Goal: Information Seeking & Learning: Learn about a topic

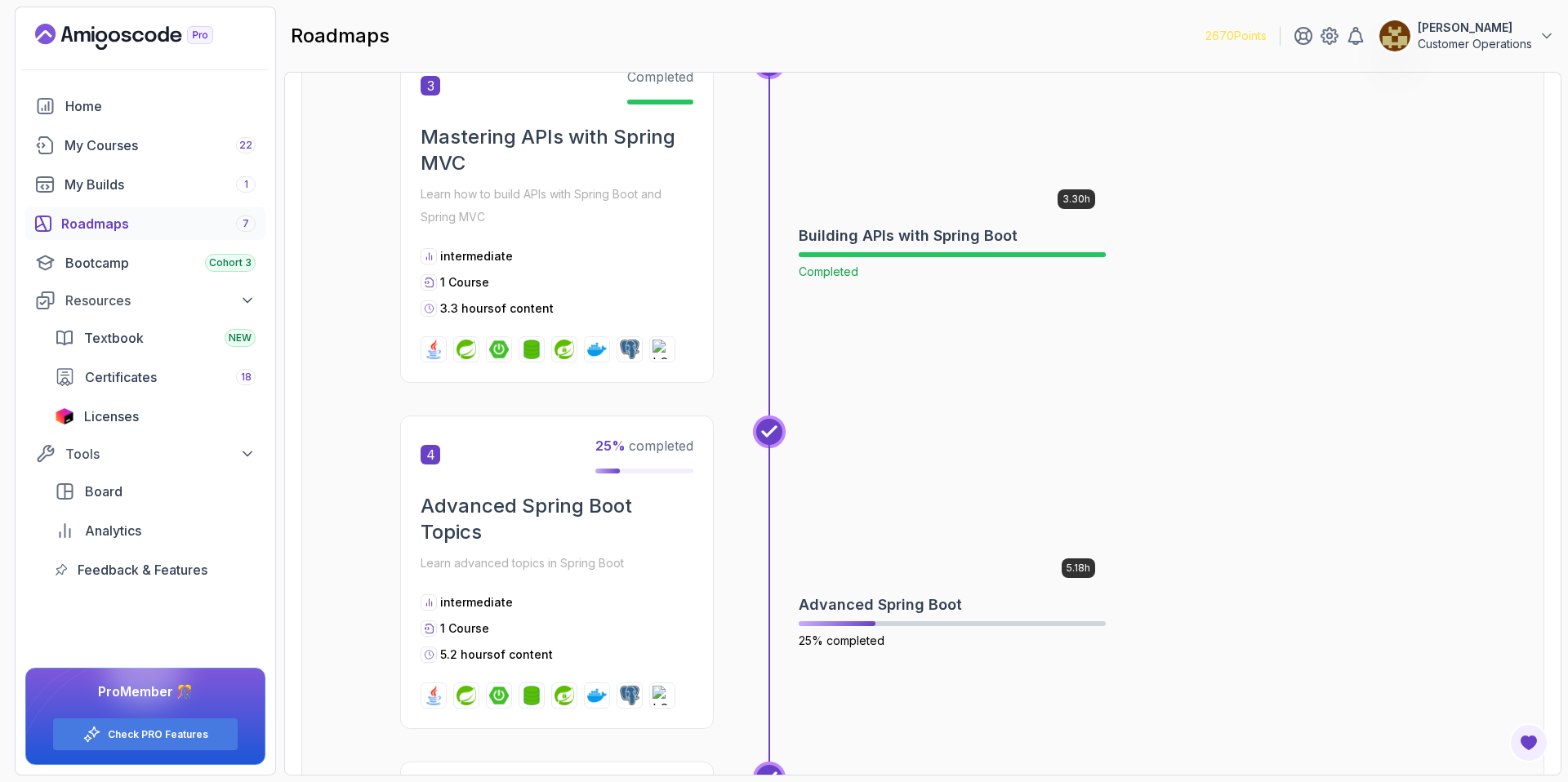
scroll to position [1321, 0]
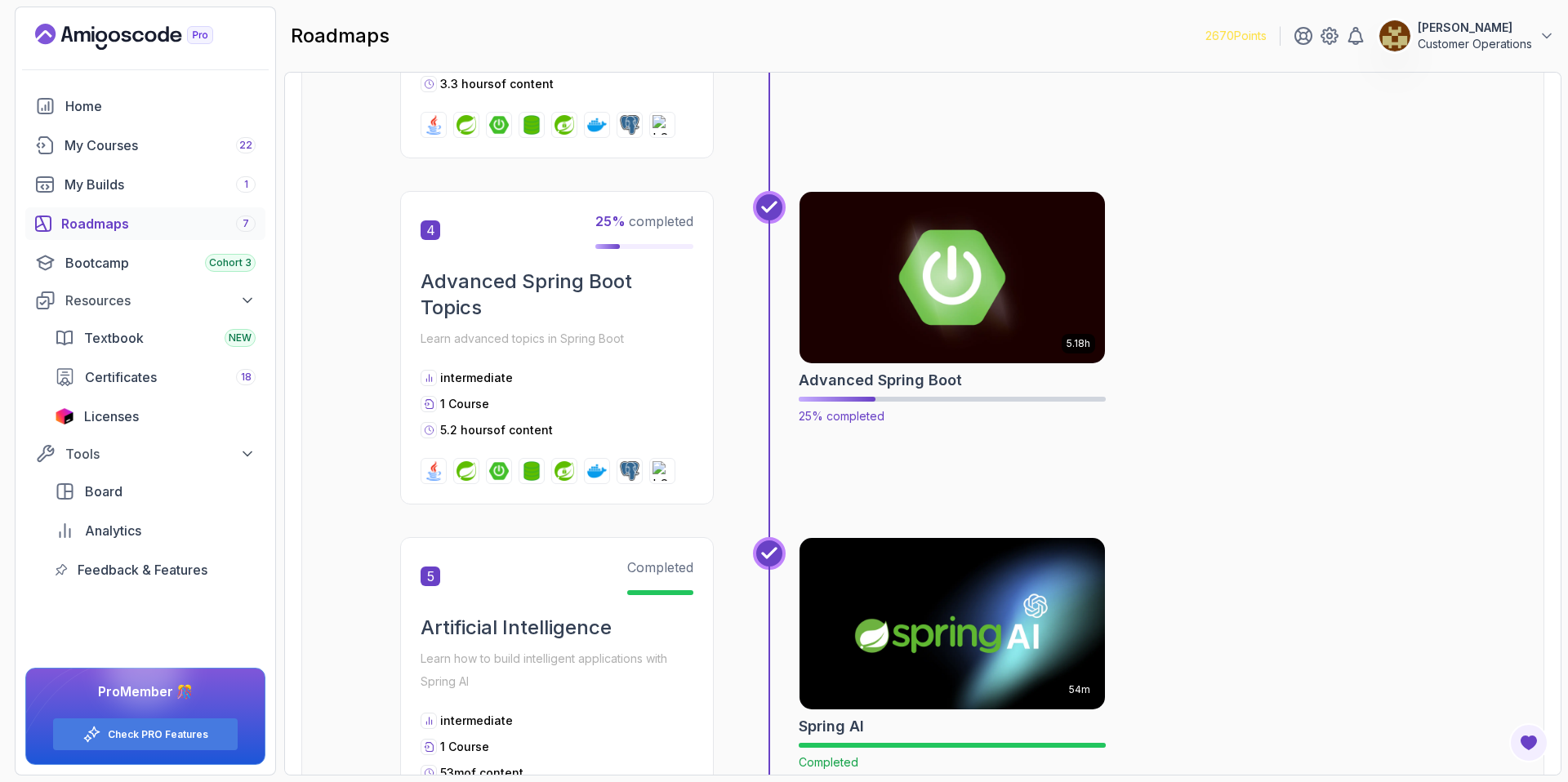
click at [980, 310] on img at bounding box center [952, 278] width 321 height 180
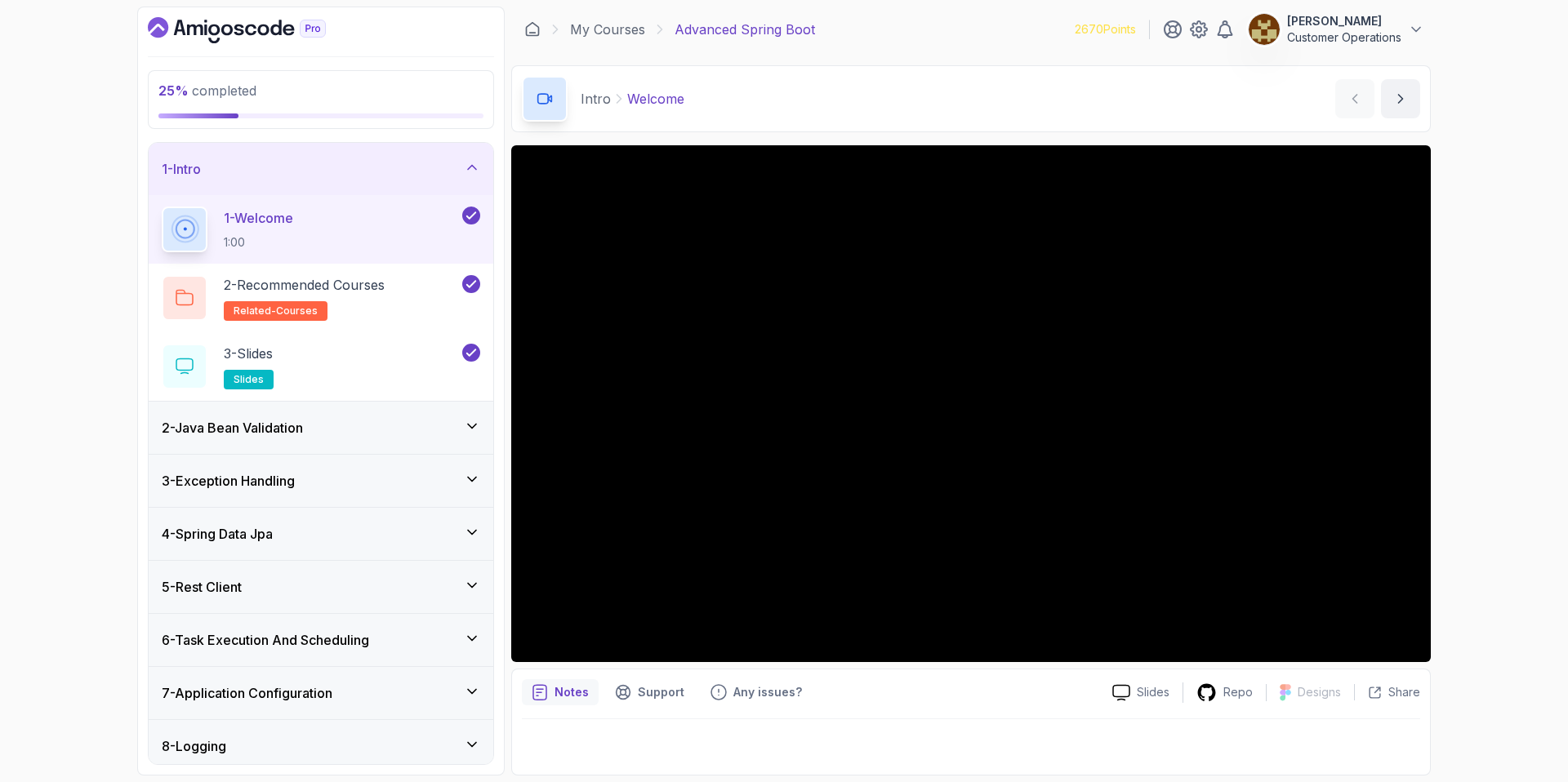
click at [320, 171] on div "1 - Intro" at bounding box center [320, 169] width 318 height 19
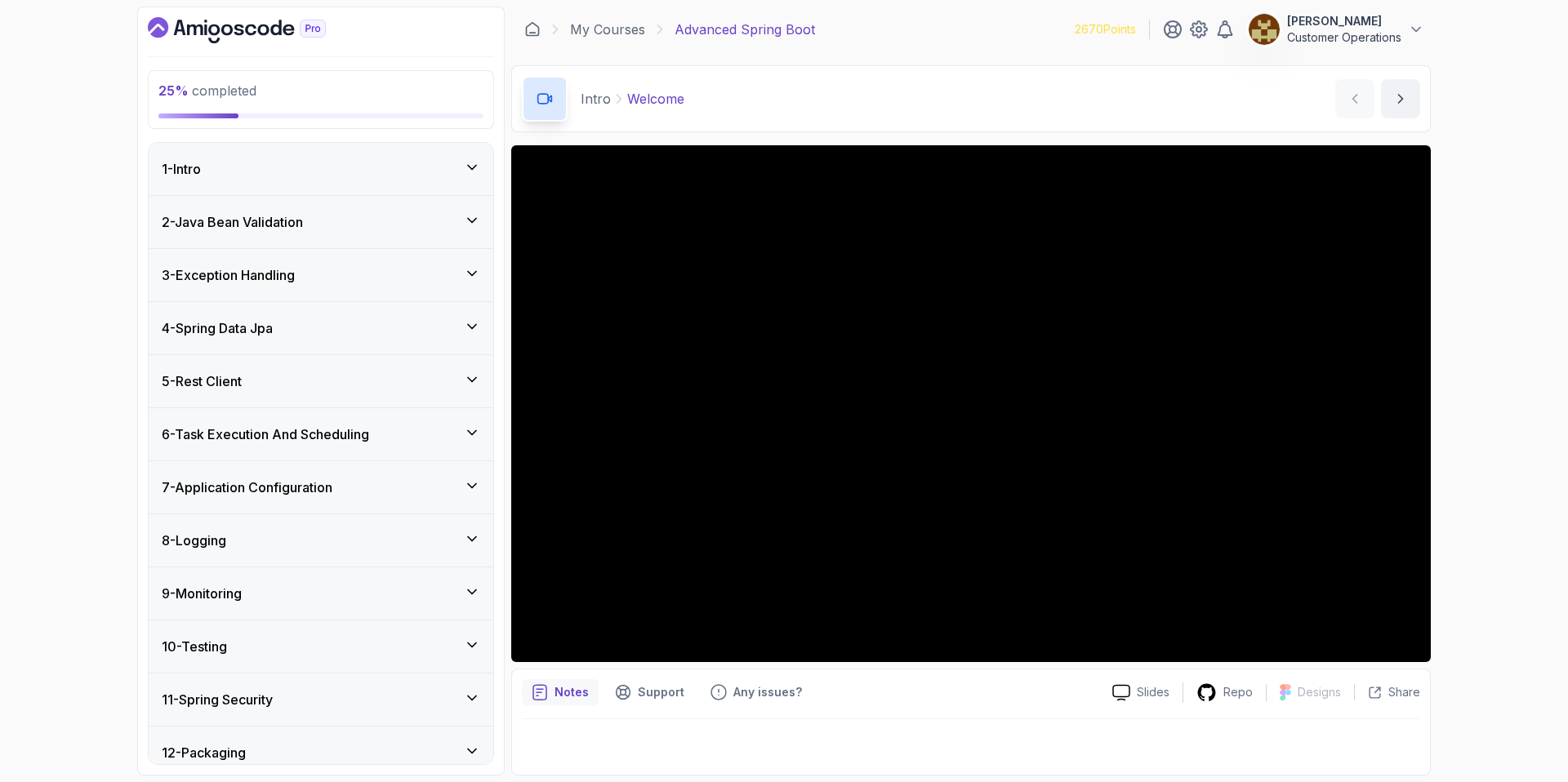
click at [304, 278] on div "3 - Exception Handling" at bounding box center [320, 275] width 318 height 19
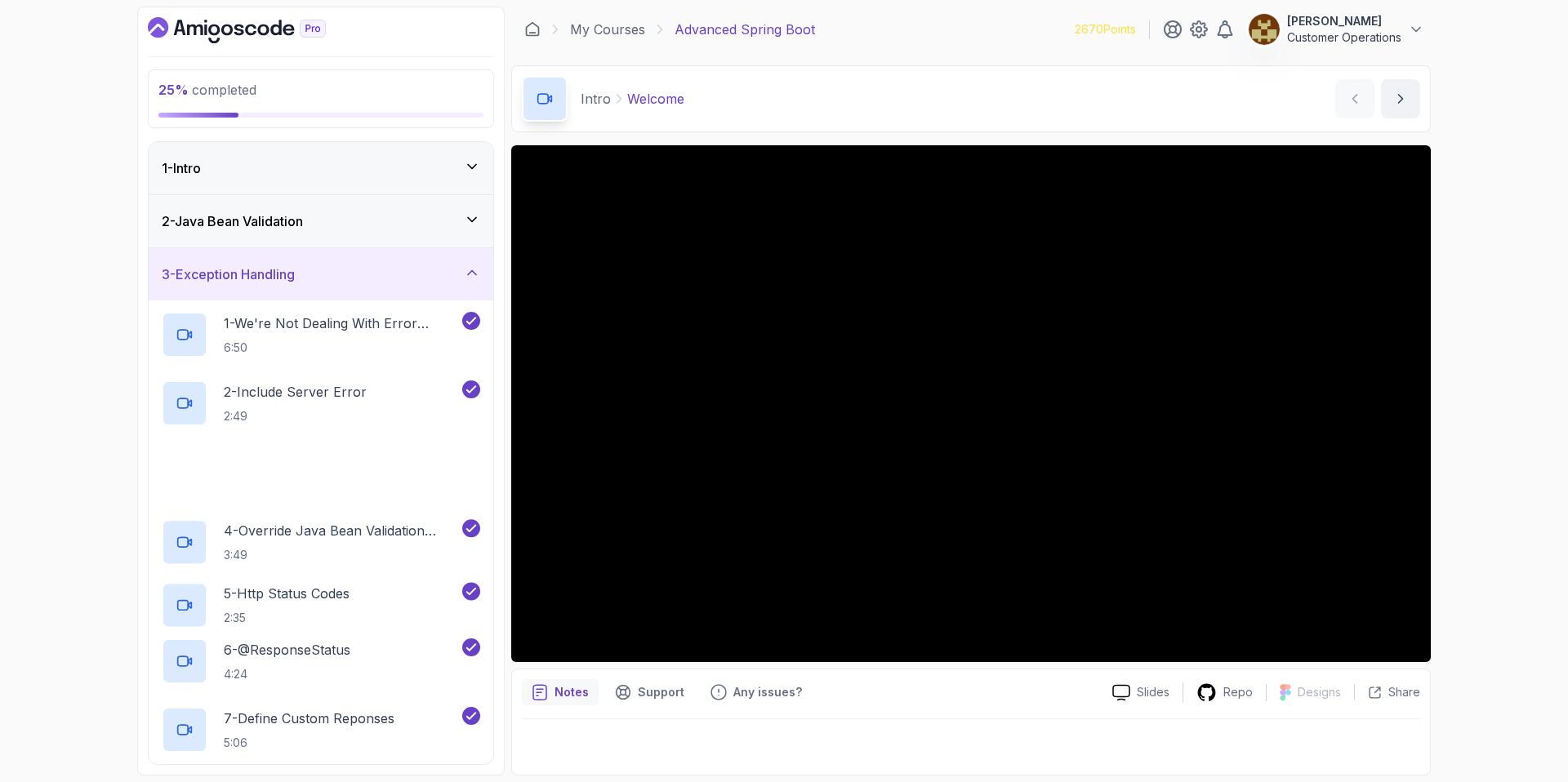
click at [304, 278] on div "3 - Exception Handling" at bounding box center [320, 274] width 318 height 19
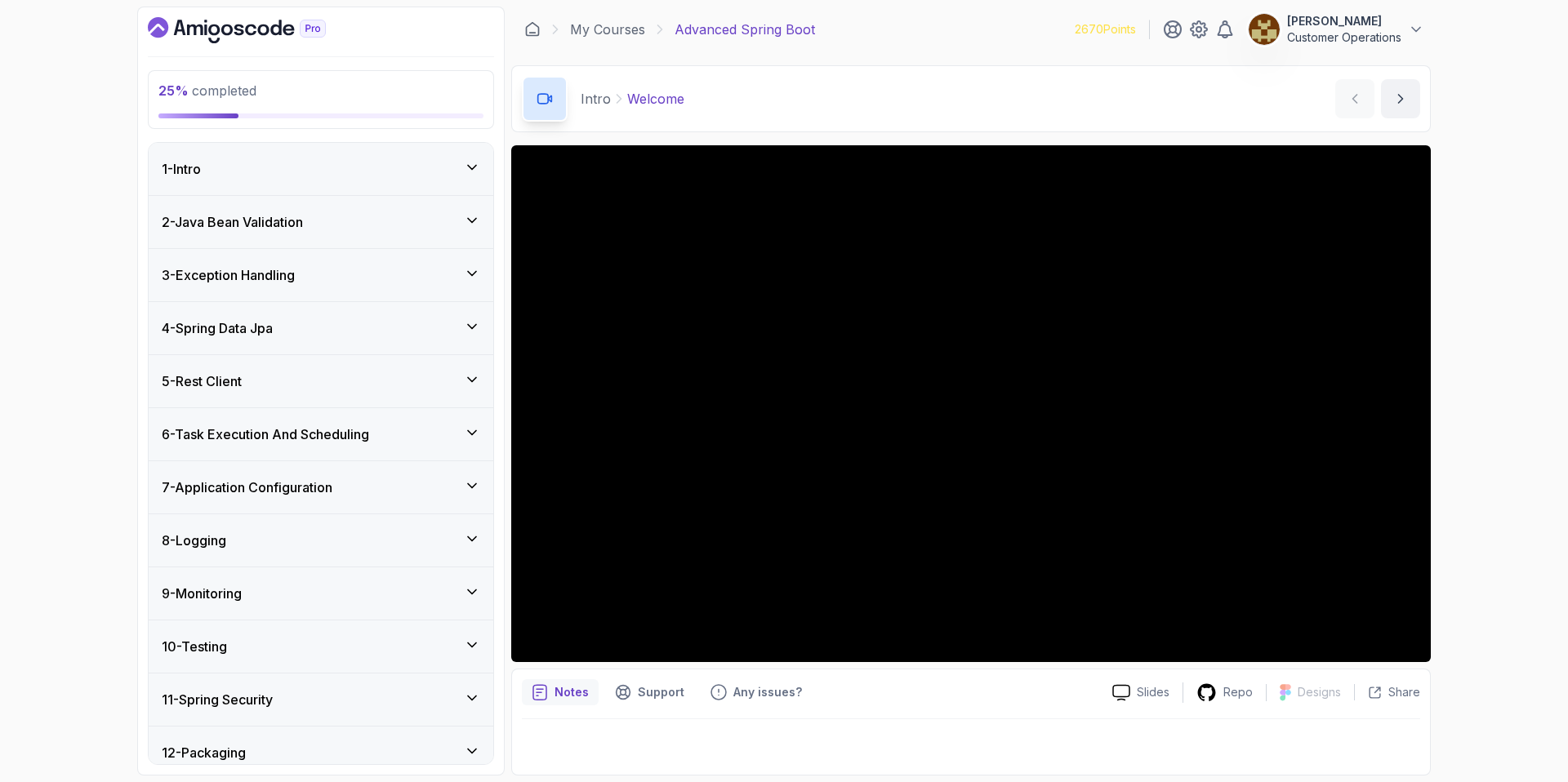
click at [295, 281] on h3 "3 - Exception Handling" at bounding box center [228, 275] width 134 height 19
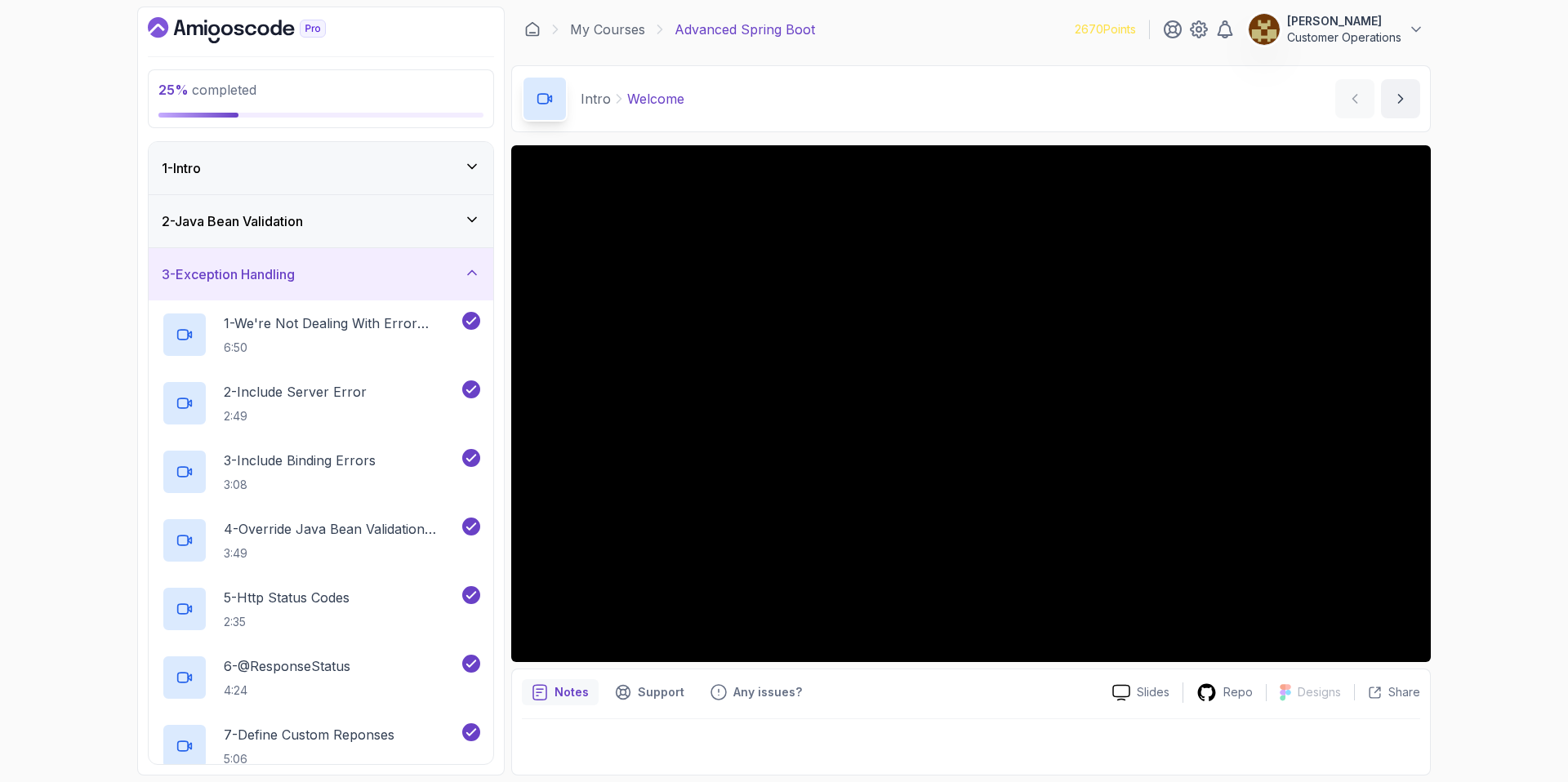
click at [295, 281] on h3 "3 - Exception Handling" at bounding box center [228, 274] width 134 height 19
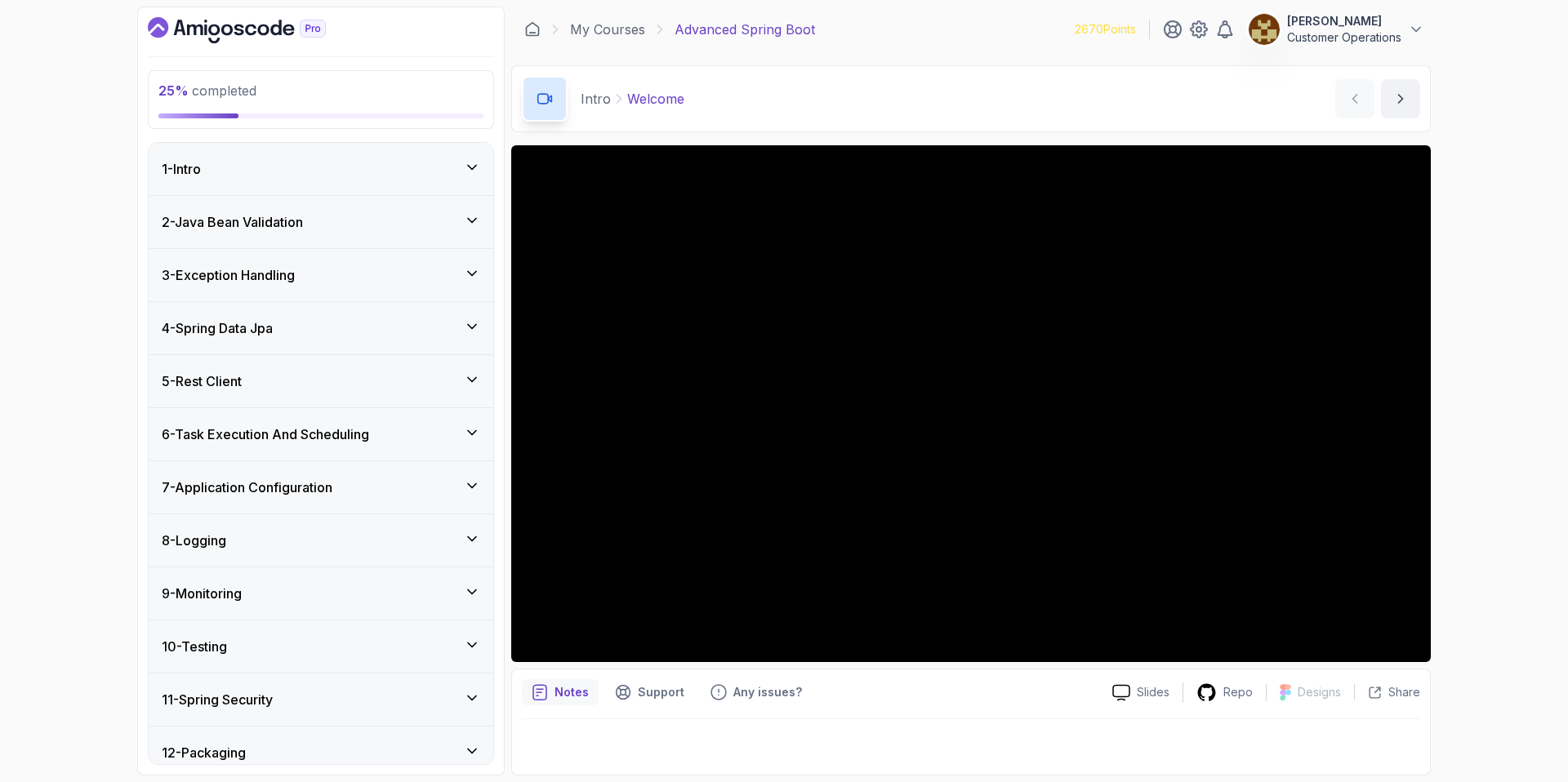
click at [296, 321] on div "4 - Spring Data Jpa" at bounding box center [320, 328] width 318 height 19
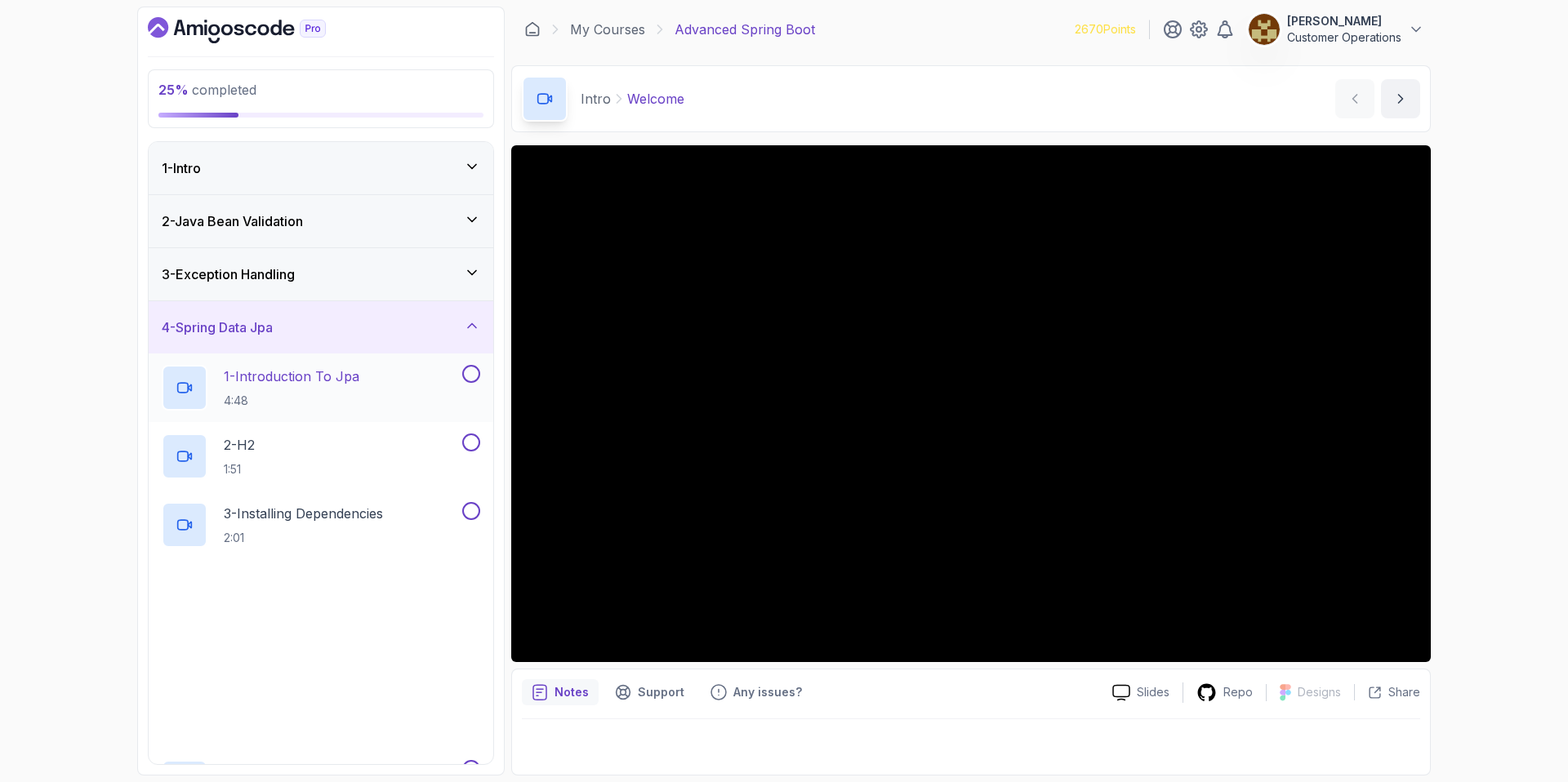
click at [337, 384] on p "1 - Introduction To Jpa" at bounding box center [291, 376] width 136 height 19
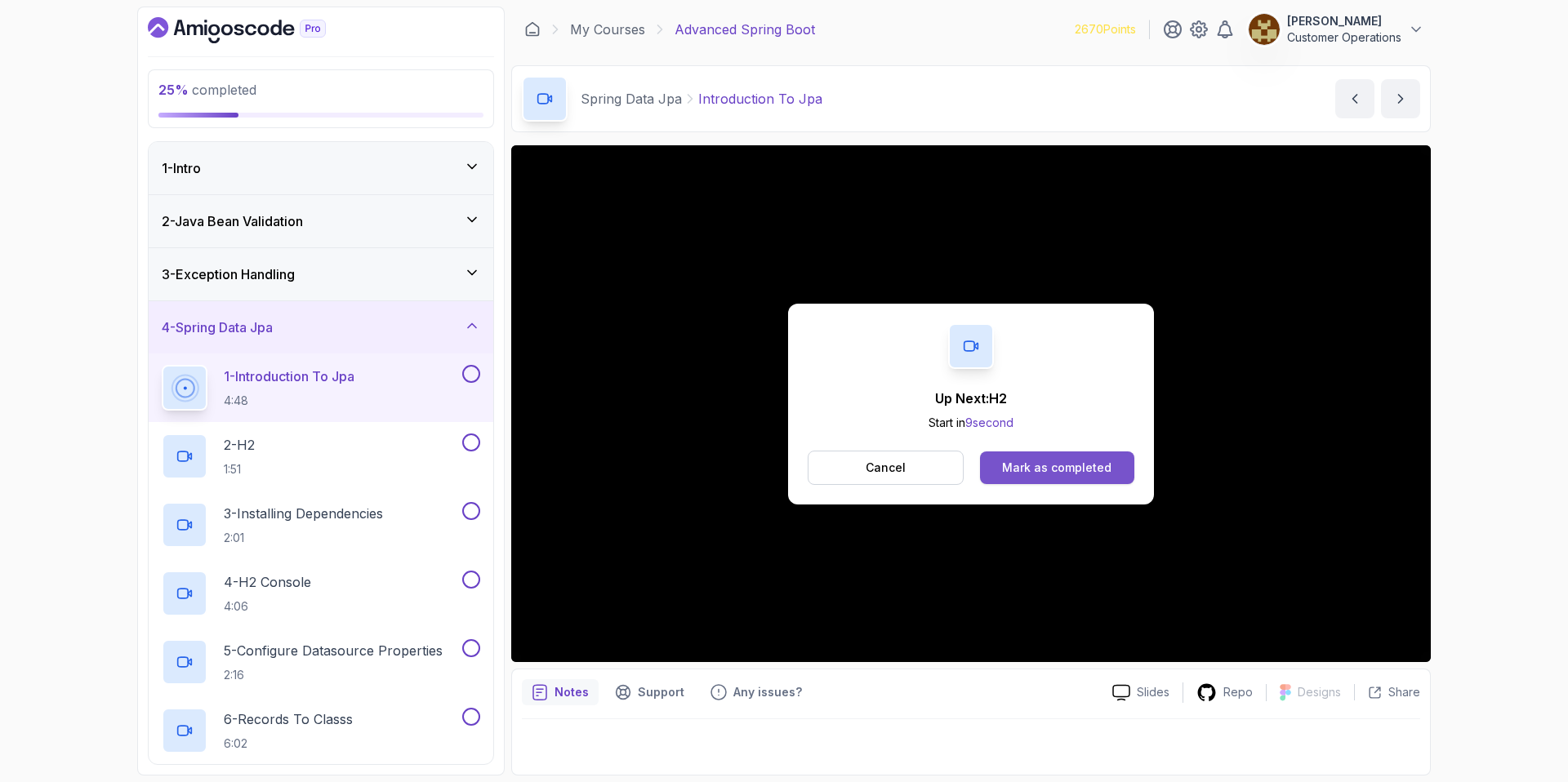
click at [1043, 467] on div "Mark as completed" at bounding box center [1056, 467] width 109 height 16
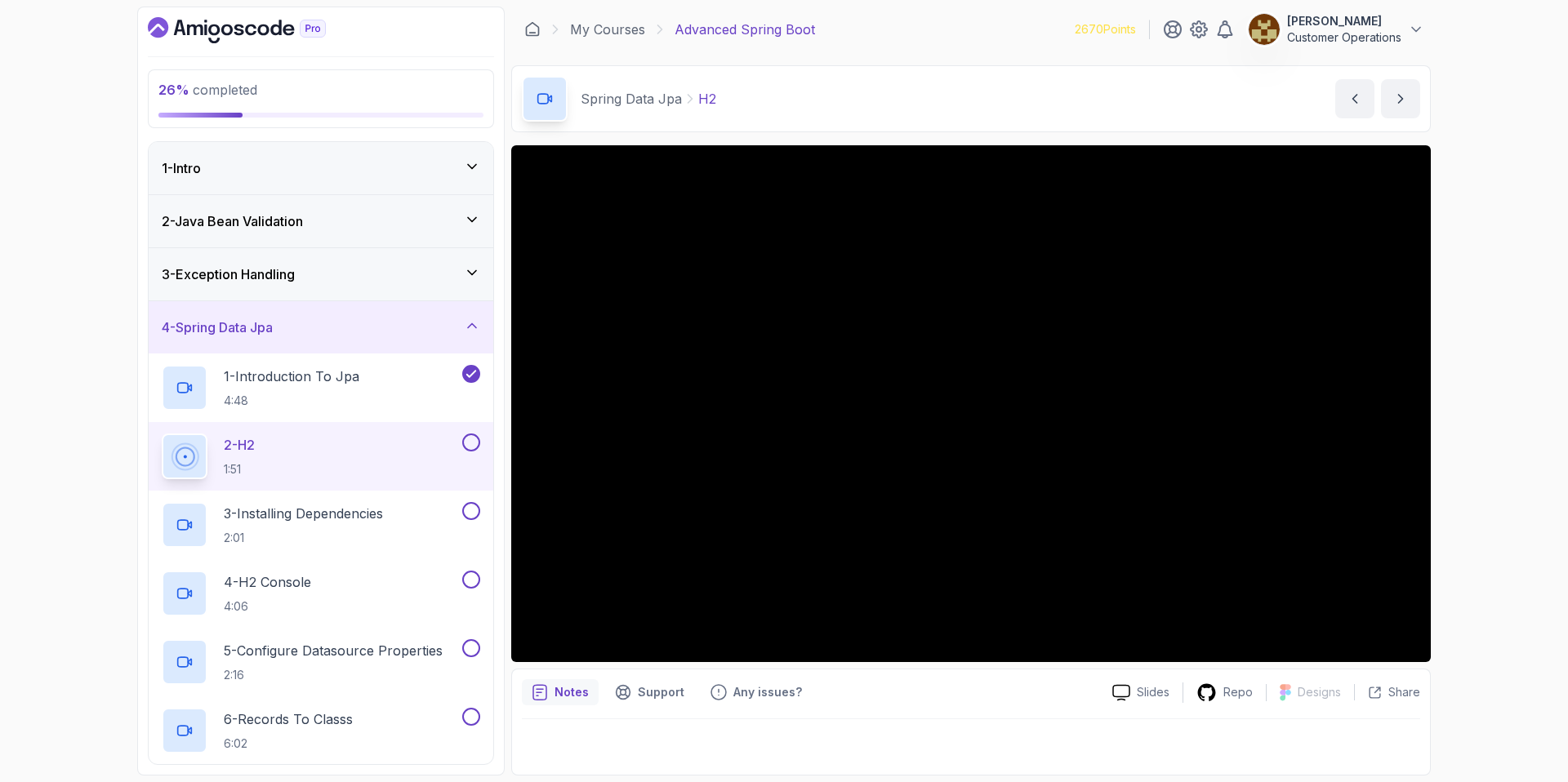
click at [1133, 115] on div "Spring Data Jpa H2 H2 by [PERSON_NAME]" at bounding box center [971, 99] width 920 height 67
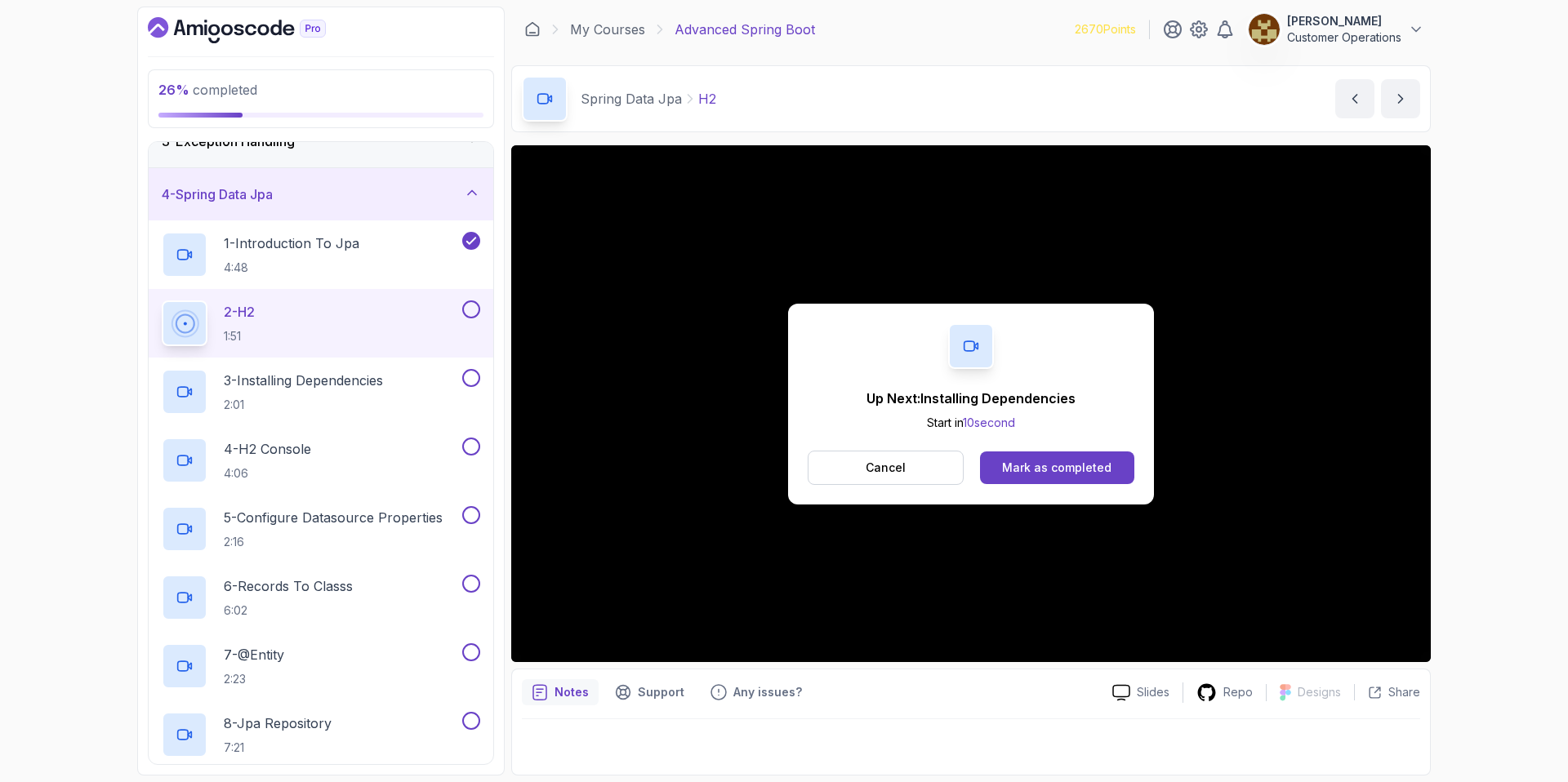
scroll to position [103, 0]
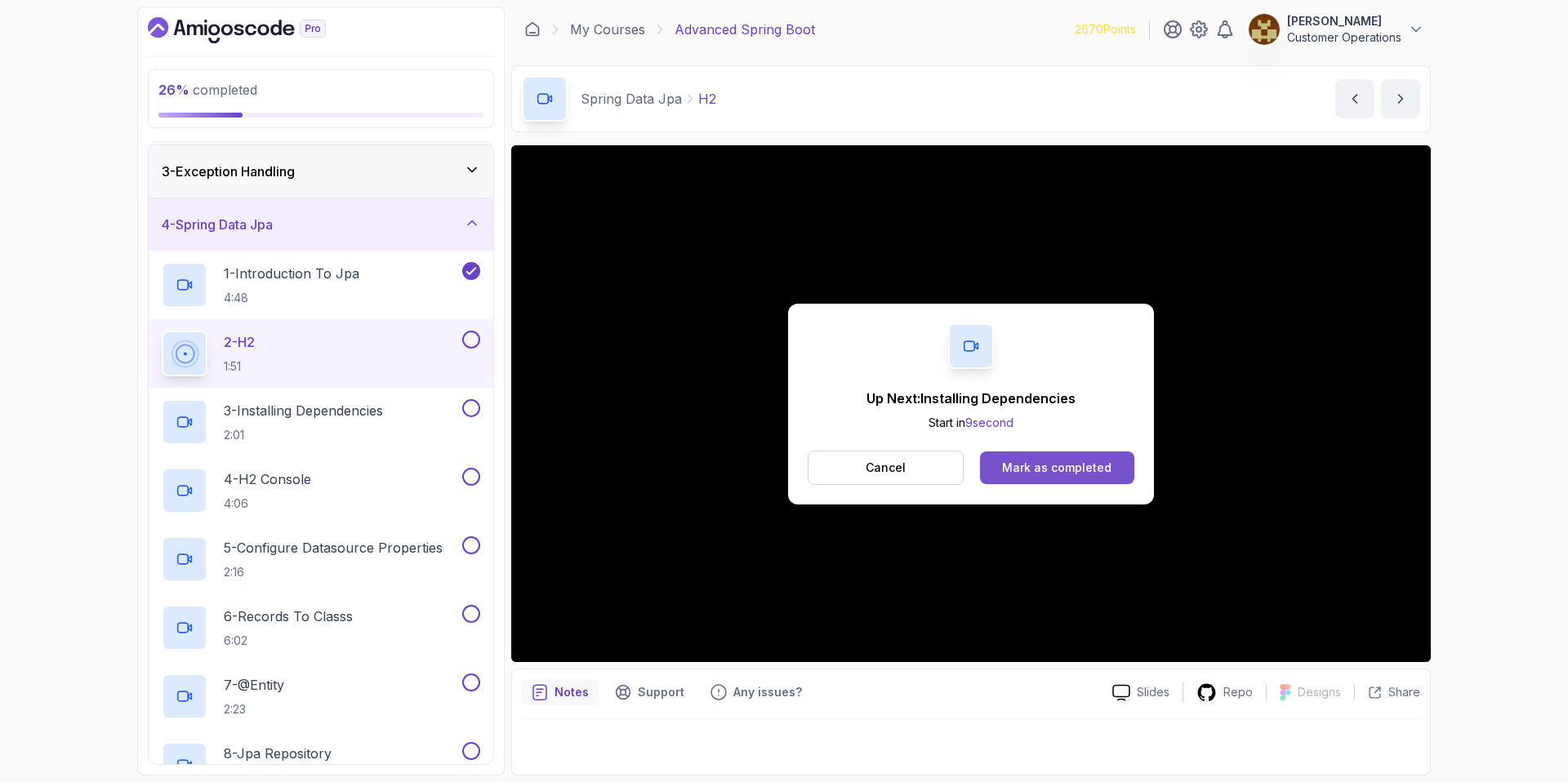
click at [1007, 463] on div "Mark as completed" at bounding box center [1056, 467] width 109 height 16
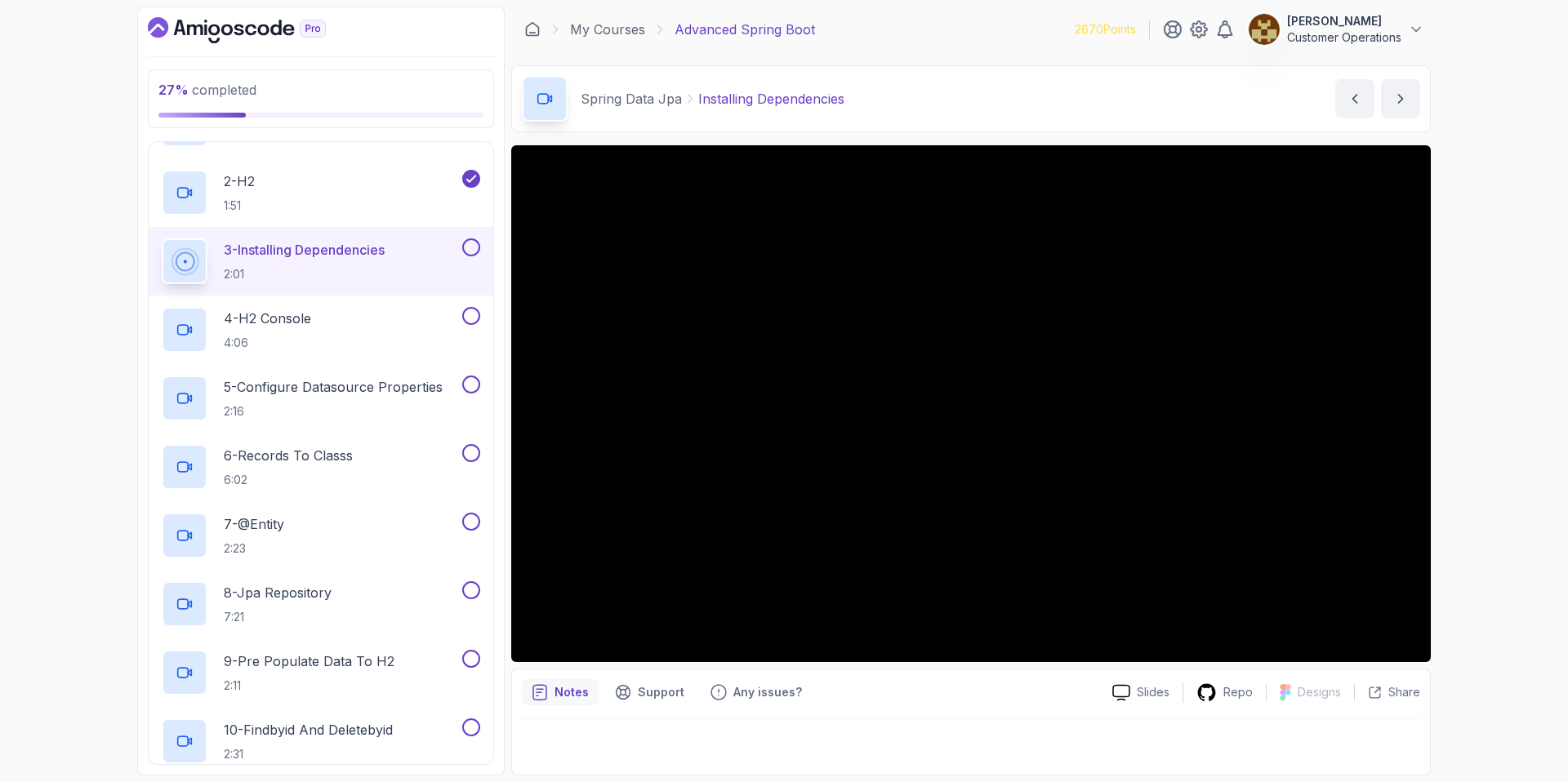
scroll to position [243, 0]
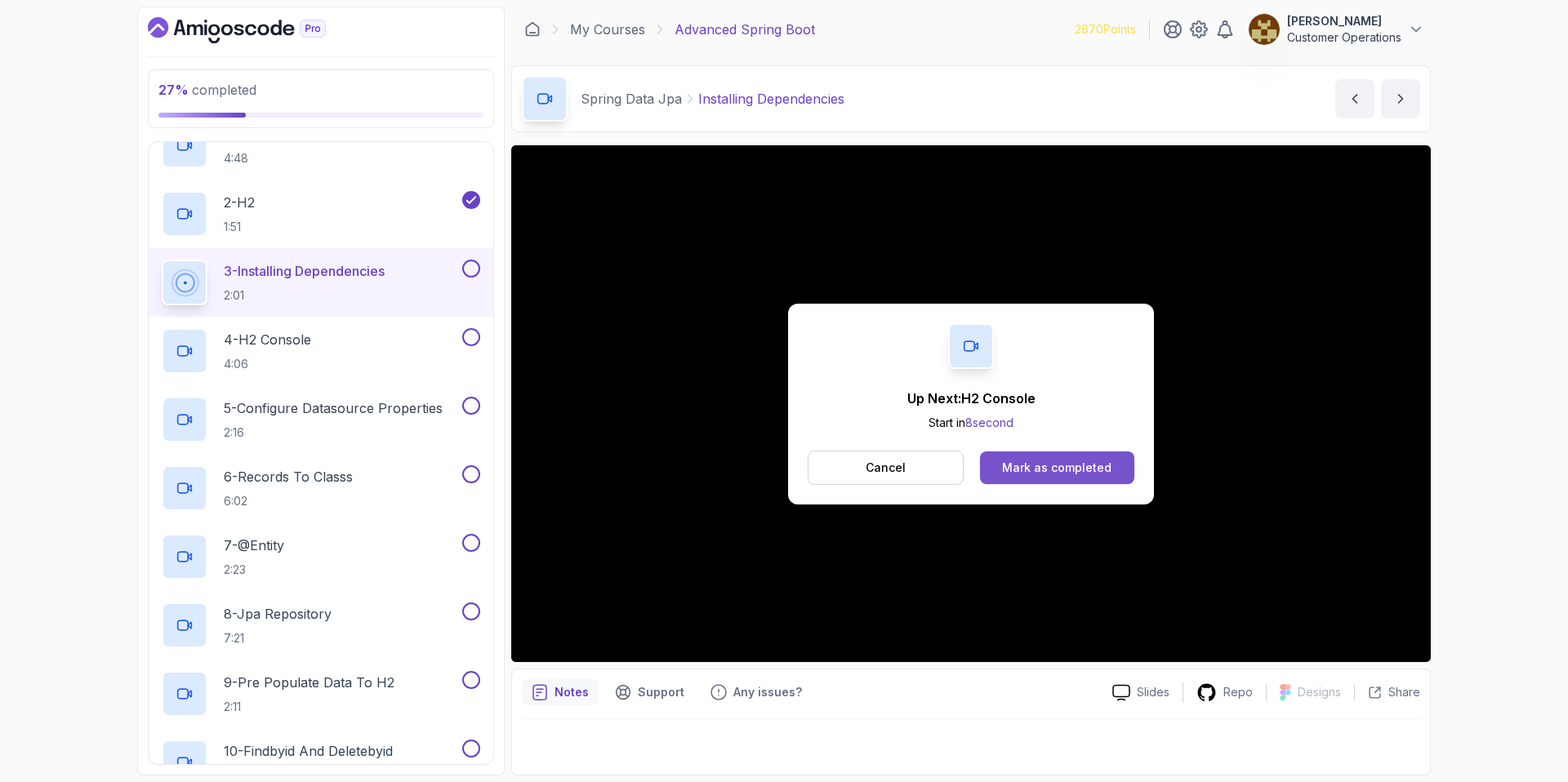
click at [1044, 469] on div "Mark as completed" at bounding box center [1056, 467] width 109 height 16
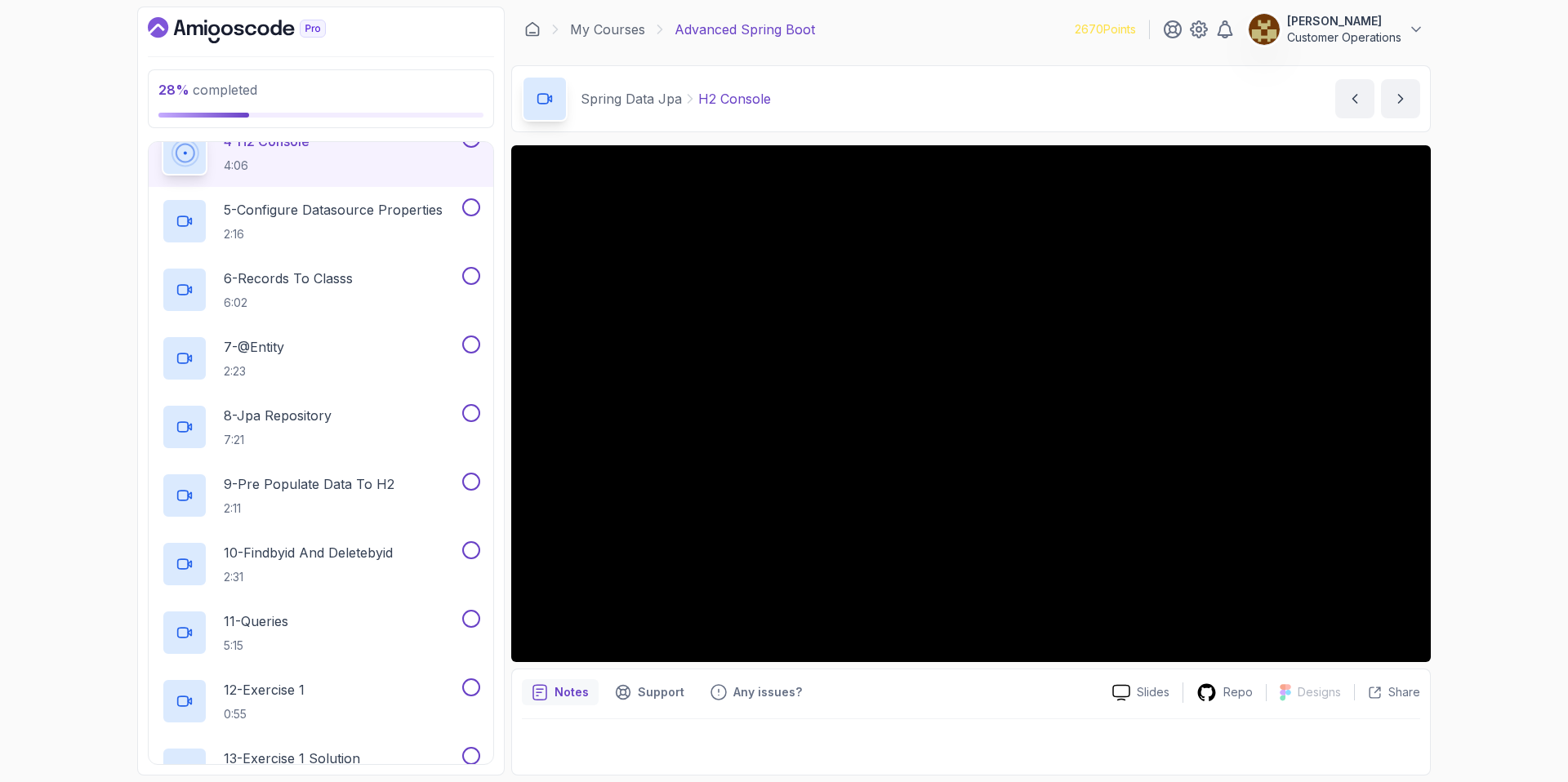
scroll to position [440, 0]
click at [841, 83] on div "Spring Data Jpa H2 Console H2 Console by [PERSON_NAME]" at bounding box center [971, 99] width 920 height 67
click at [929, 107] on div "Spring Data Jpa H2 Console H2 Console by [PERSON_NAME]" at bounding box center [971, 99] width 920 height 67
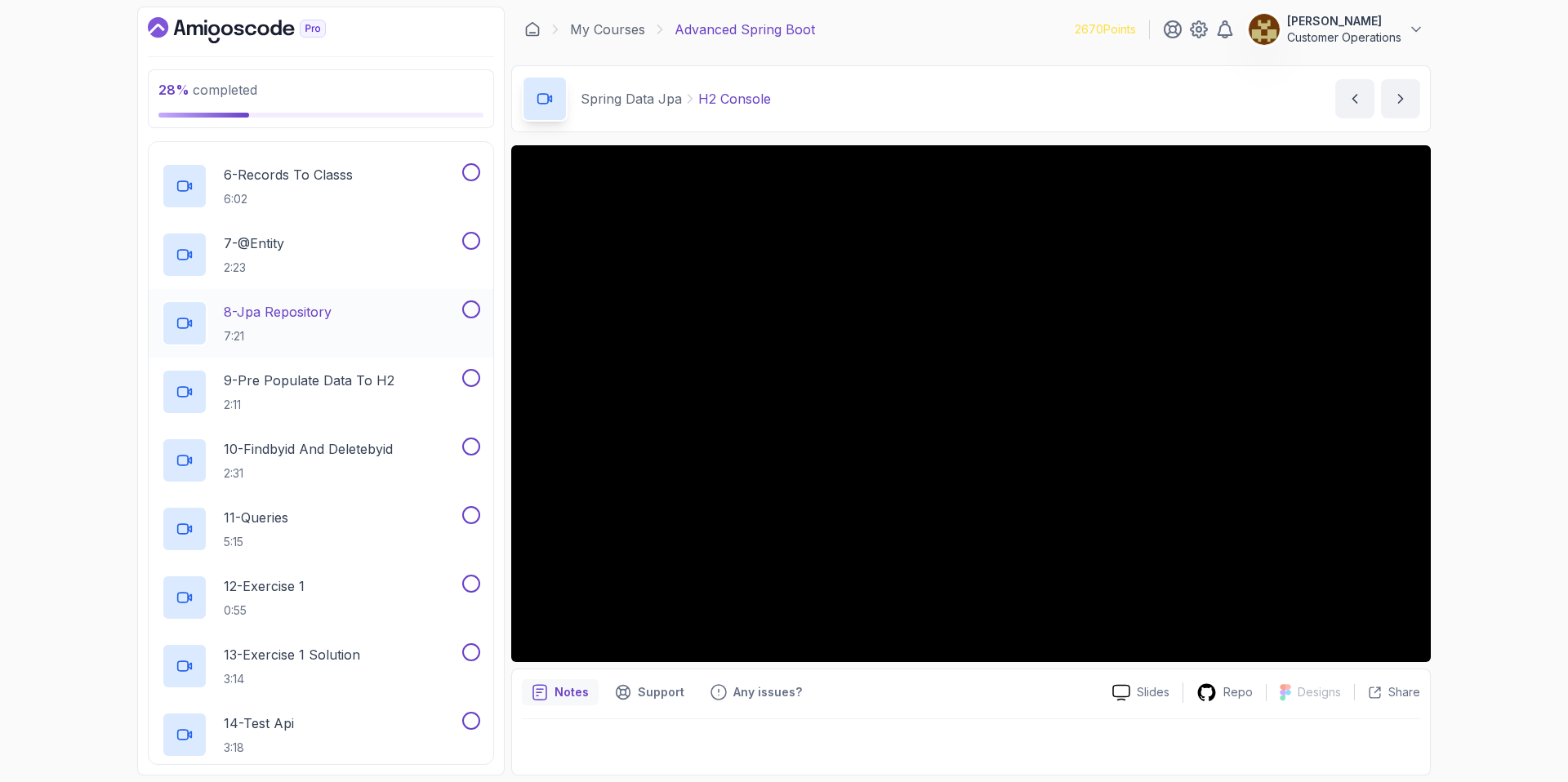
scroll to position [688, 0]
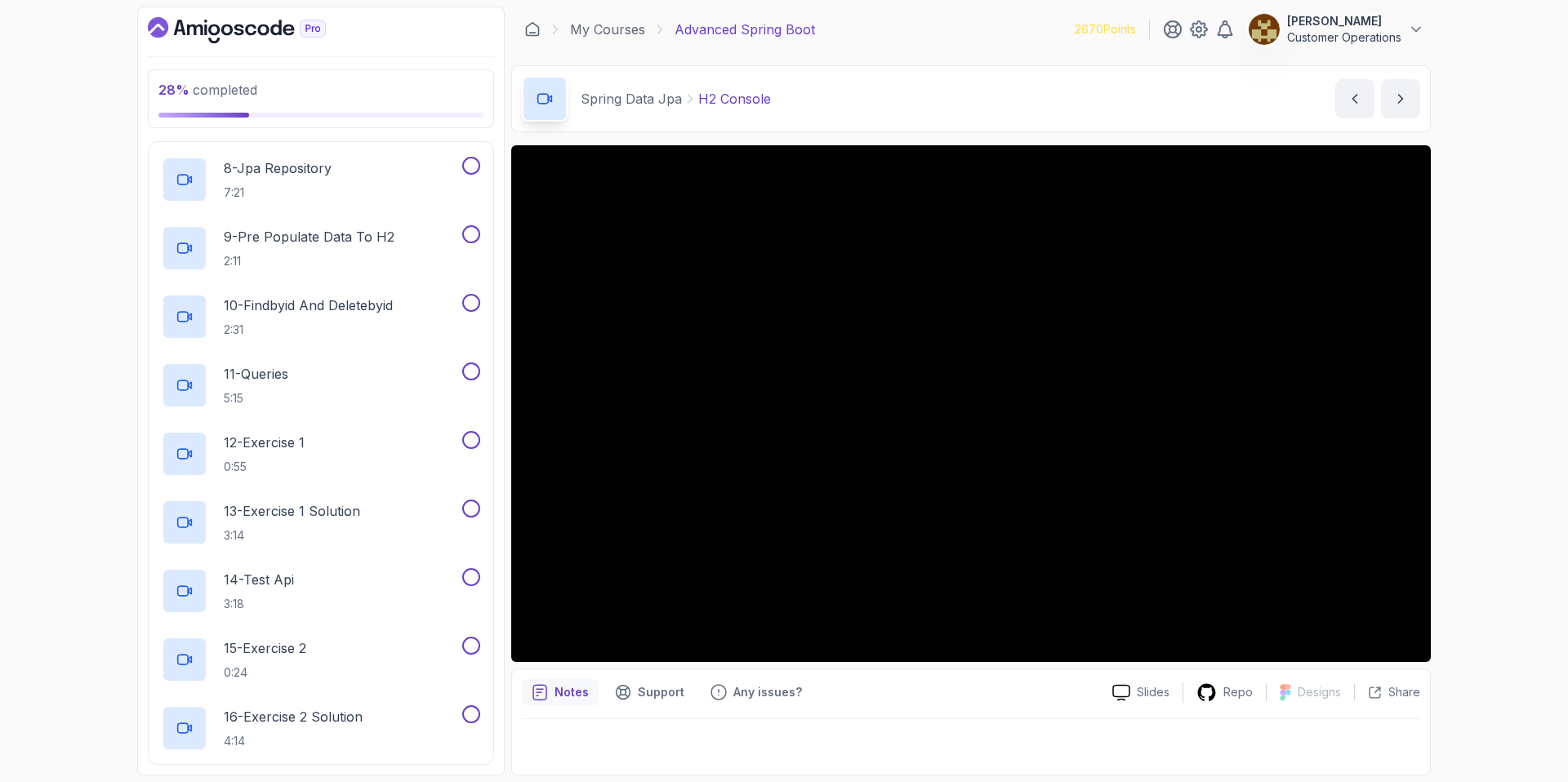
click at [1494, 287] on div "28 % completed 1 - Intro 2 - Java Bean Validation 3 - Exception Handling 4 - Sp…" at bounding box center [784, 391] width 1568 height 782
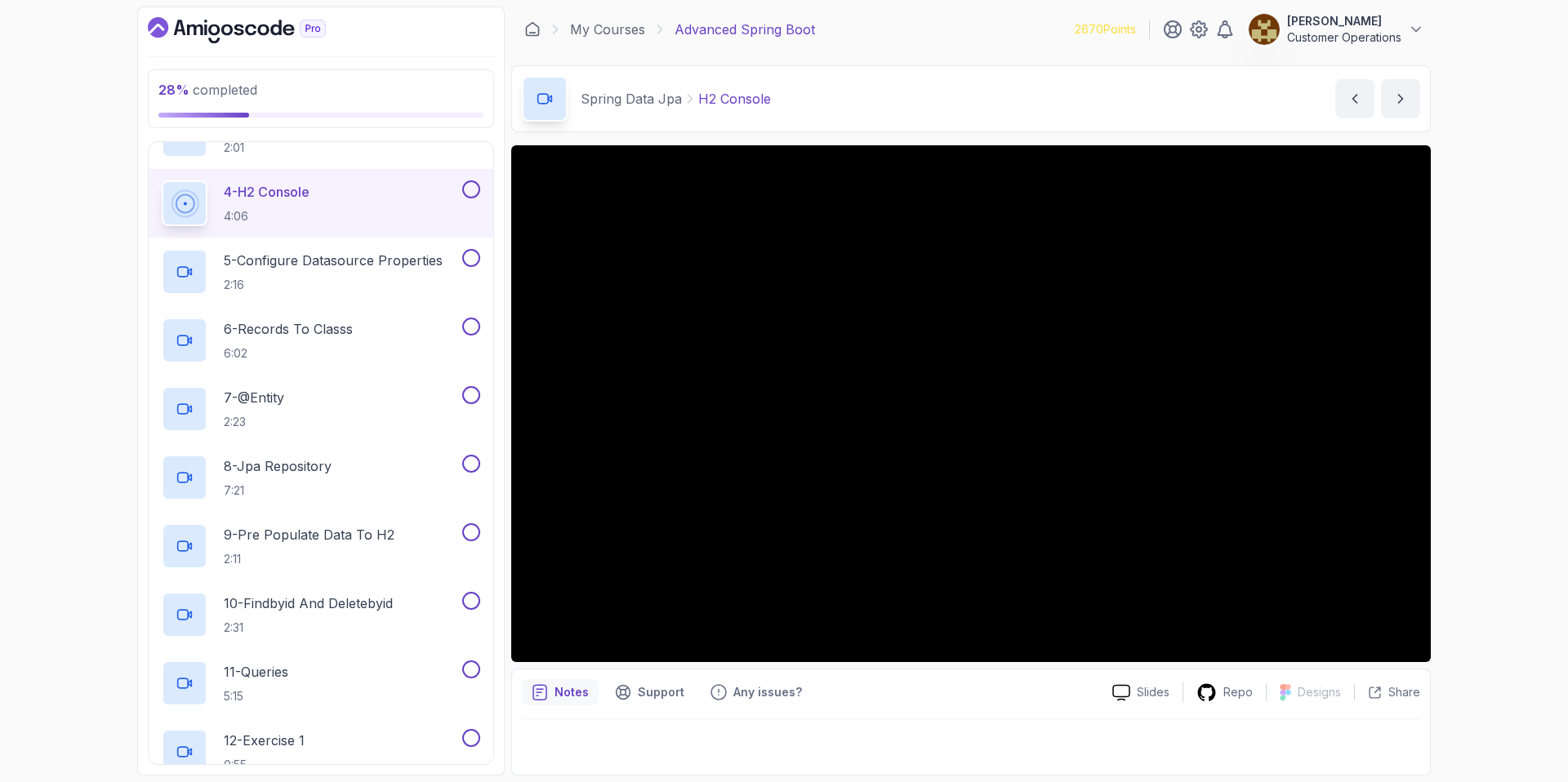
scroll to position [406, 0]
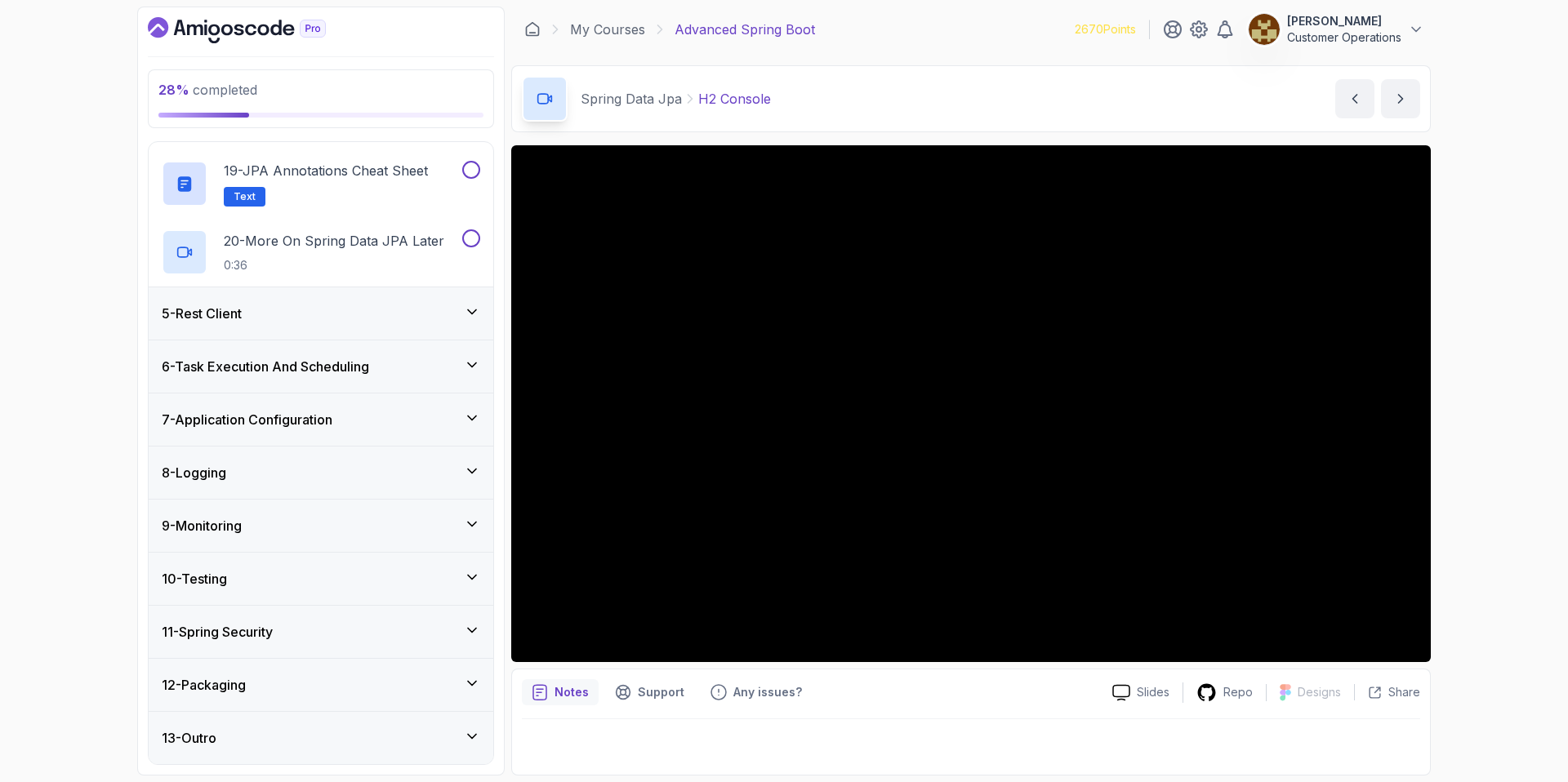
click at [357, 314] on div "5 - Rest Client" at bounding box center [320, 314] width 318 height 19
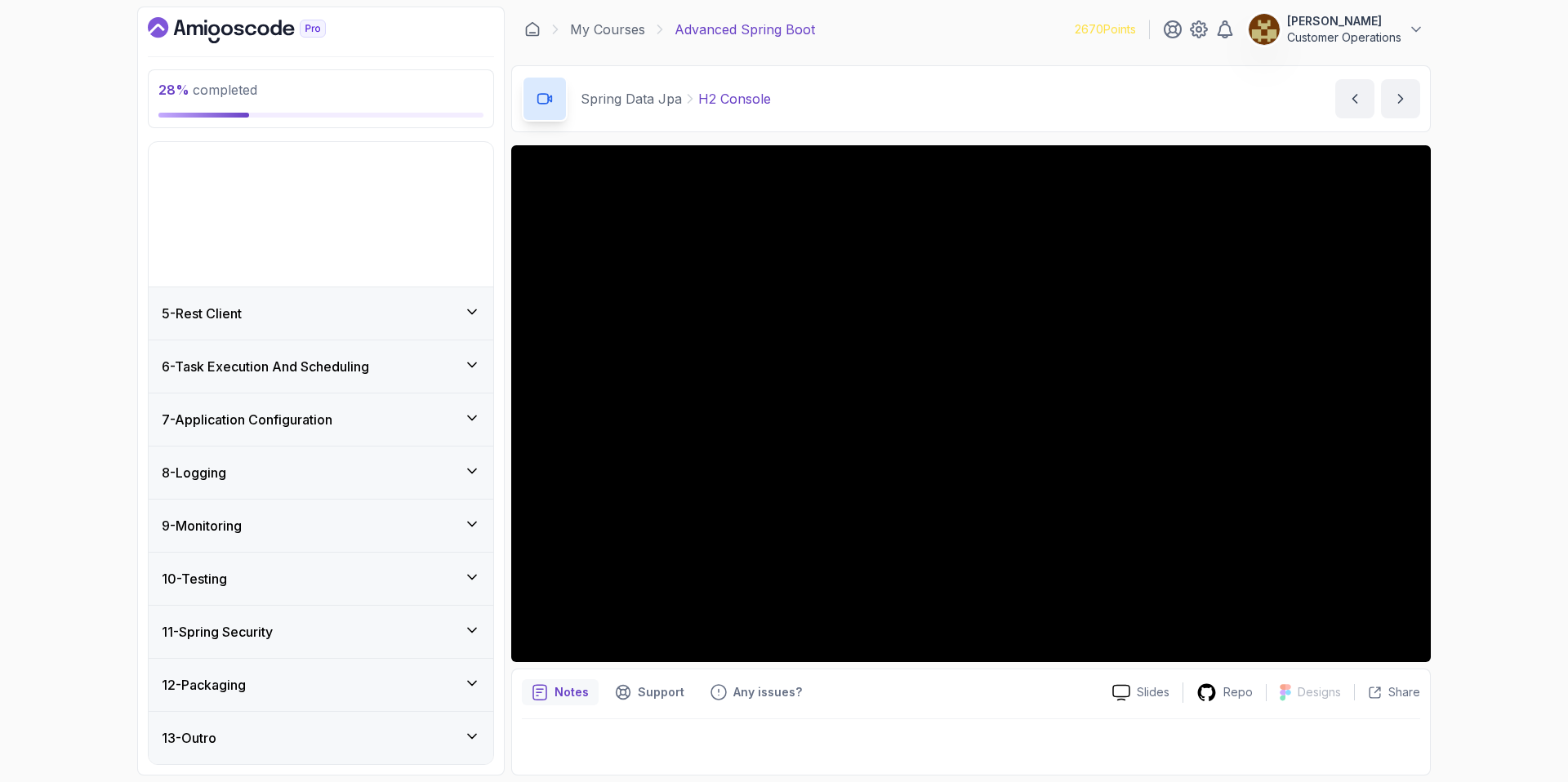
scroll to position [68, 0]
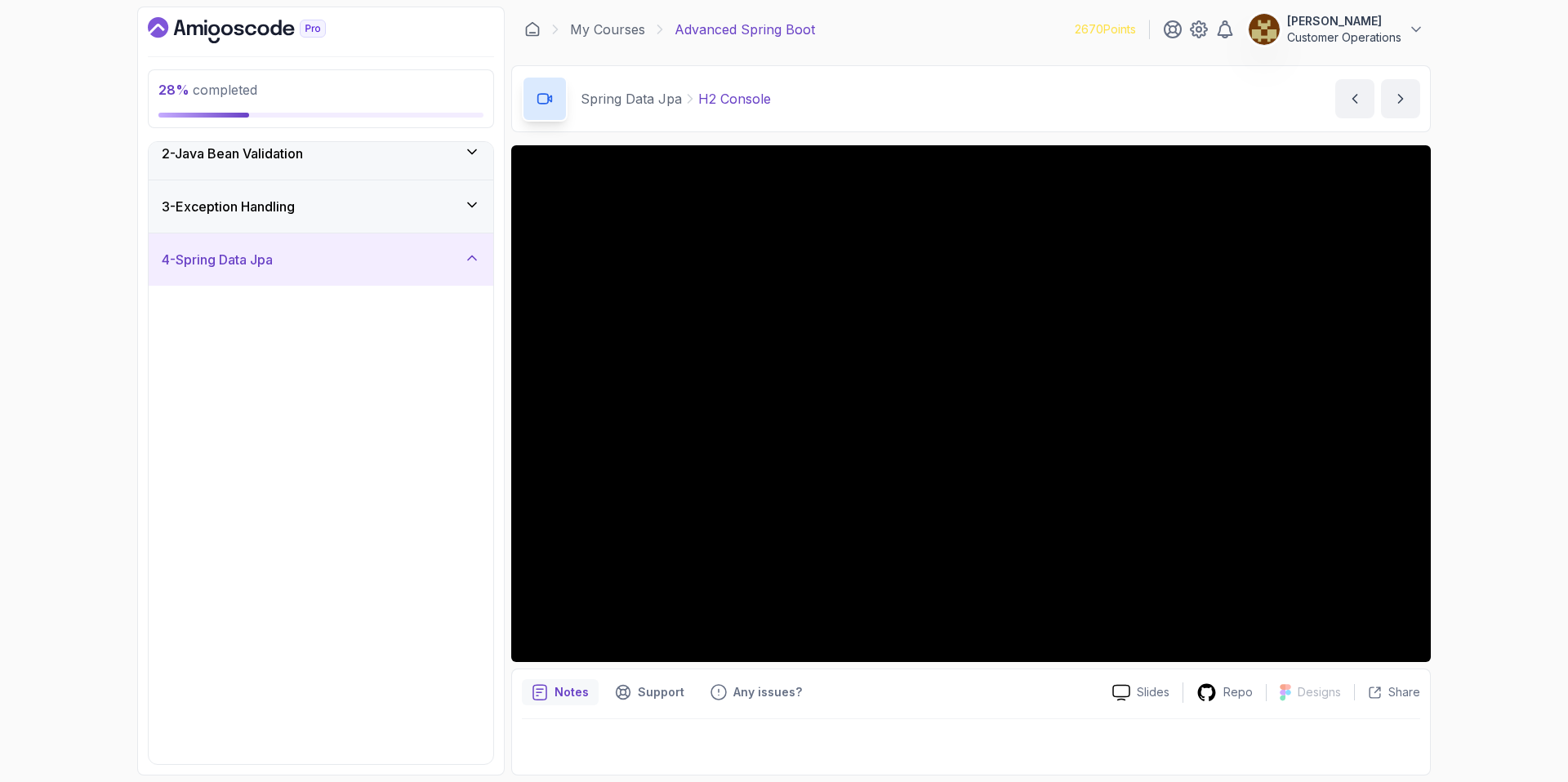
click at [357, 314] on p "1 - Introduction To Jpa" at bounding box center [291, 309] width 136 height 19
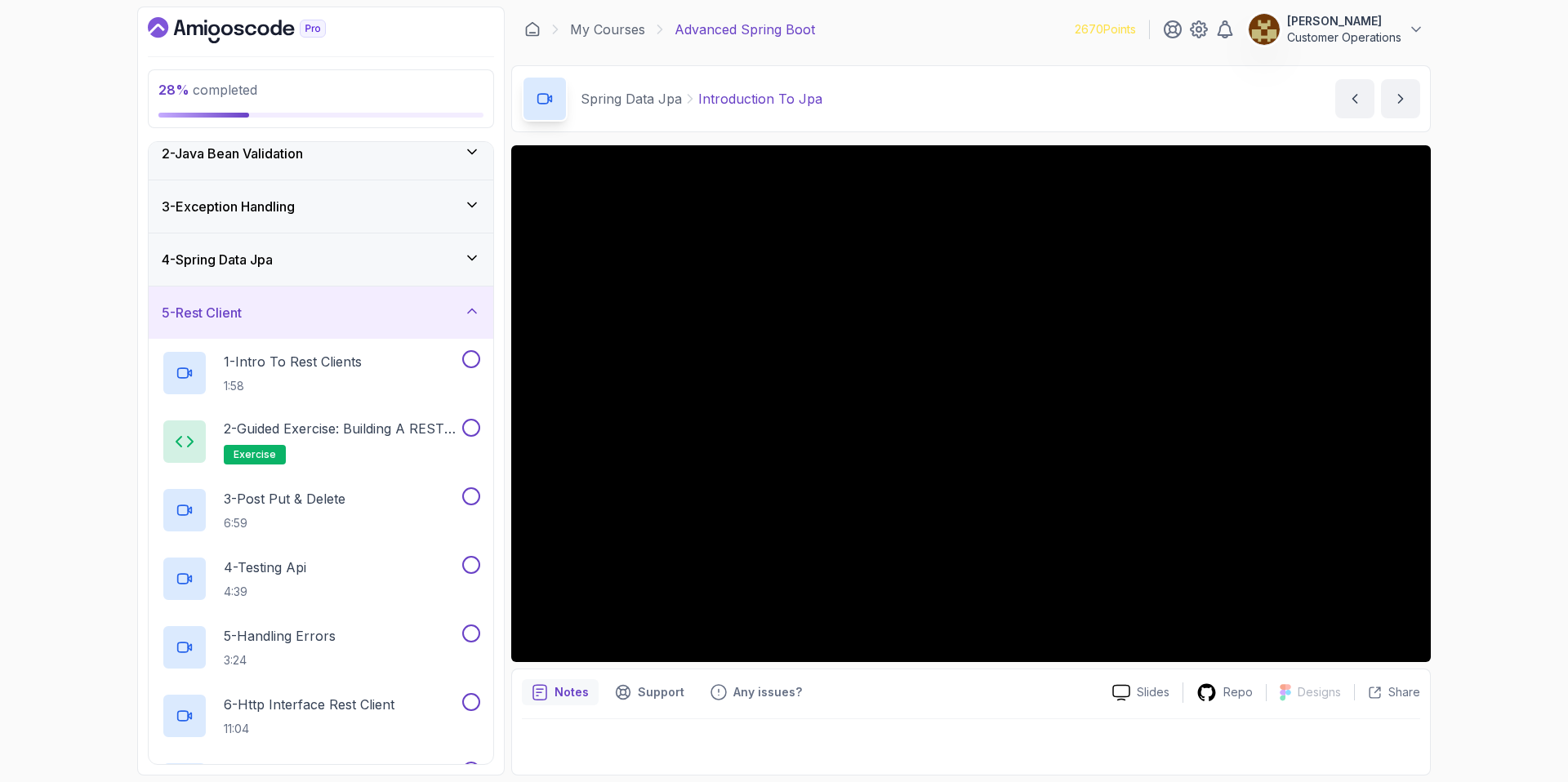
click at [357, 314] on div "5 - Rest Client" at bounding box center [320, 313] width 318 height 19
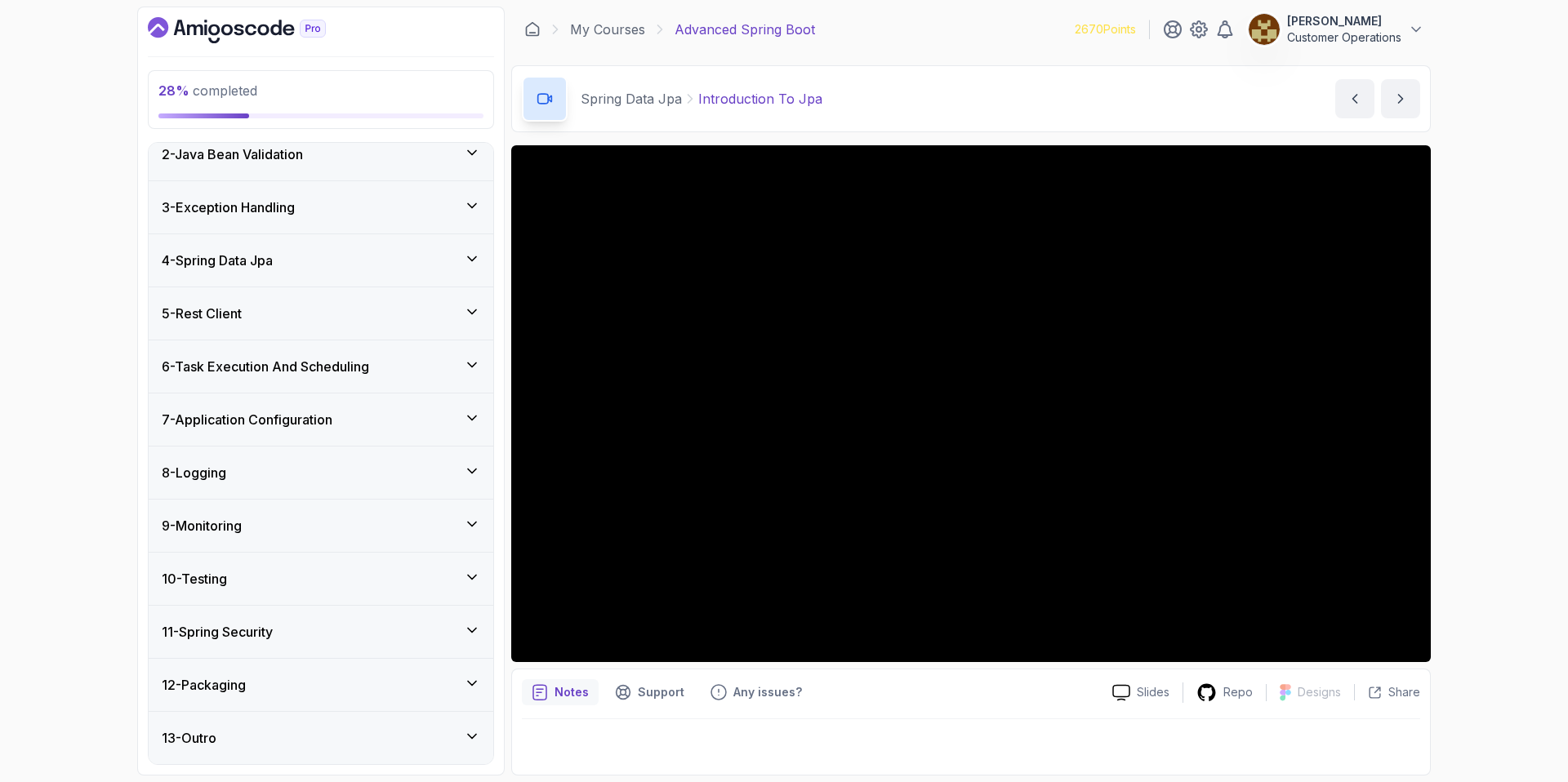
click at [357, 314] on div "5 - Rest Client" at bounding box center [320, 314] width 318 height 19
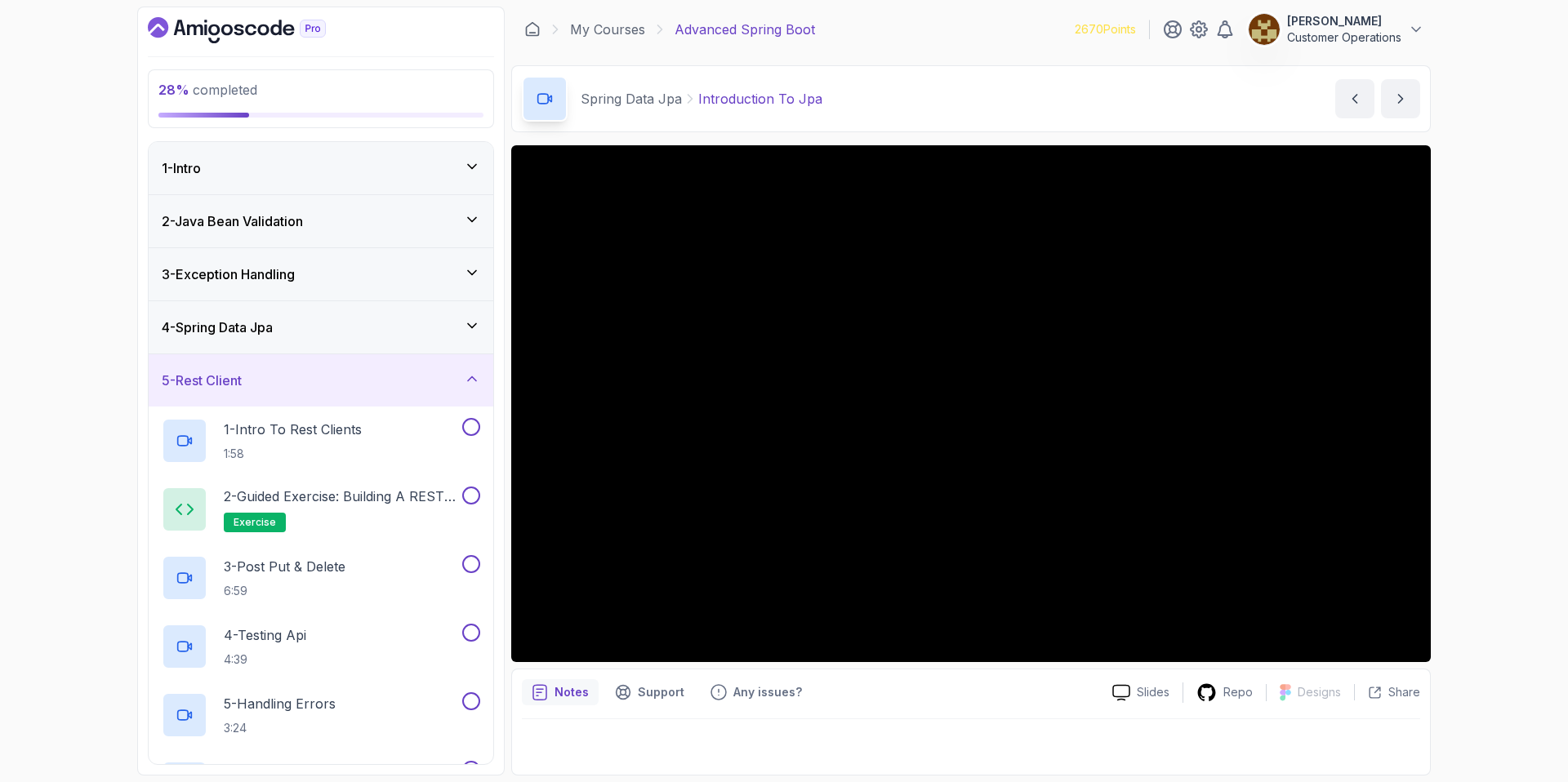
drag, startPoint x: 382, startPoint y: 374, endPoint x: 379, endPoint y: 361, distance: 13.3
click at [380, 373] on div "5 - Rest Client" at bounding box center [320, 380] width 318 height 19
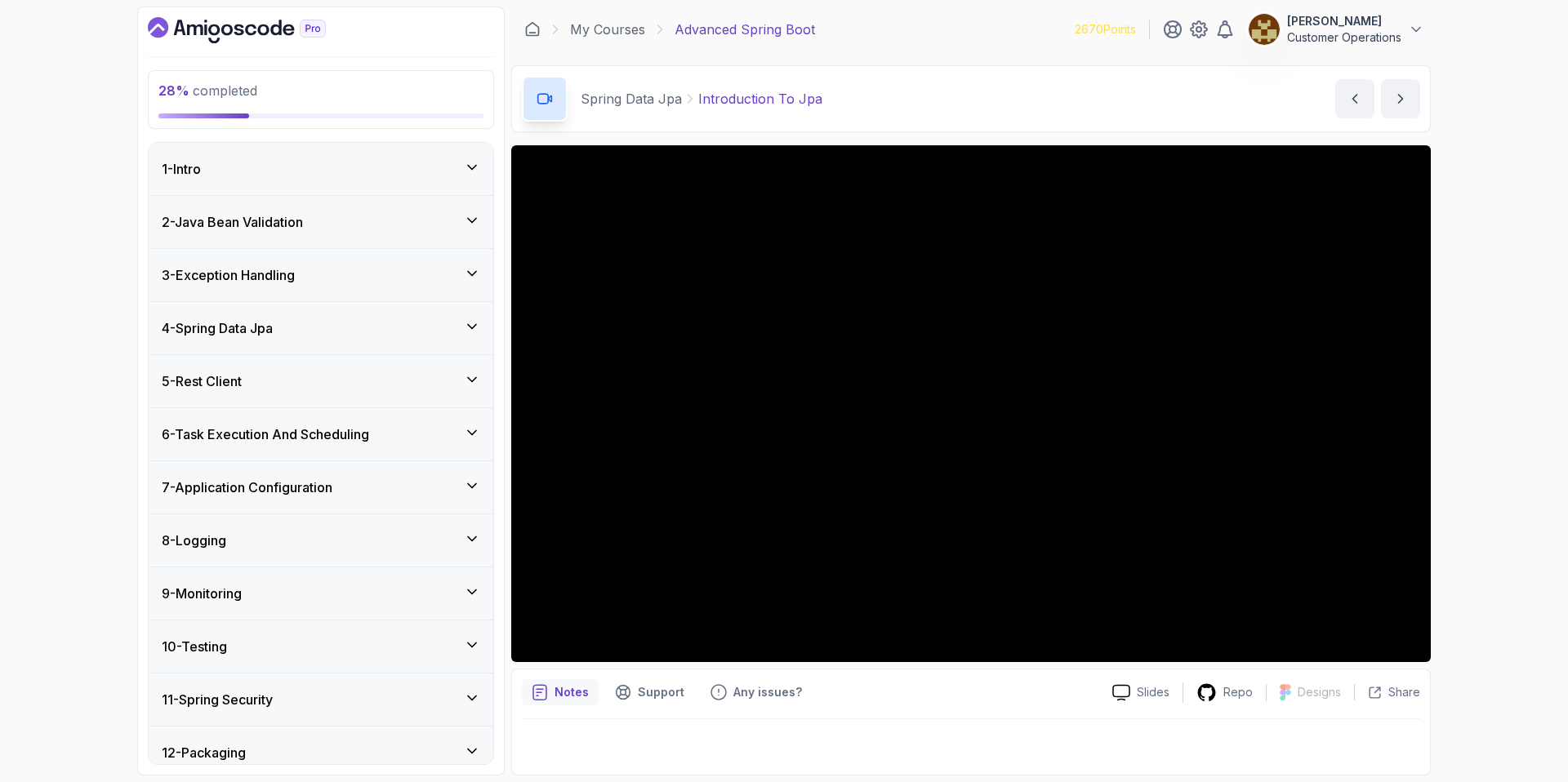
click at [379, 333] on div "4 - Spring Data Jpa" at bounding box center [320, 328] width 318 height 19
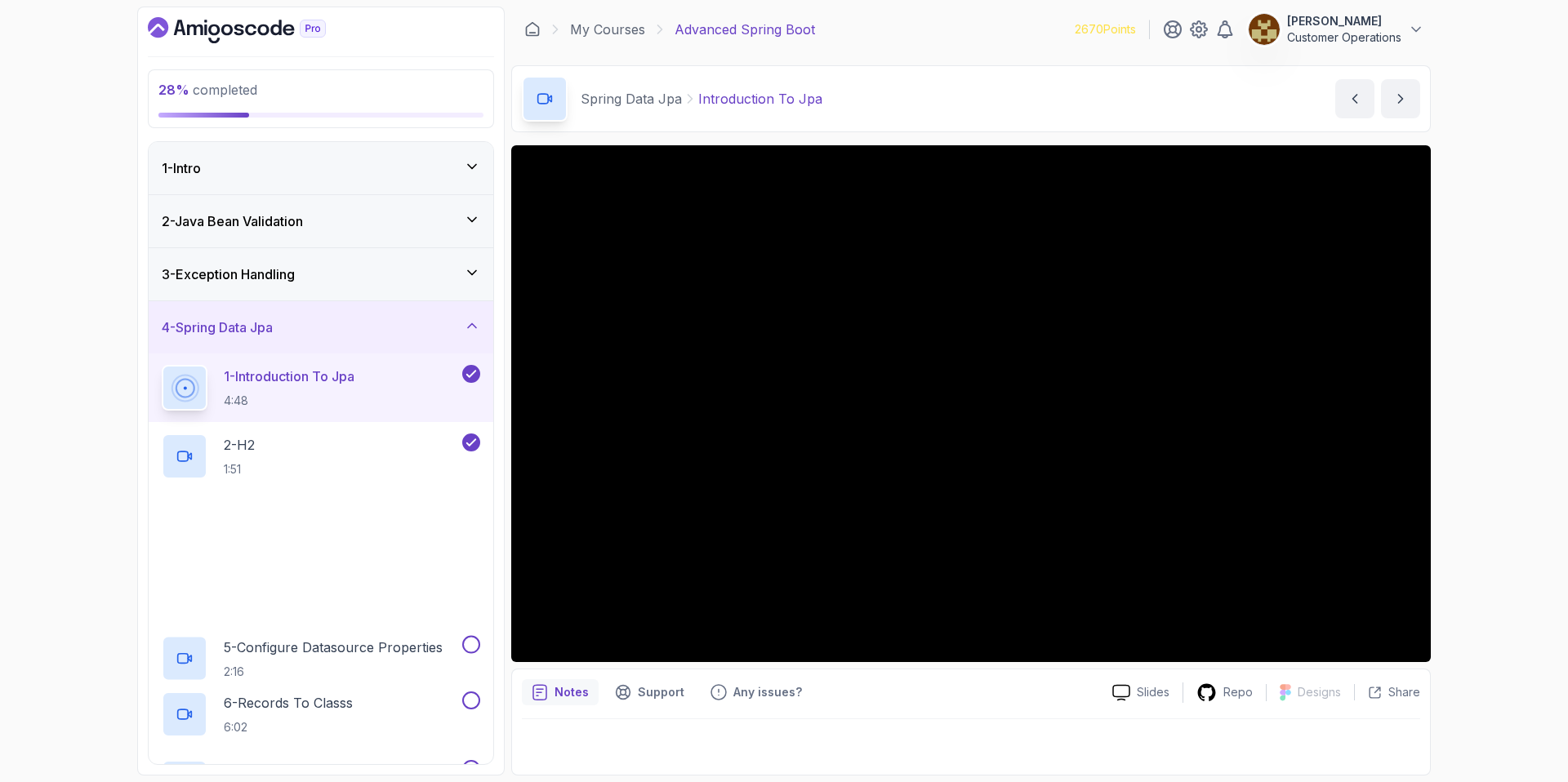
scroll to position [335, 0]
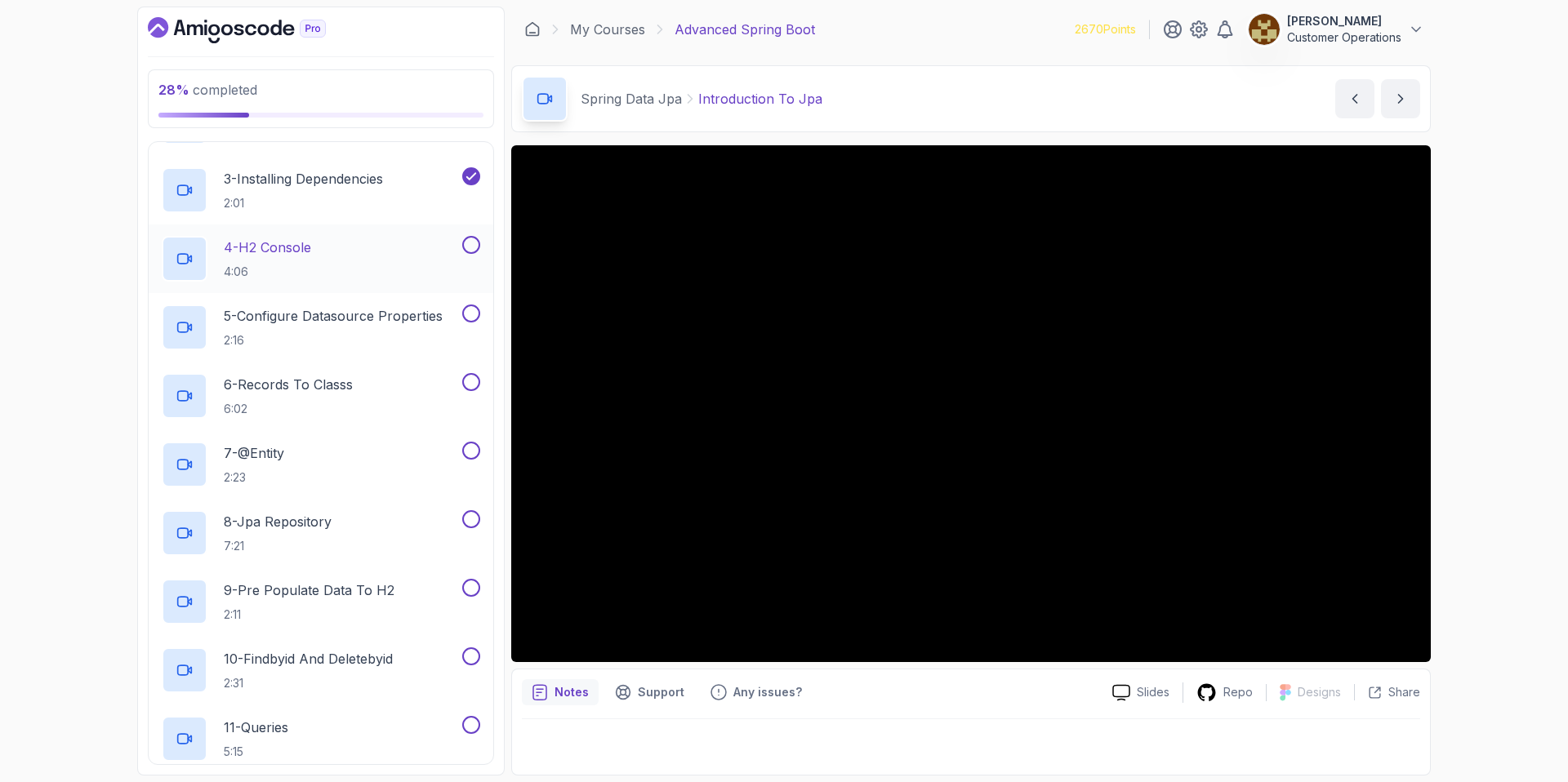
click at [377, 260] on div "4 - H2 Console 4:06" at bounding box center [310, 258] width 297 height 45
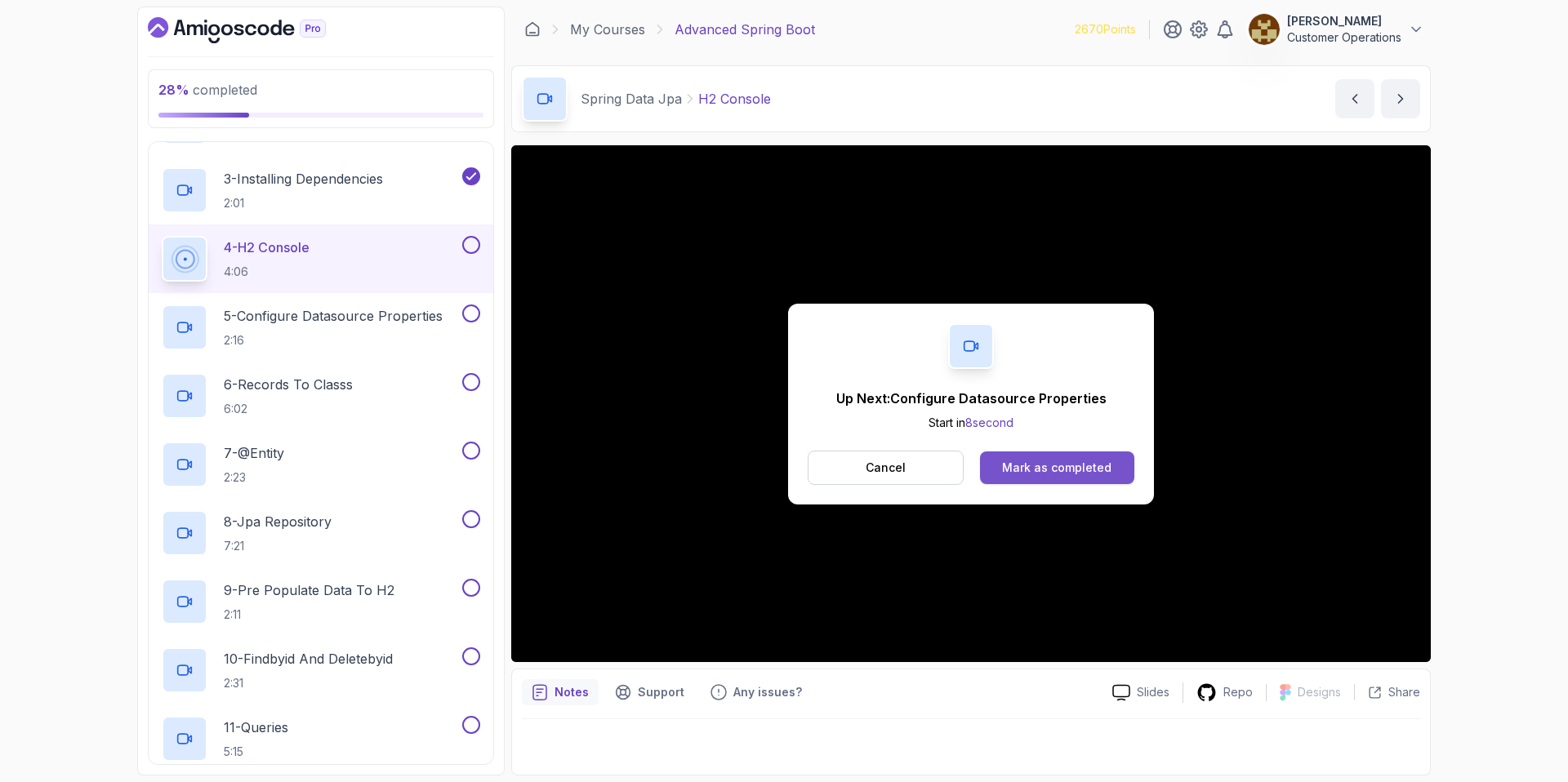
click at [1114, 468] on button "Mark as completed" at bounding box center [1057, 468] width 154 height 33
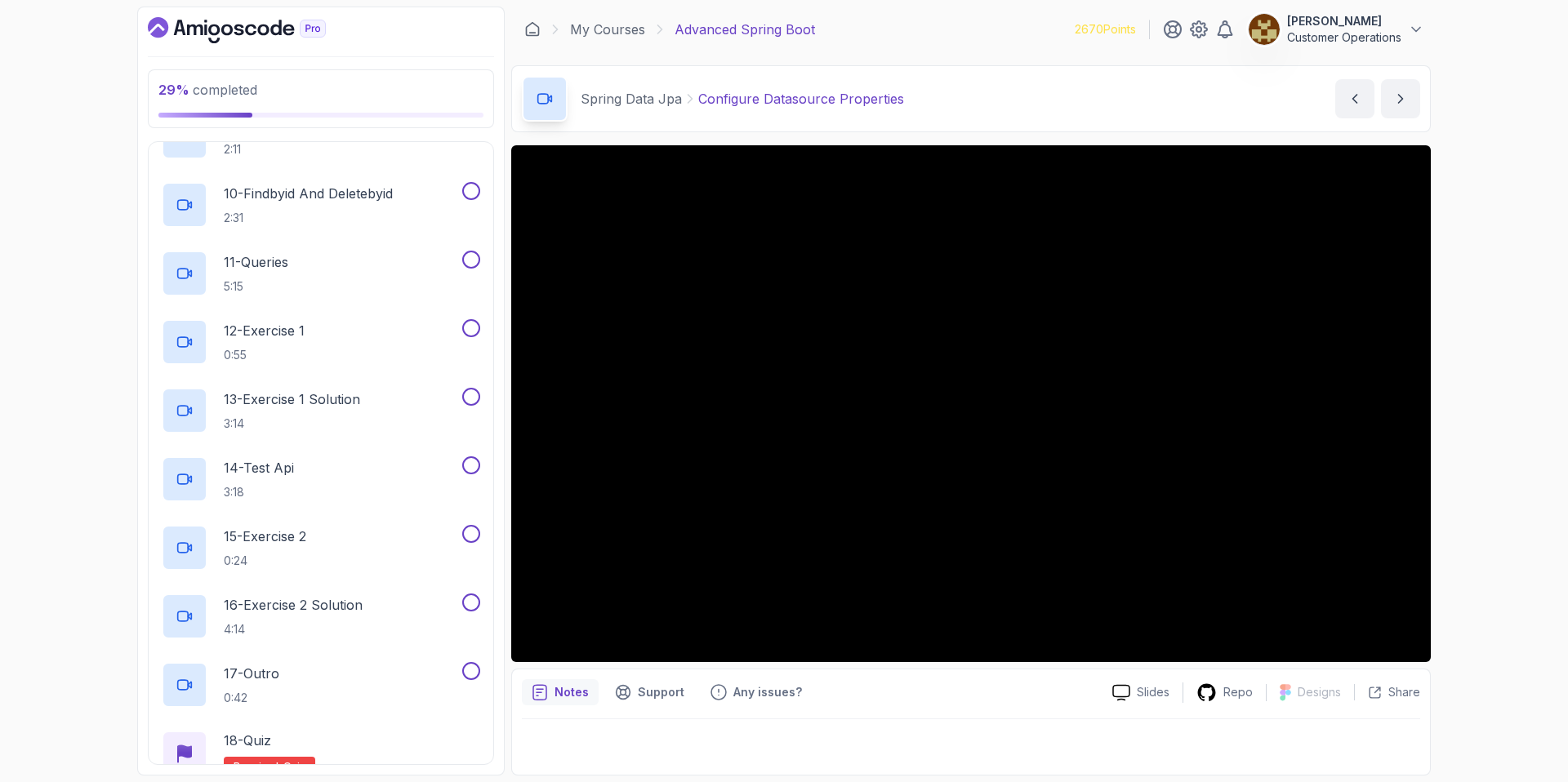
scroll to position [779, 0]
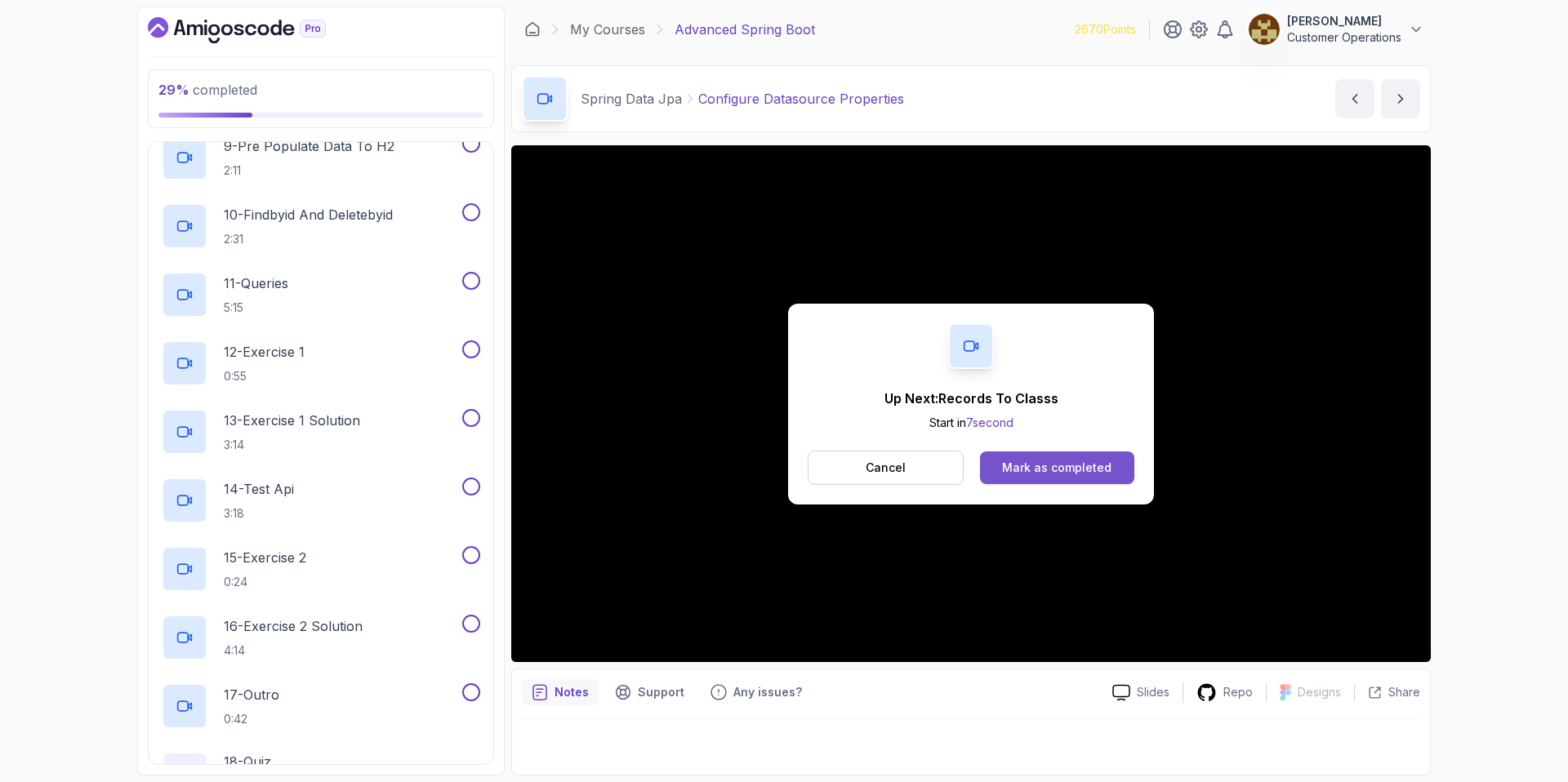
click at [1054, 462] on div "Mark as completed" at bounding box center [1056, 467] width 109 height 16
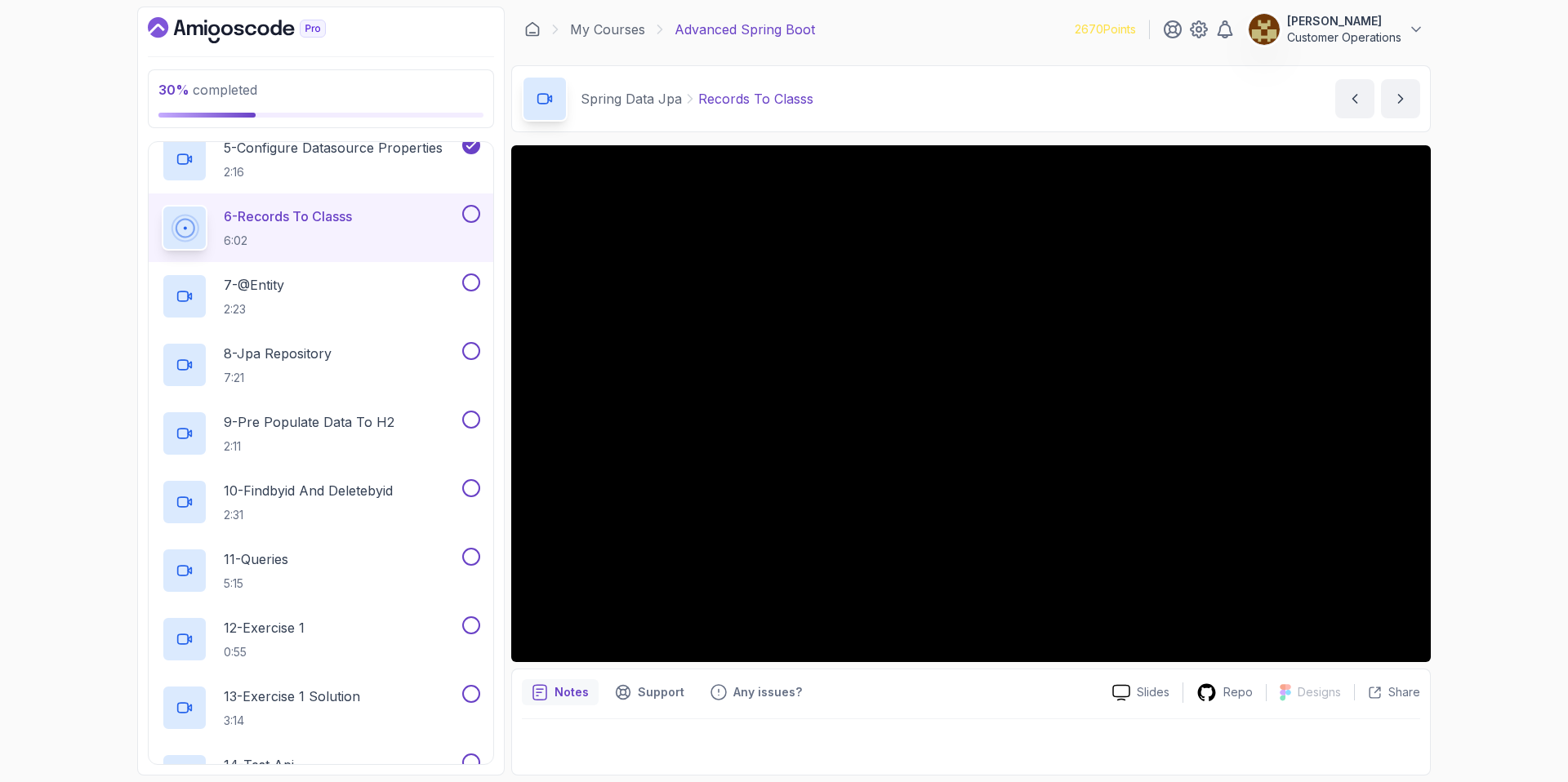
scroll to position [510, 0]
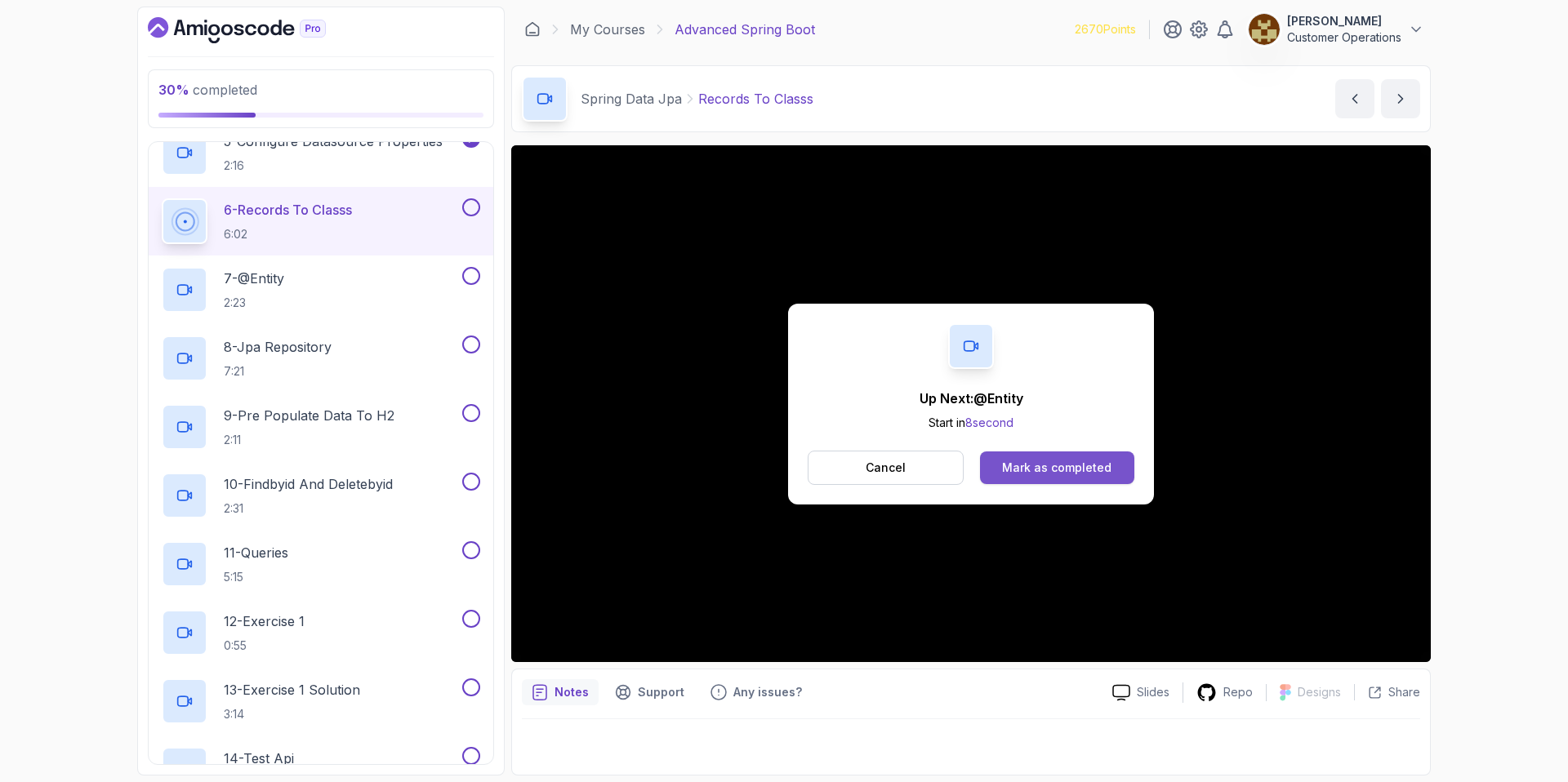
click at [1102, 475] on button "Mark as completed" at bounding box center [1057, 468] width 154 height 33
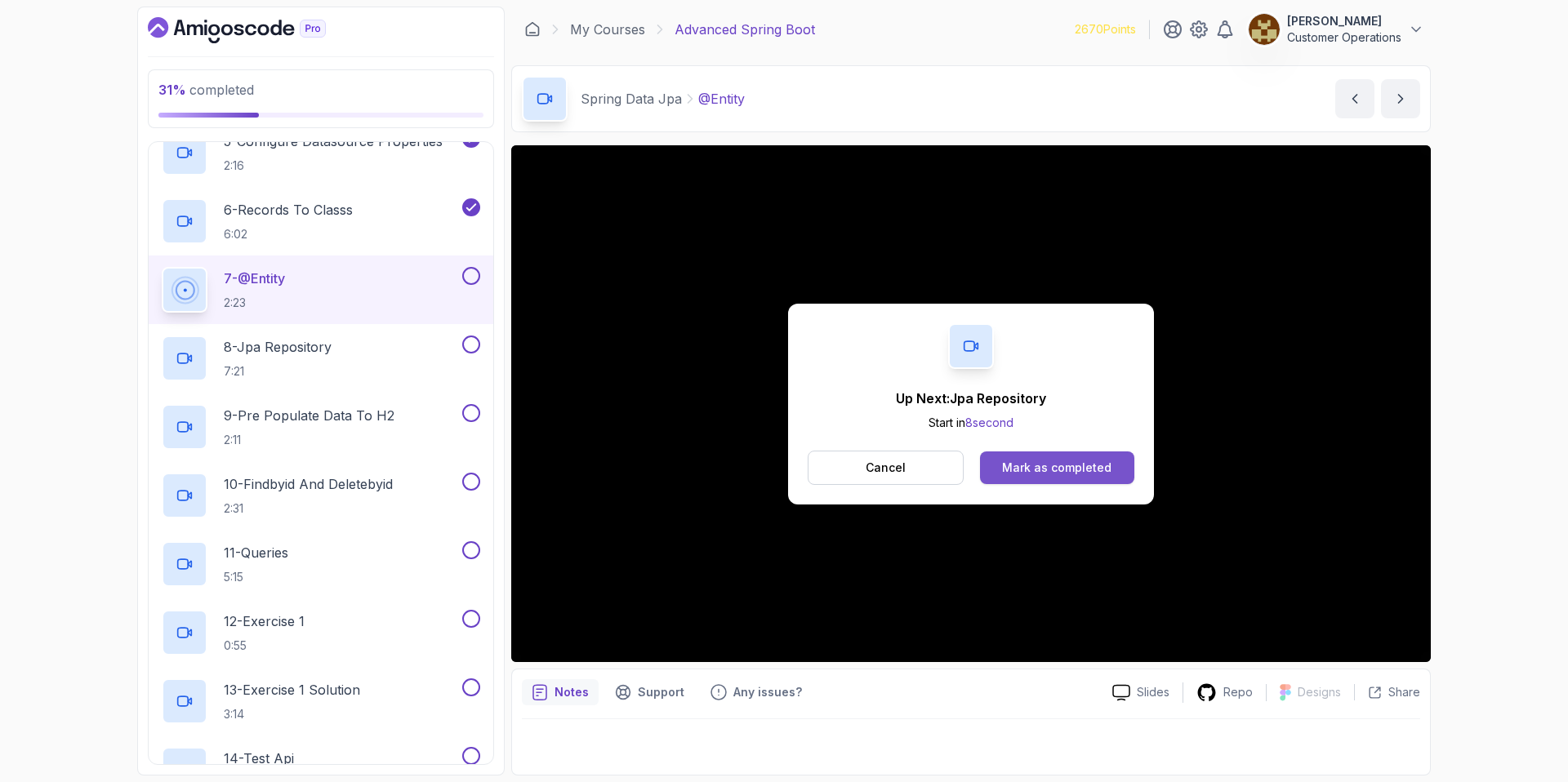
click at [1057, 471] on div "Mark as completed" at bounding box center [1056, 467] width 109 height 16
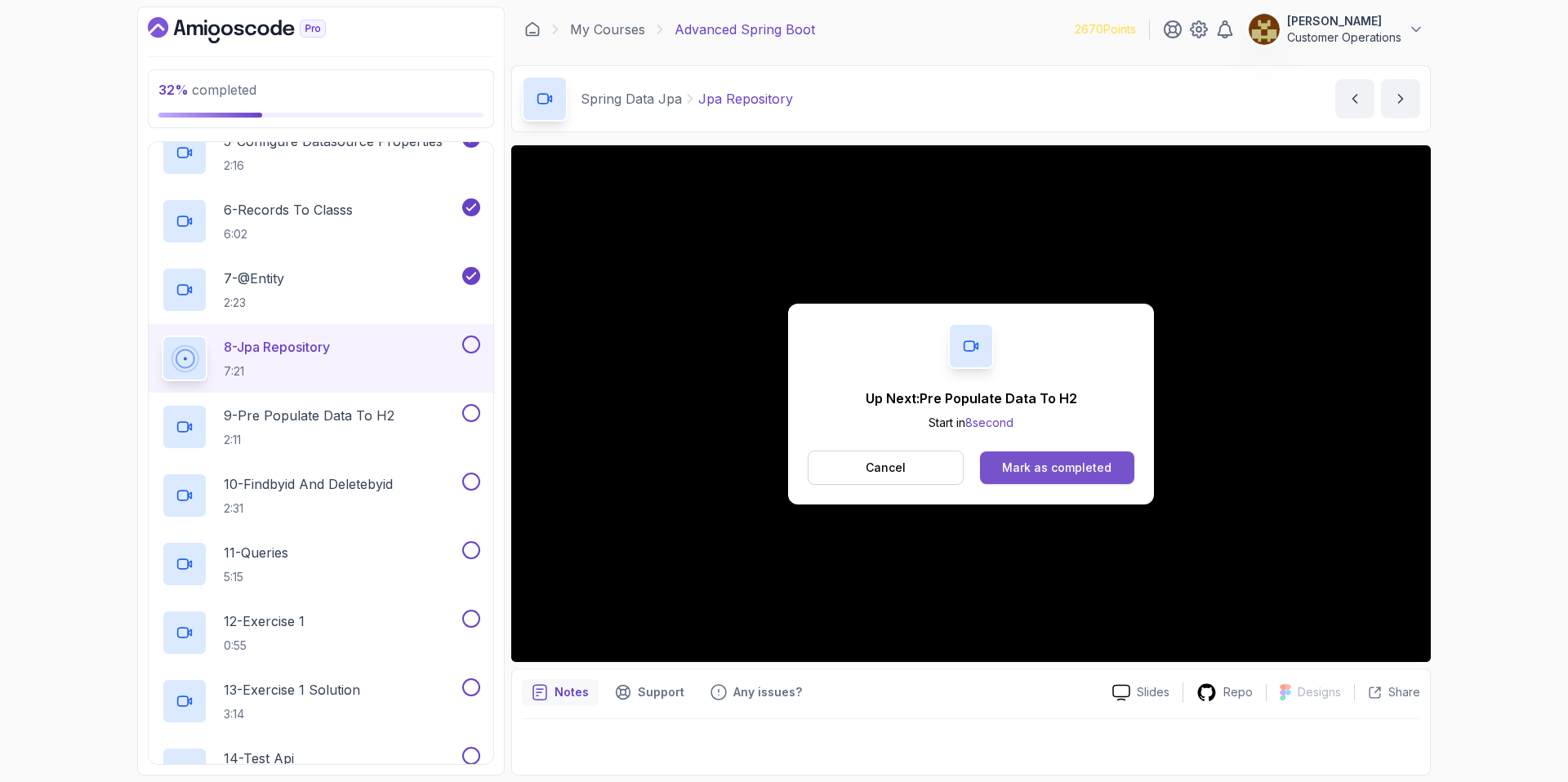
click at [999, 479] on button "Mark as completed" at bounding box center [1057, 468] width 154 height 33
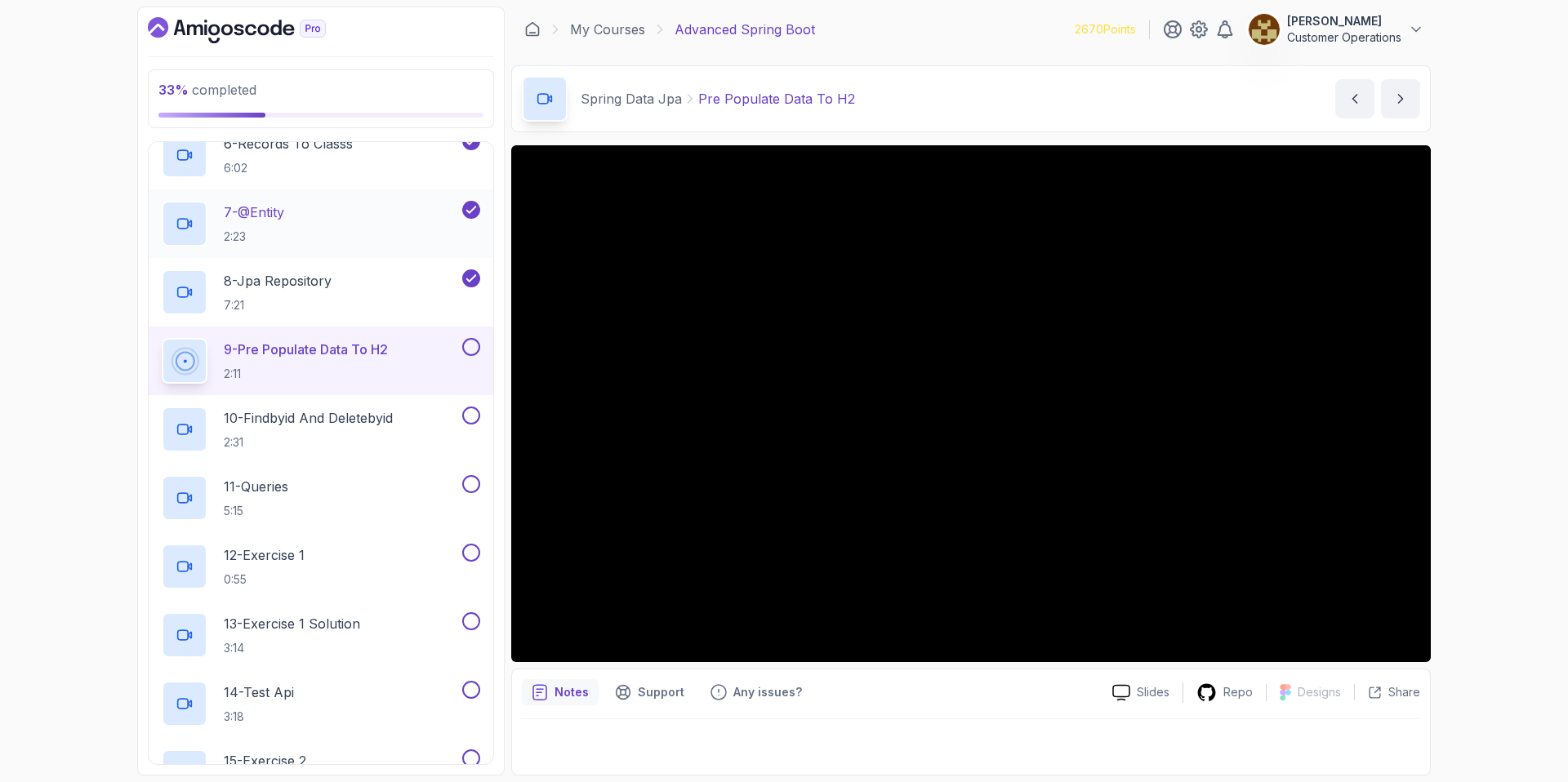
scroll to position [690, 0]
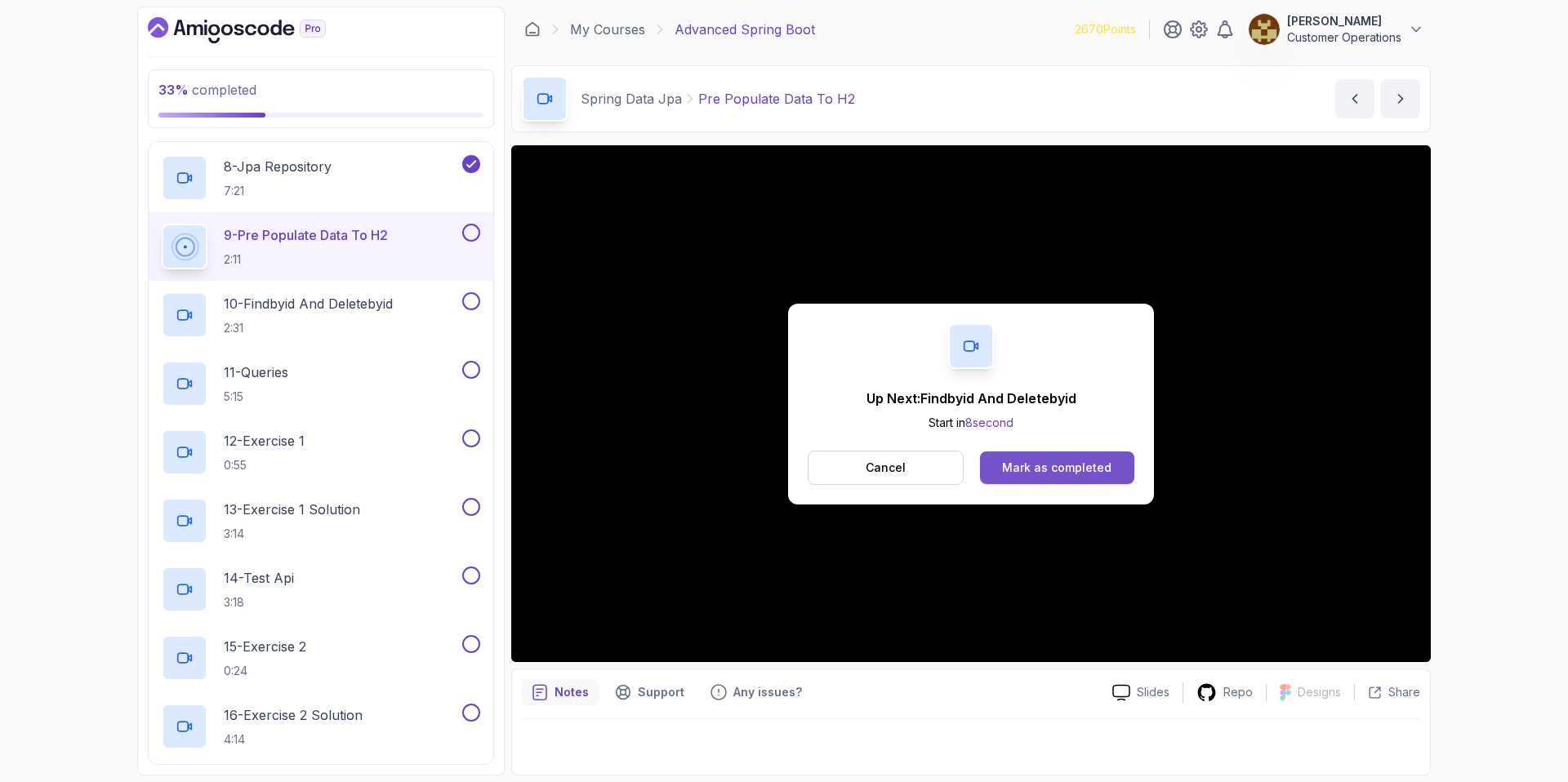
click at [1067, 464] on div "Mark as completed" at bounding box center [1056, 467] width 109 height 16
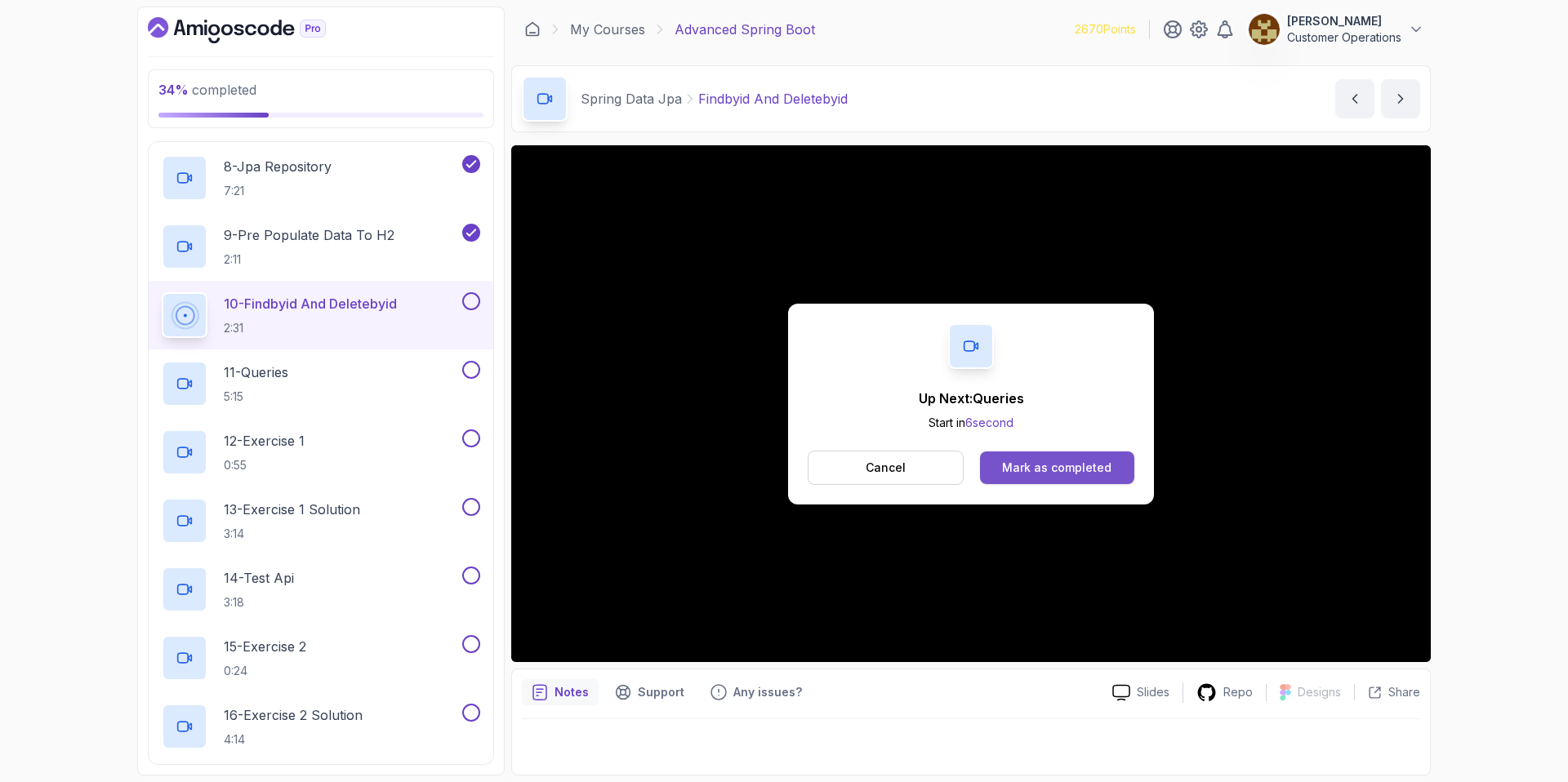
click at [1033, 460] on div "Mark as completed" at bounding box center [1056, 467] width 109 height 16
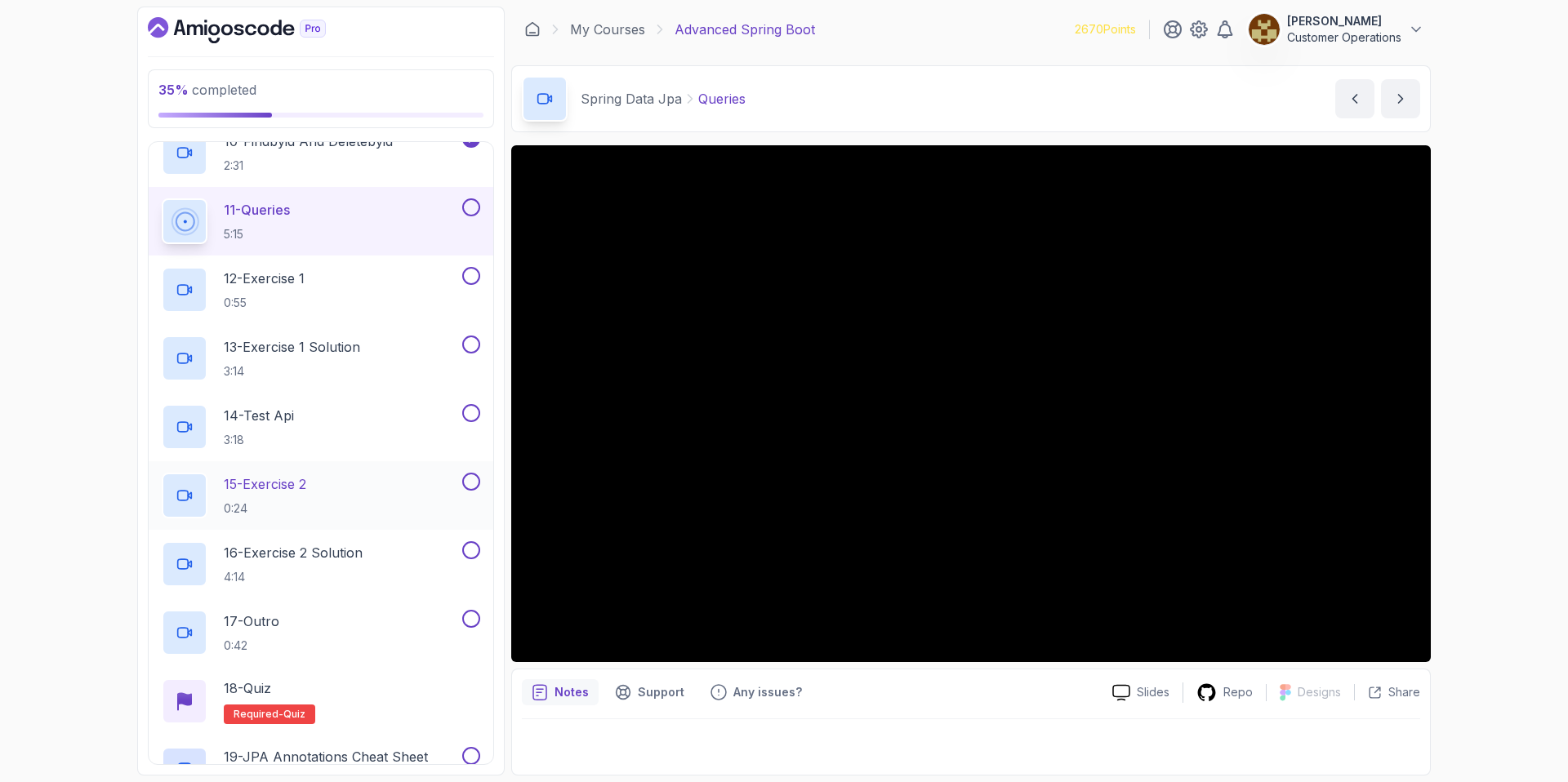
scroll to position [832, 0]
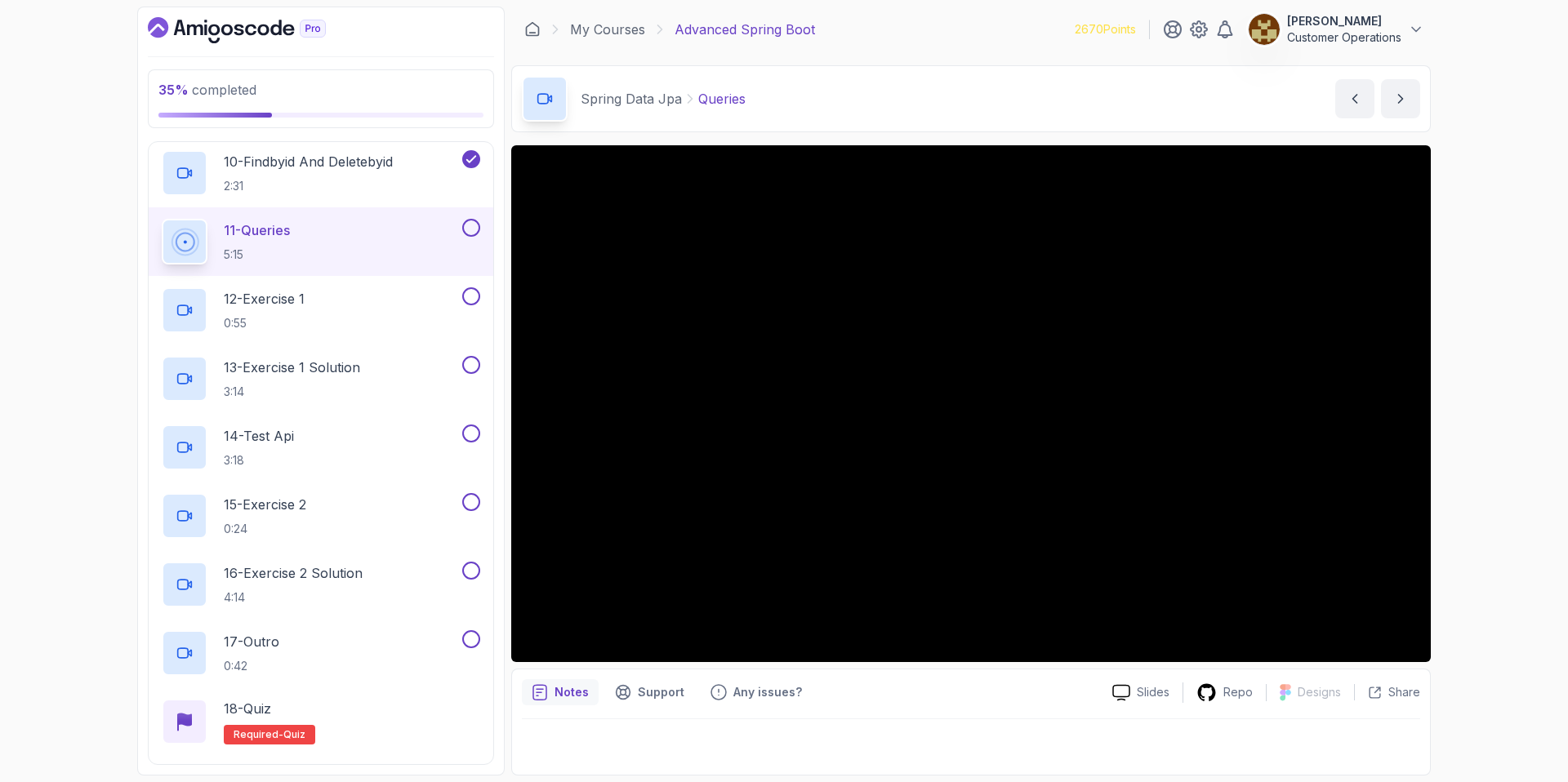
click at [973, 96] on div "Spring Data Jpa Queries Queries by [PERSON_NAME]" at bounding box center [971, 99] width 920 height 67
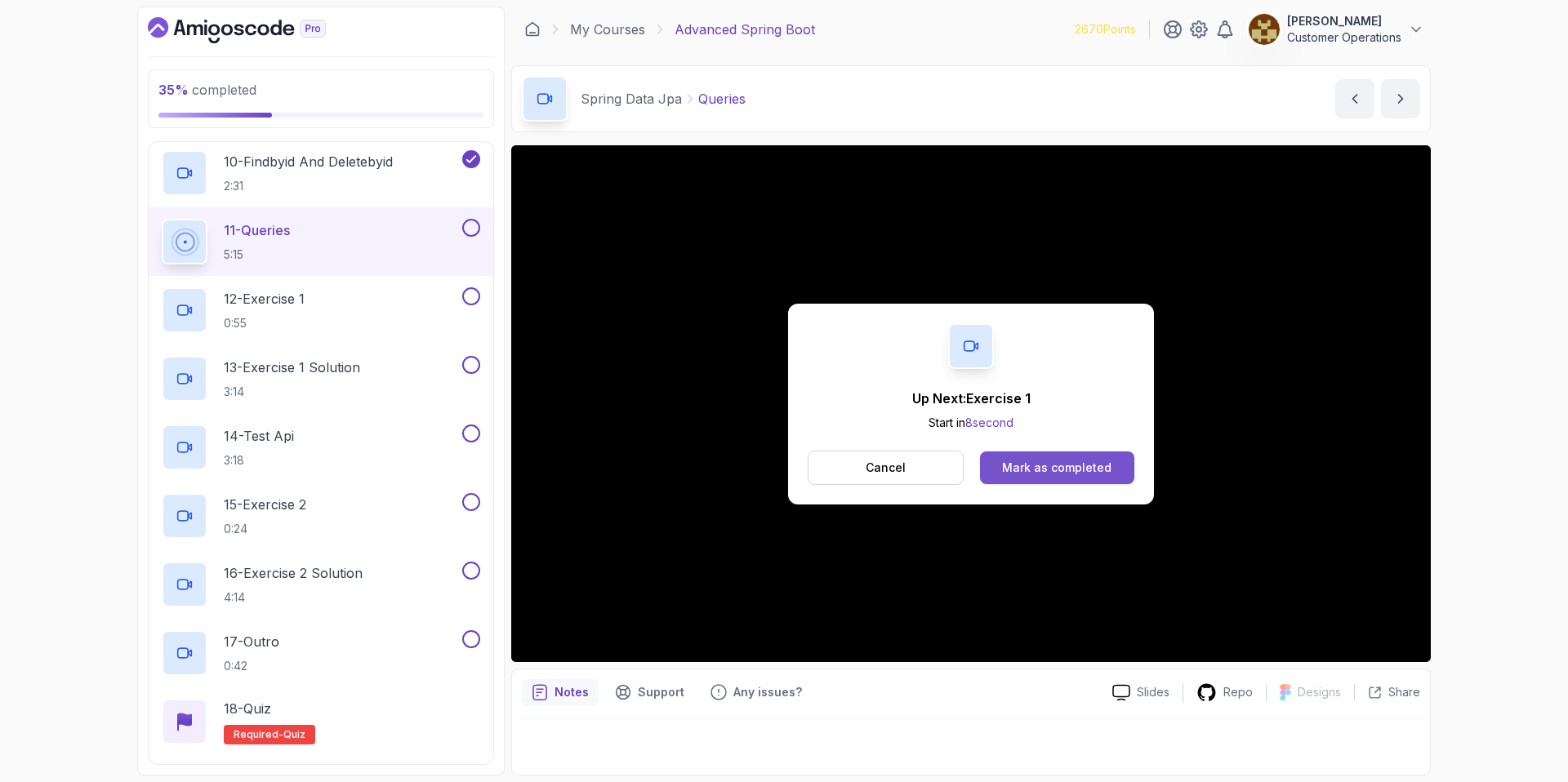
click at [1058, 473] on div "Mark as completed" at bounding box center [1056, 467] width 109 height 16
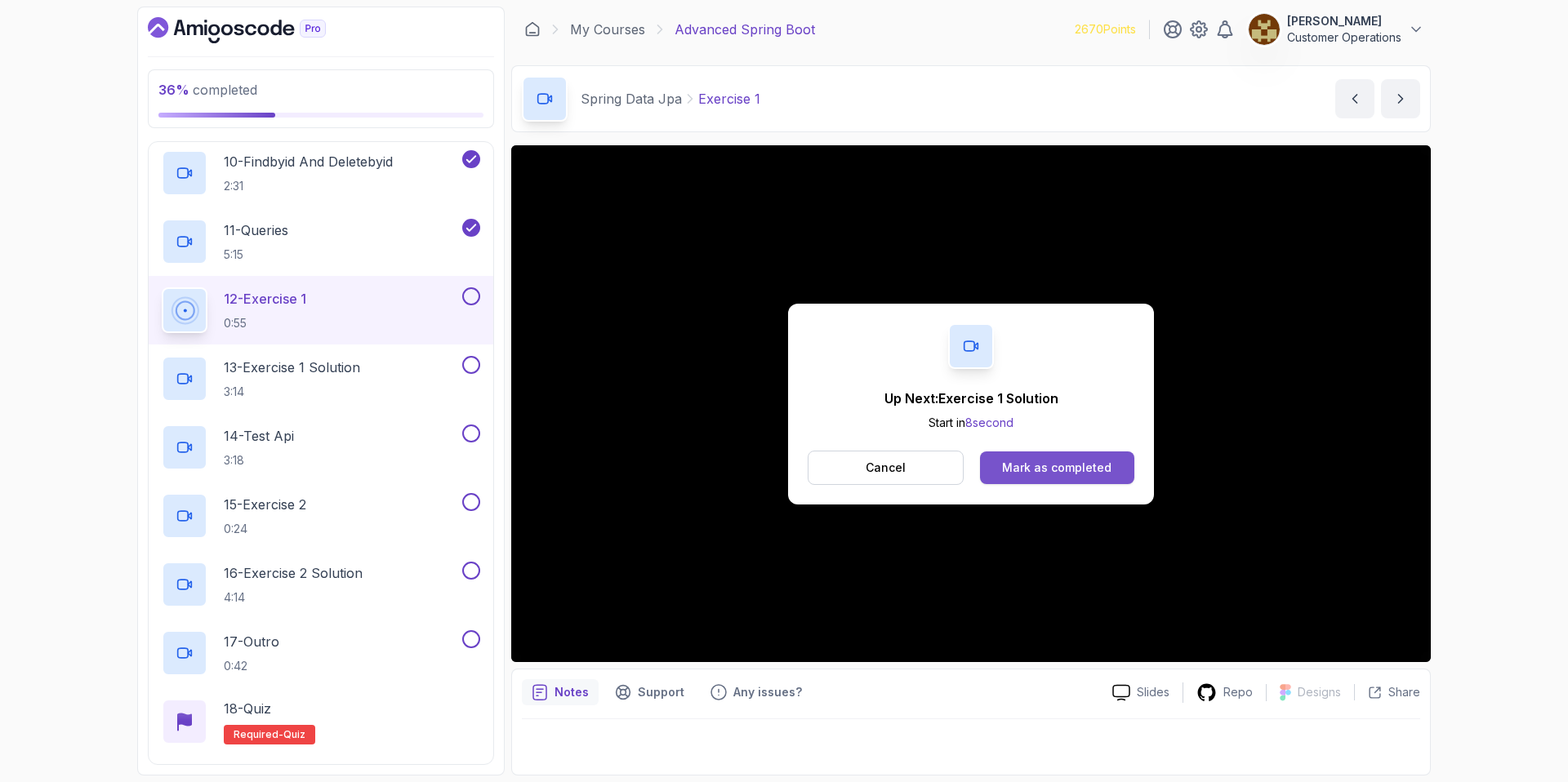
click at [1048, 462] on div "Mark as completed" at bounding box center [1056, 467] width 109 height 16
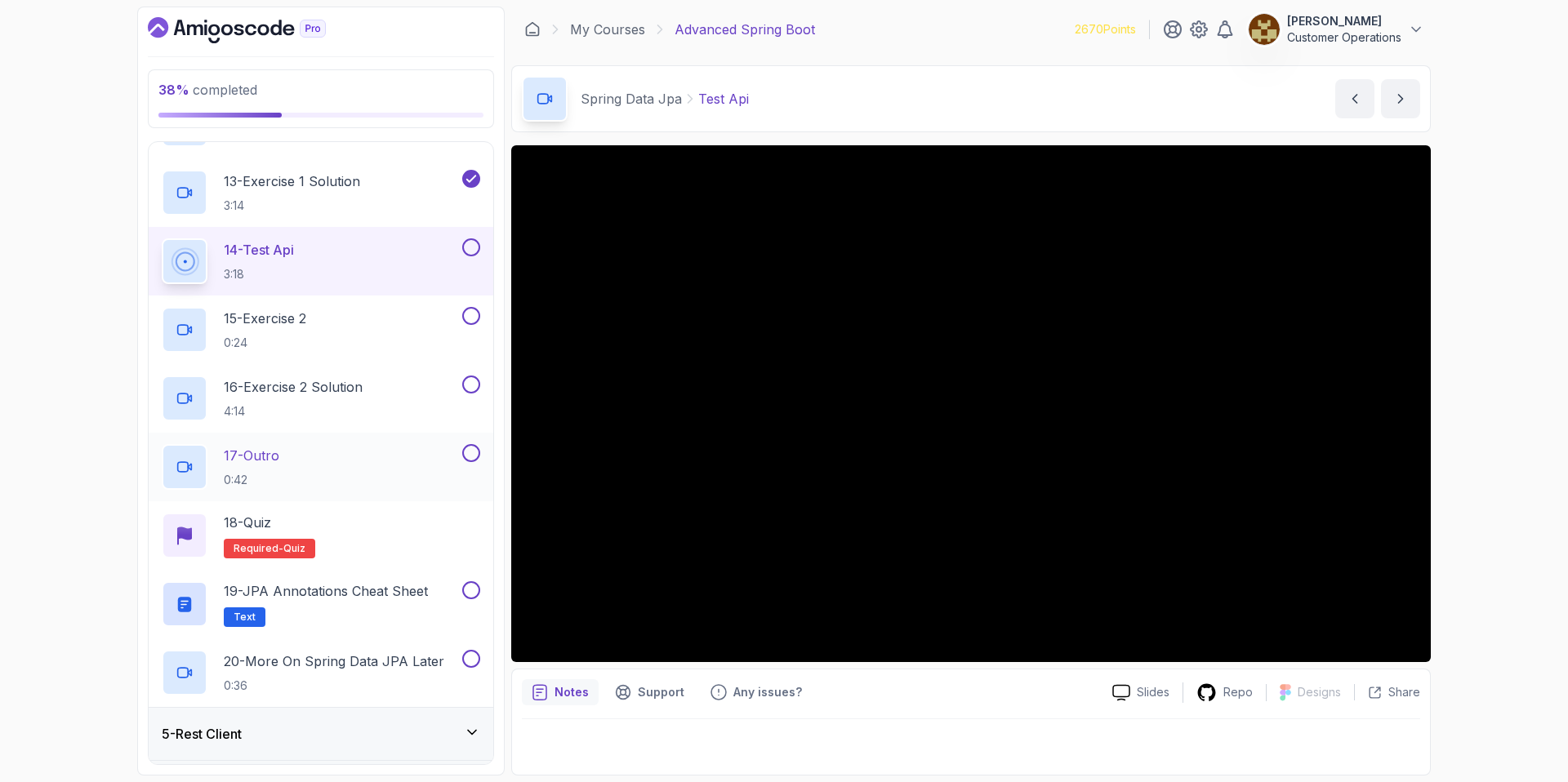
scroll to position [1017, 0]
click at [467, 316] on button at bounding box center [471, 316] width 18 height 18
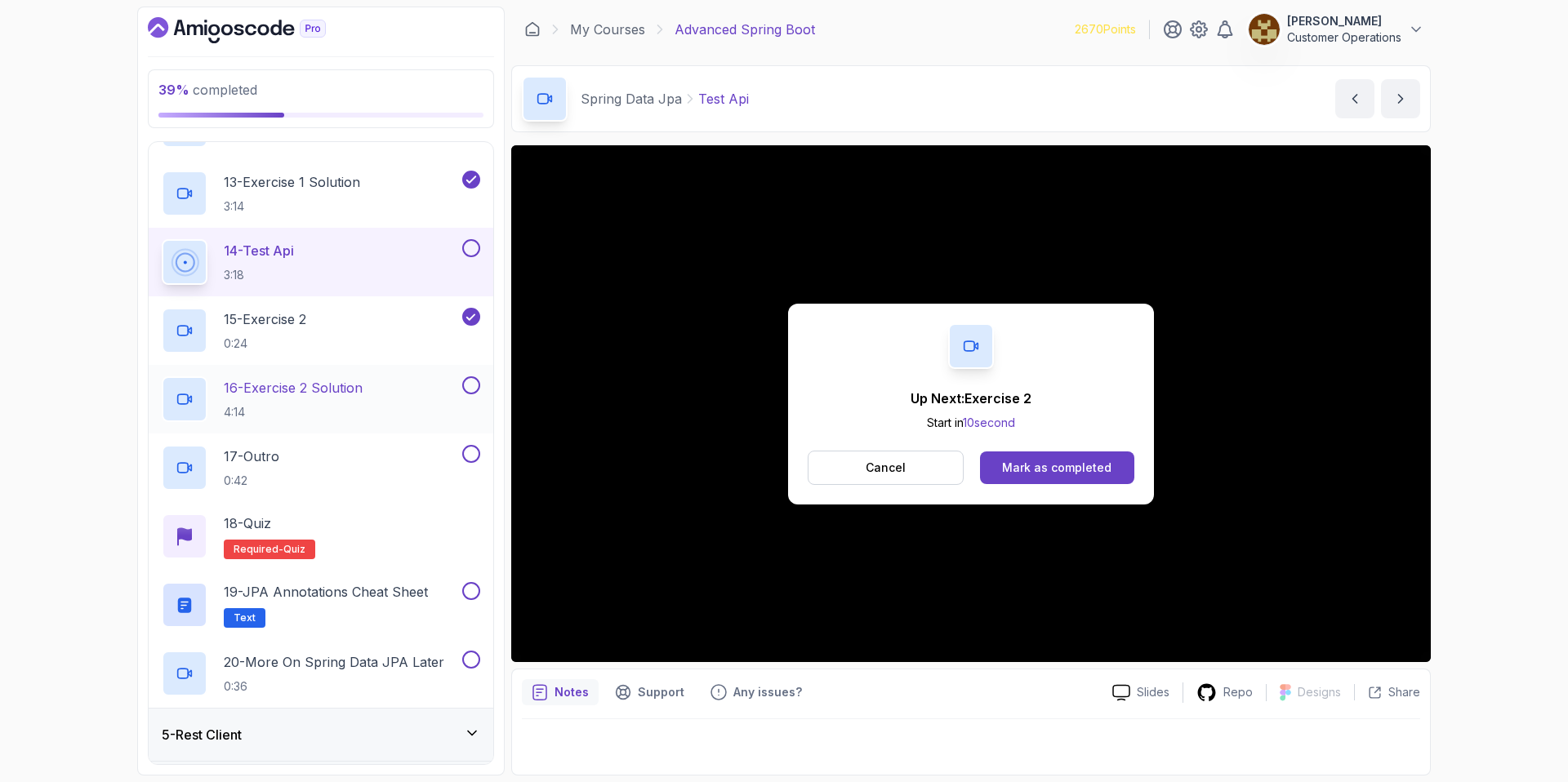
click at [476, 377] on button at bounding box center [471, 385] width 18 height 18
click at [469, 259] on button "14 - [DEMOGRAPHIC_DATA] 3:18" at bounding box center [320, 261] width 318 height 45
click at [474, 251] on button at bounding box center [471, 248] width 18 height 18
click at [403, 442] on div "17 - Outro 0:42" at bounding box center [321, 467] width 345 height 69
click at [1077, 454] on button "Mark as completed" at bounding box center [1057, 468] width 154 height 33
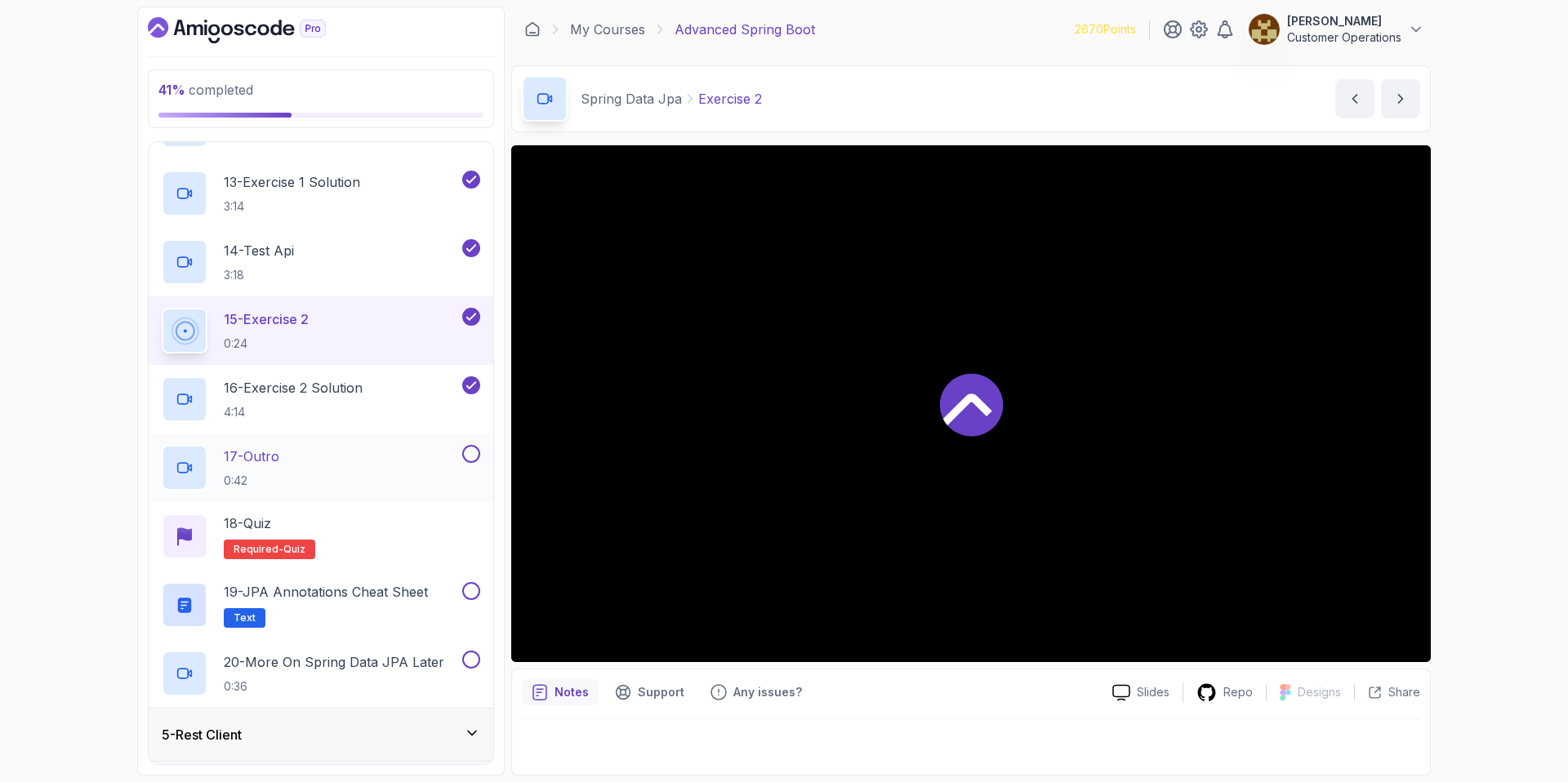
click at [325, 463] on div "17 - Outro 0:42" at bounding box center [310, 467] width 297 height 45
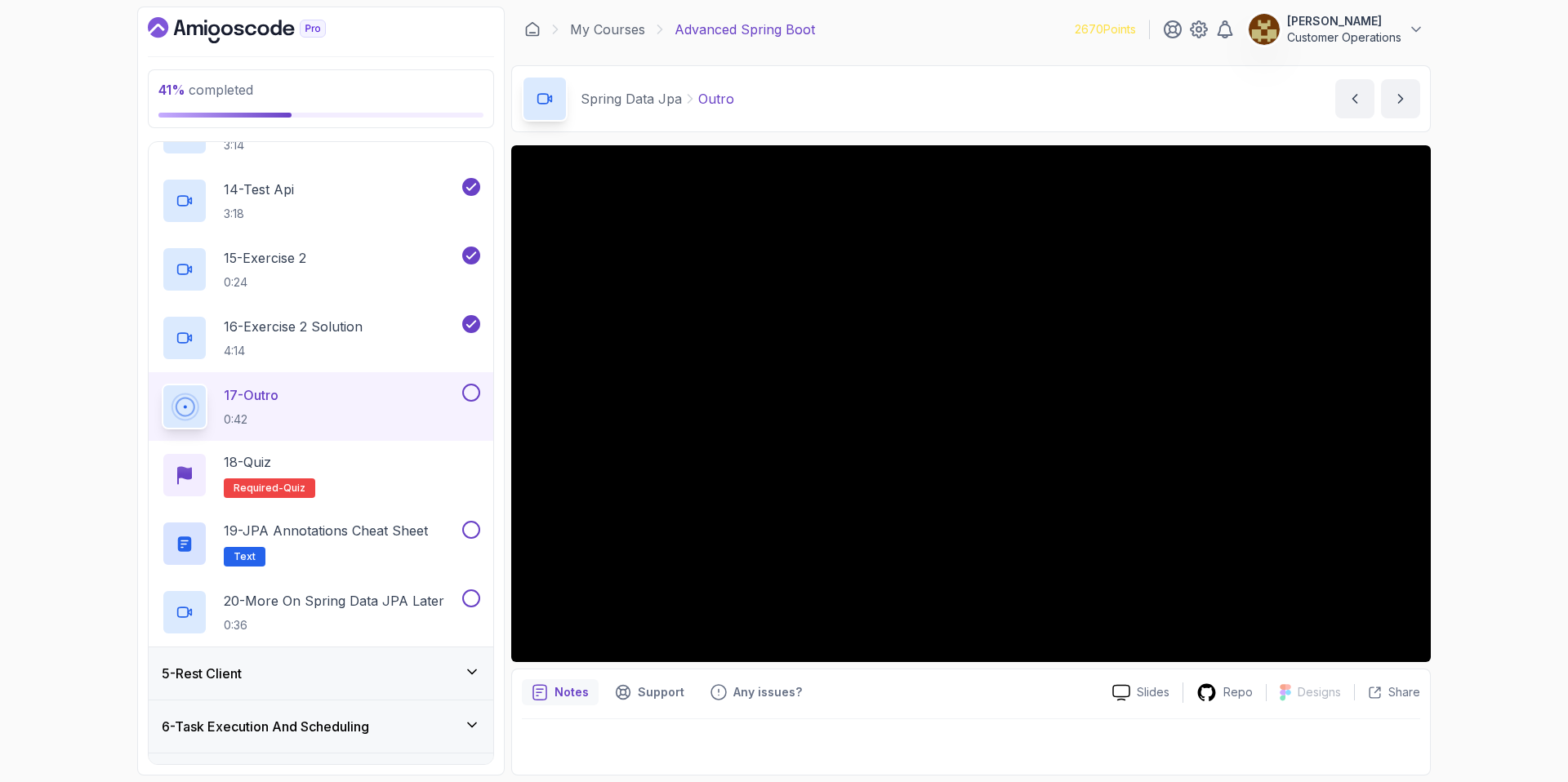
scroll to position [1074, 0]
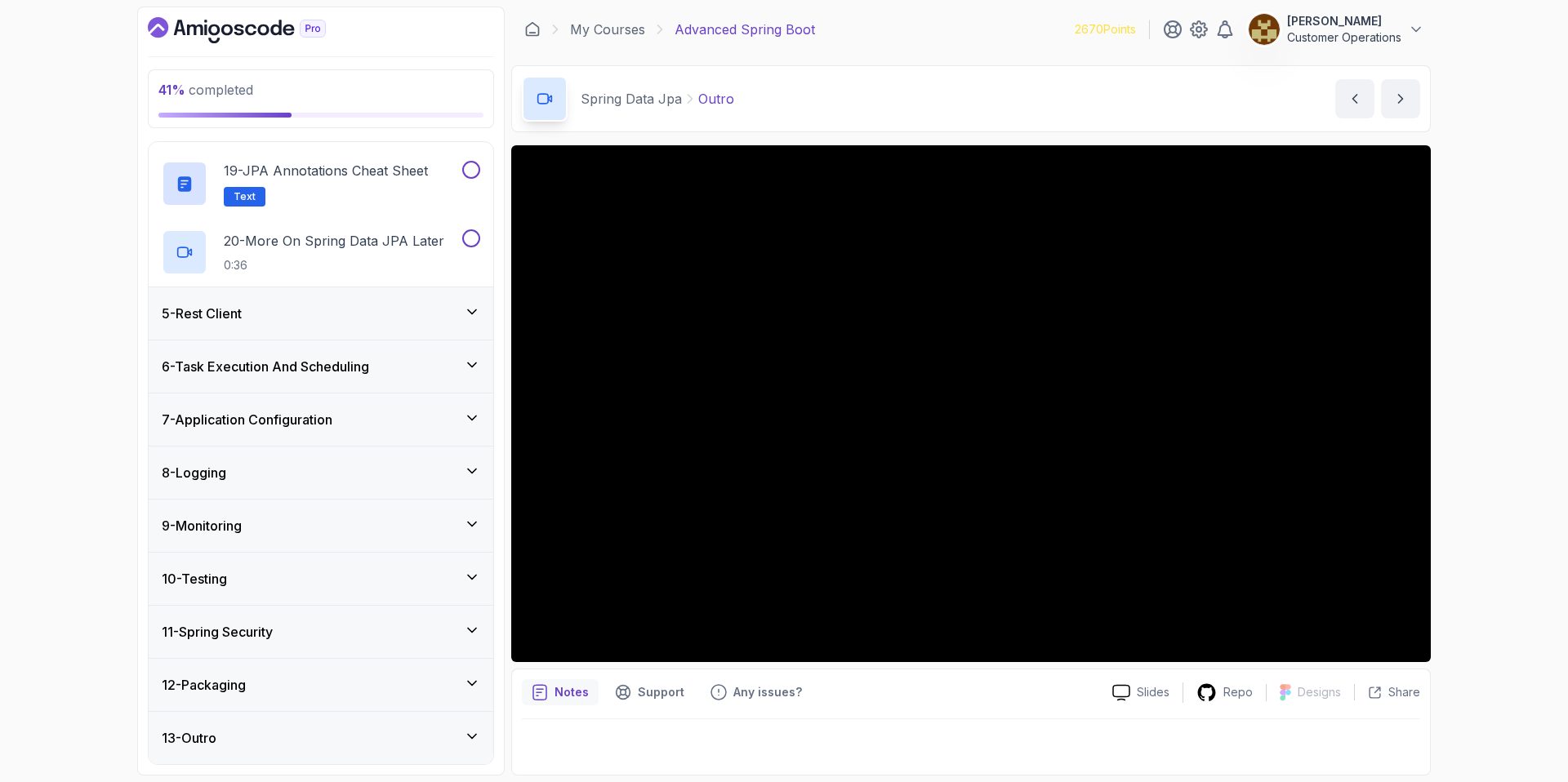
click at [329, 313] on div "5 - Rest Client" at bounding box center [320, 314] width 318 height 19
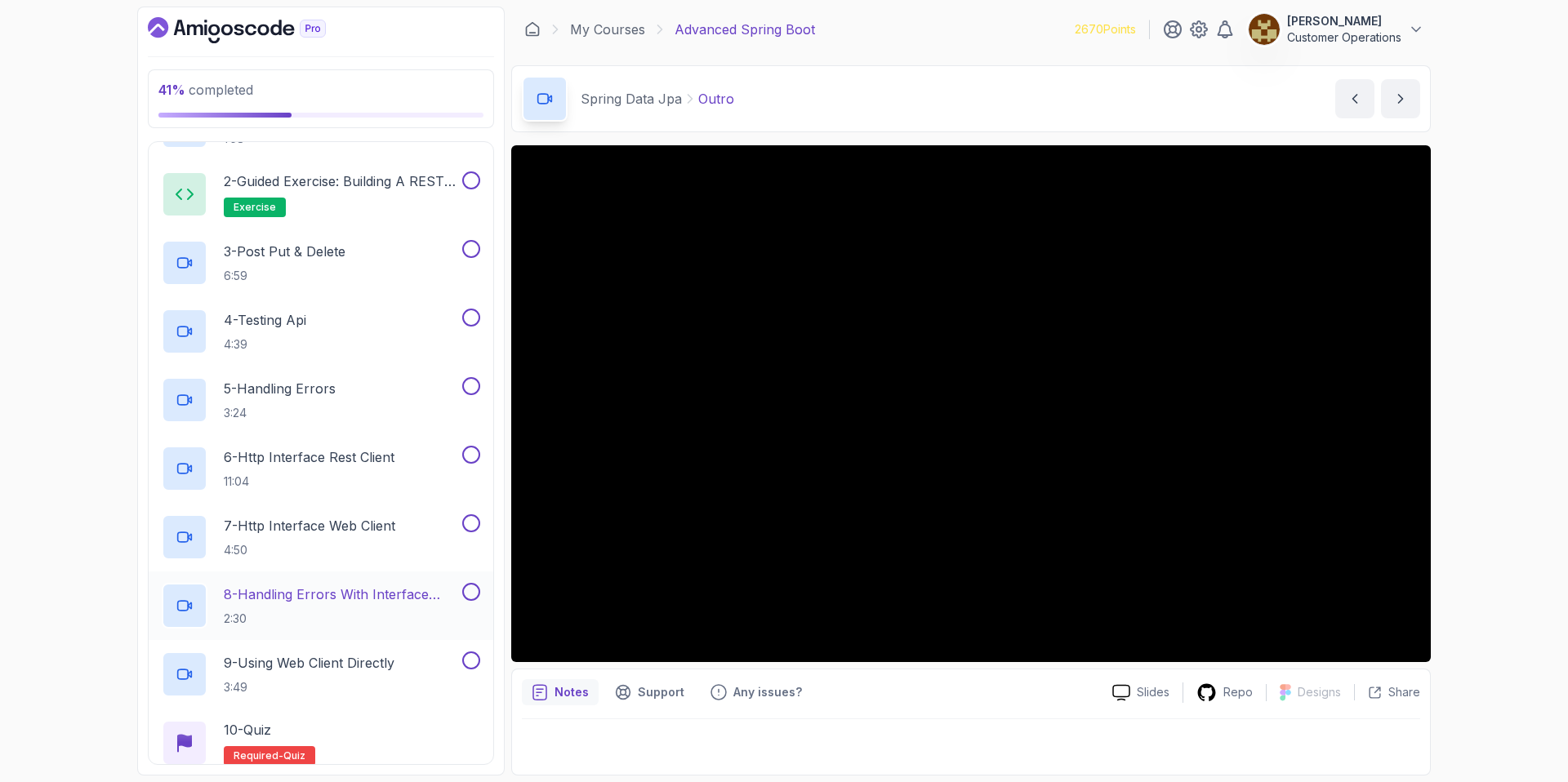
scroll to position [2, 0]
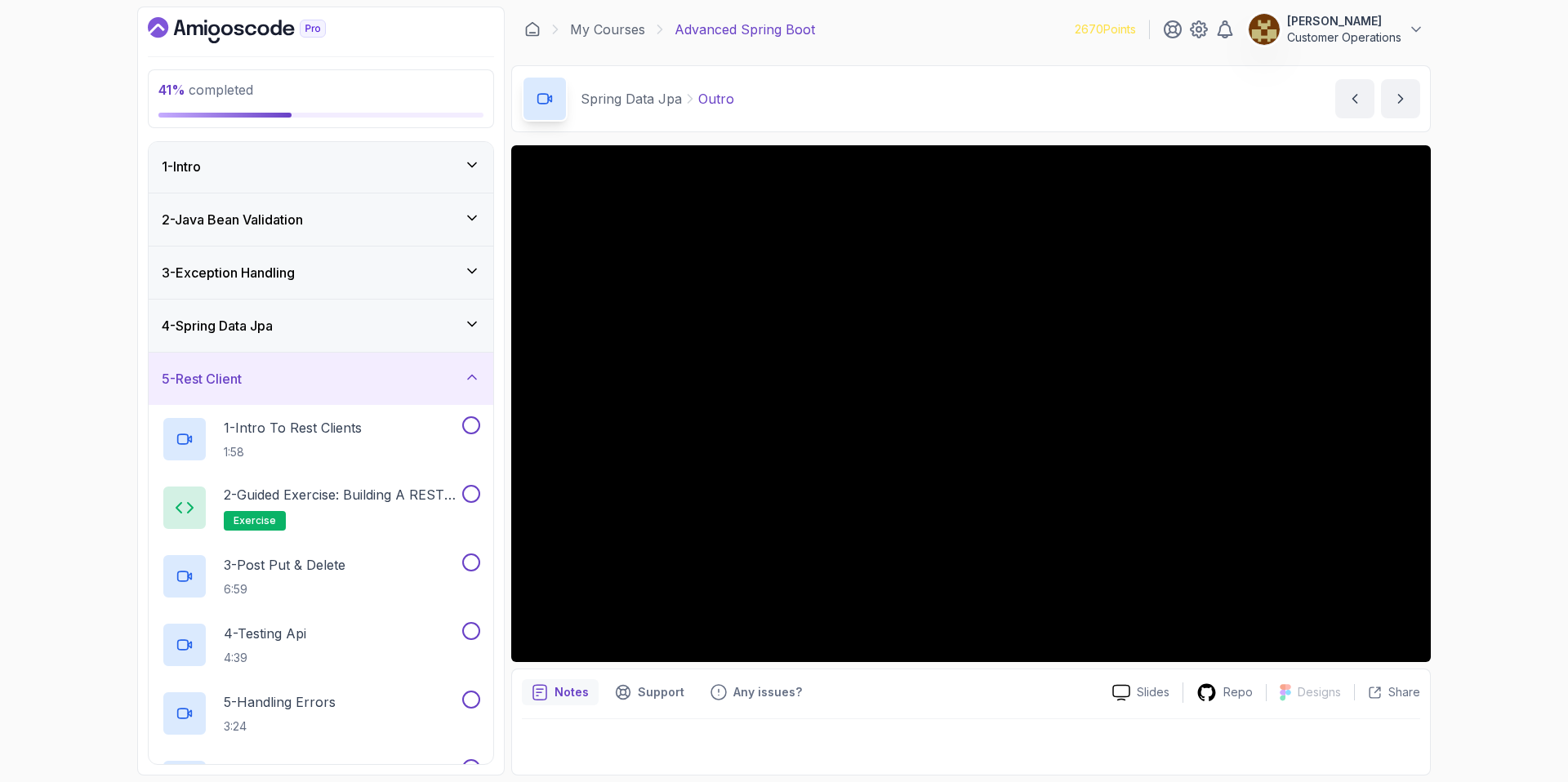
click at [352, 379] on div "5 - Rest Client" at bounding box center [320, 378] width 318 height 19
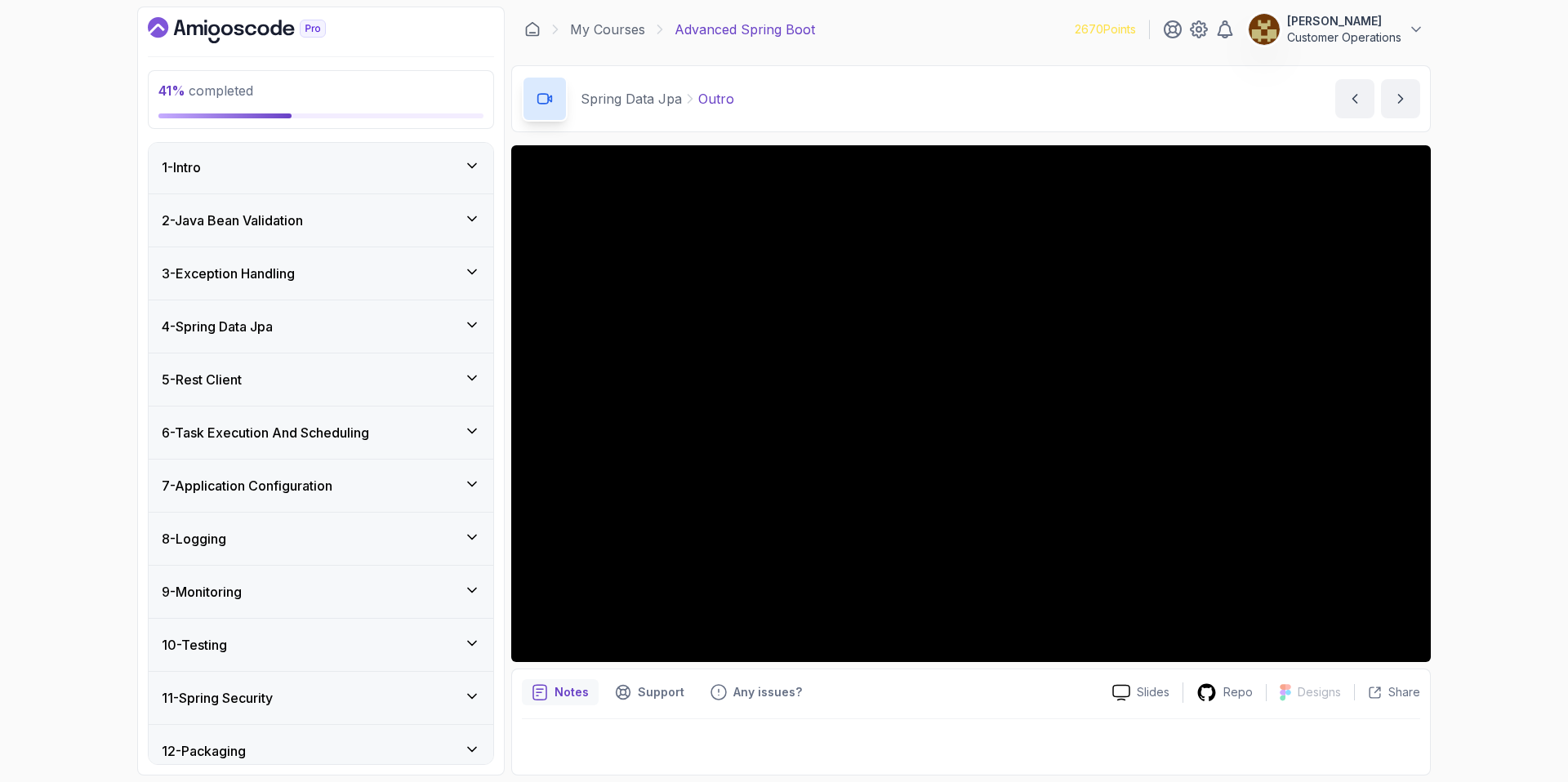
click at [337, 330] on div "4 - Spring Data Jpa" at bounding box center [320, 326] width 318 height 19
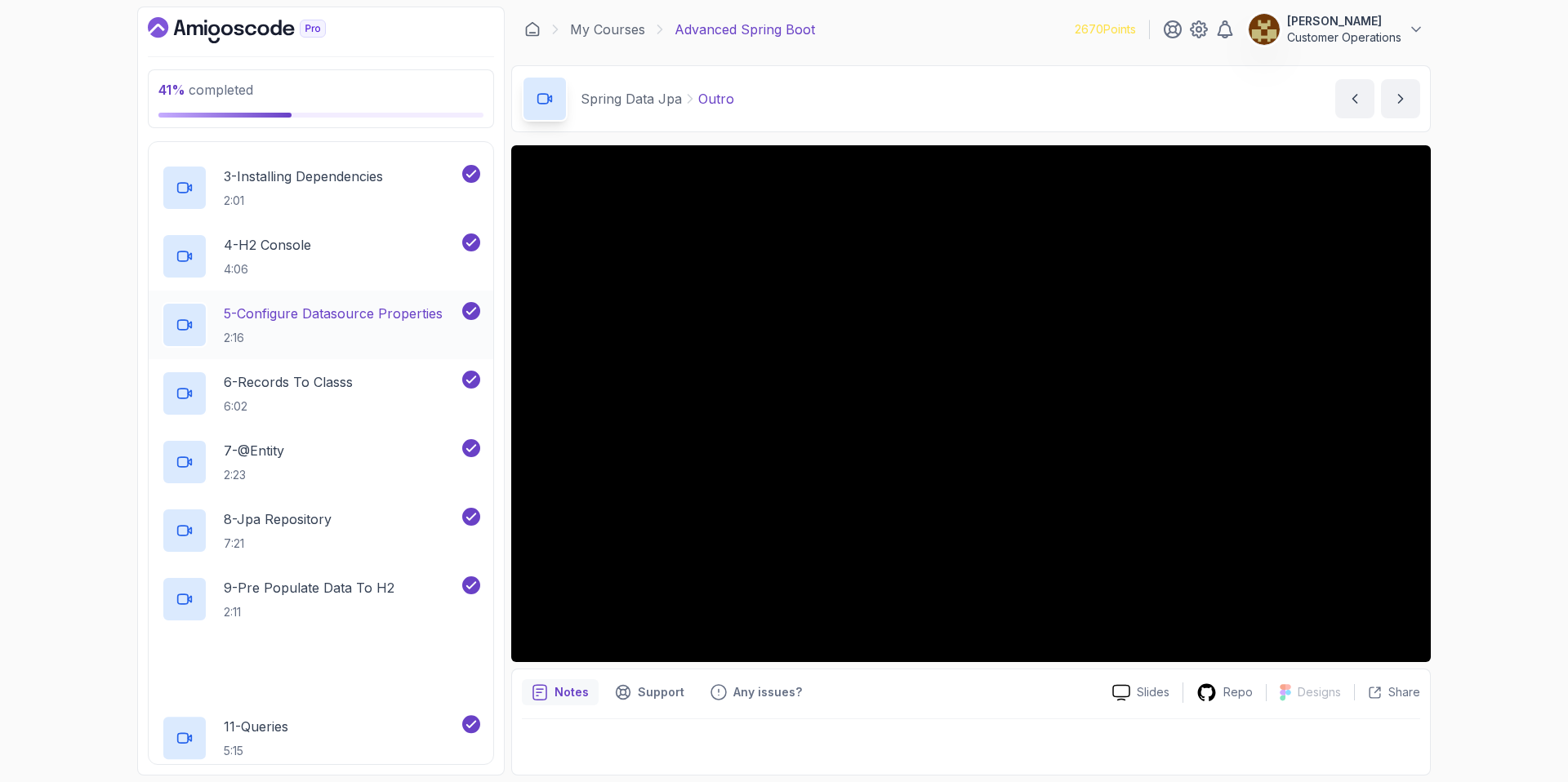
scroll to position [0, 0]
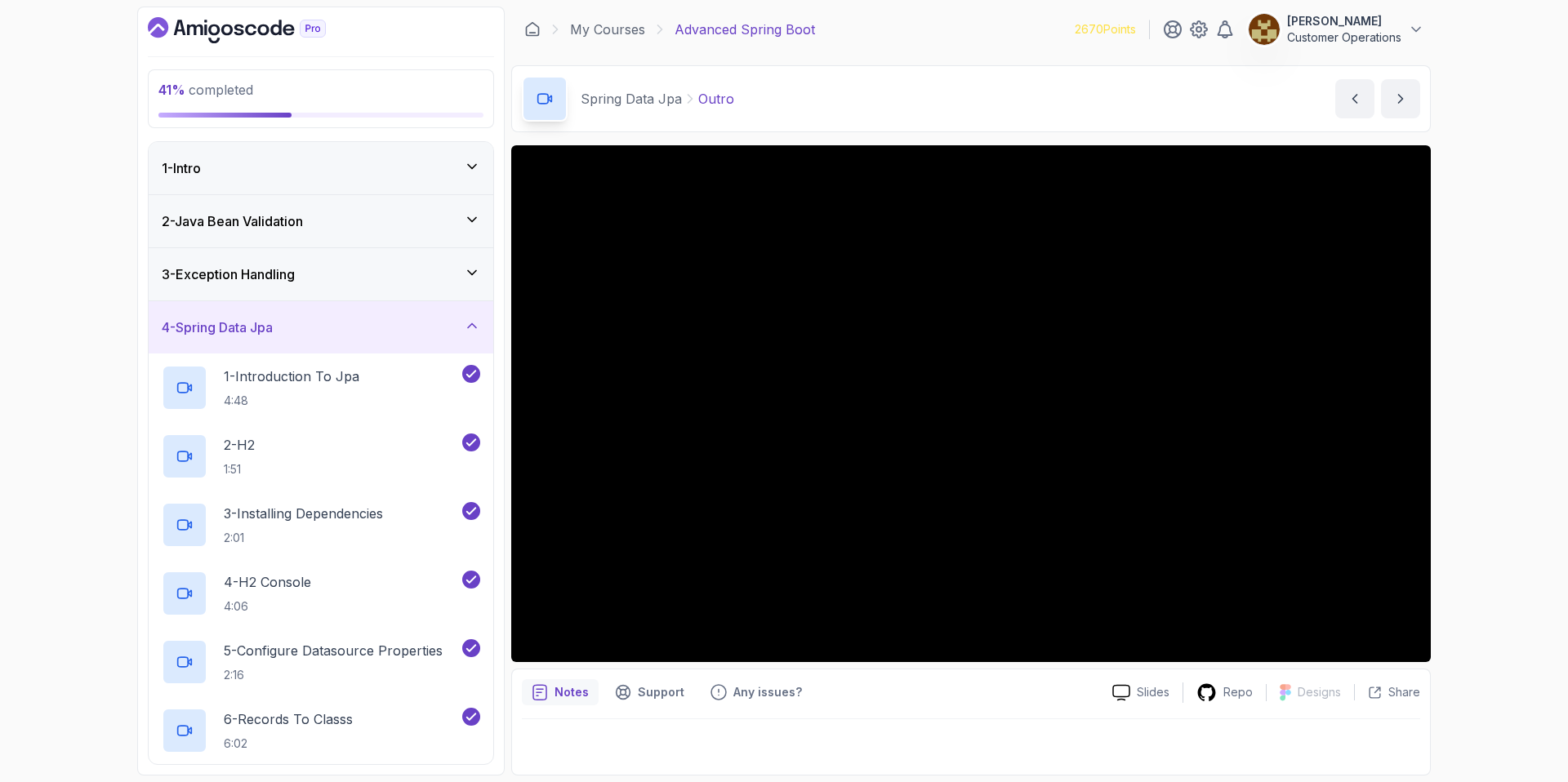
click at [420, 329] on div "4 - Spring Data Jpa" at bounding box center [320, 327] width 318 height 19
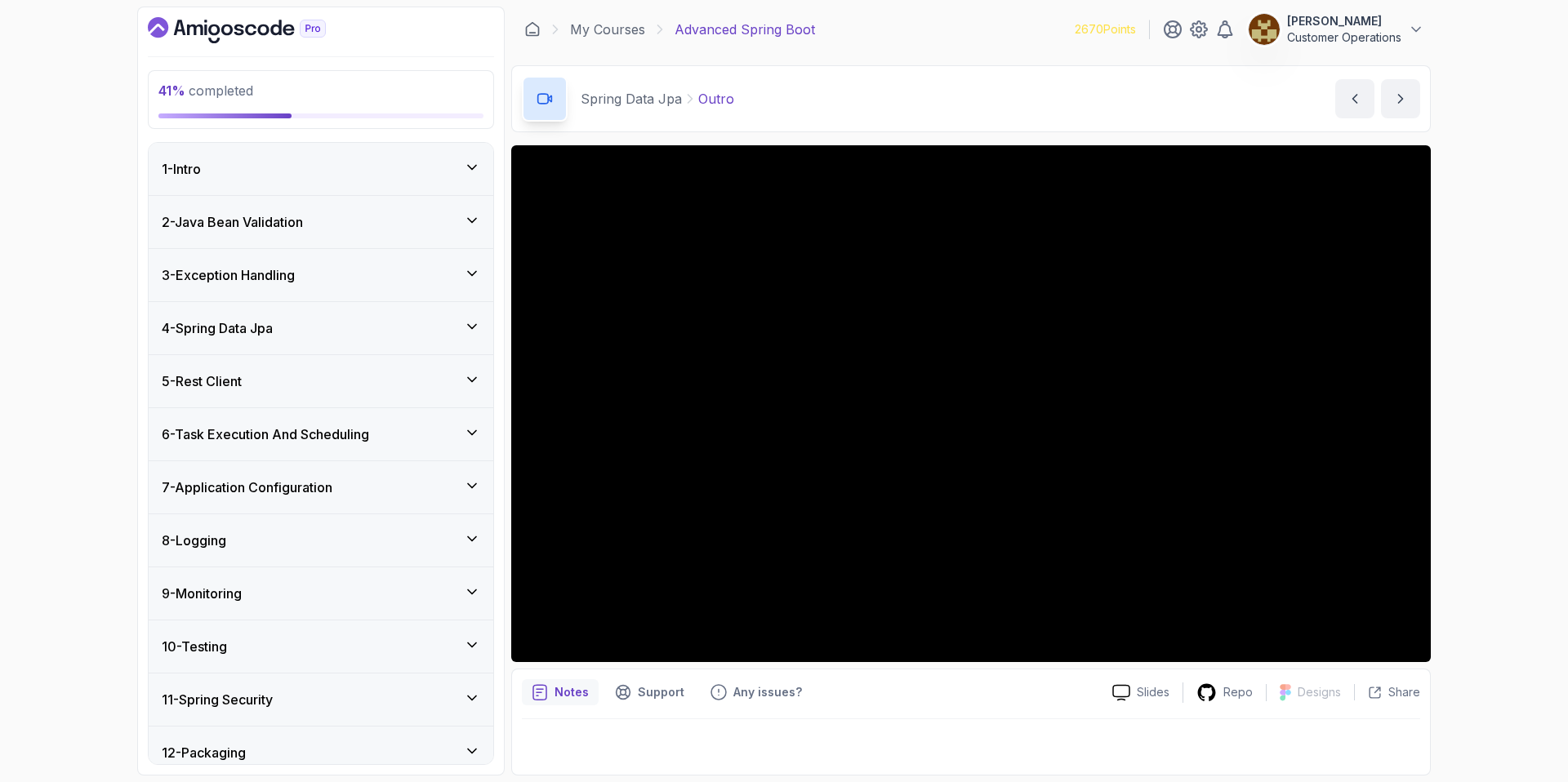
click at [322, 332] on div "4 - Spring Data Jpa" at bounding box center [320, 328] width 318 height 19
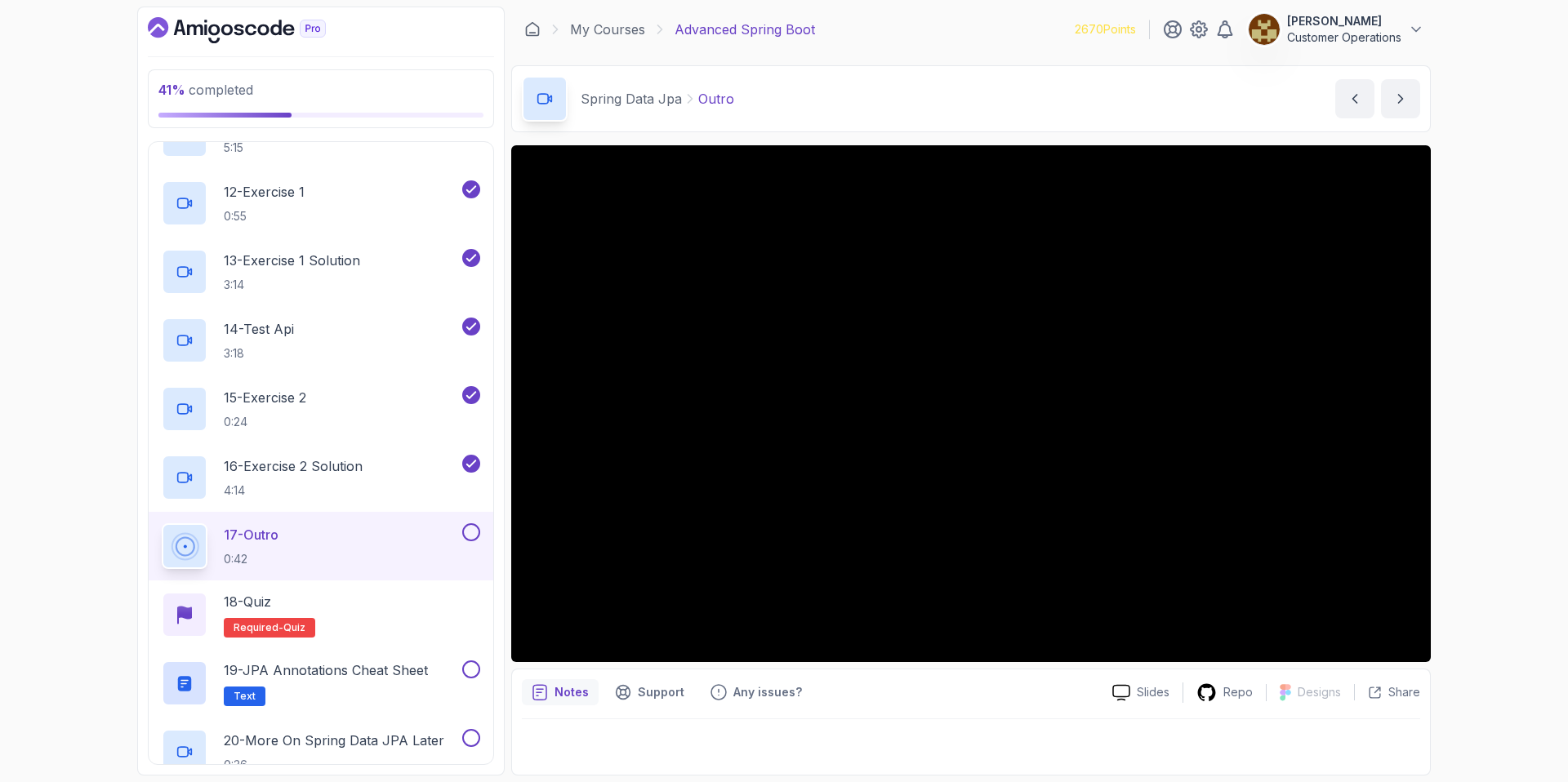
scroll to position [995, 0]
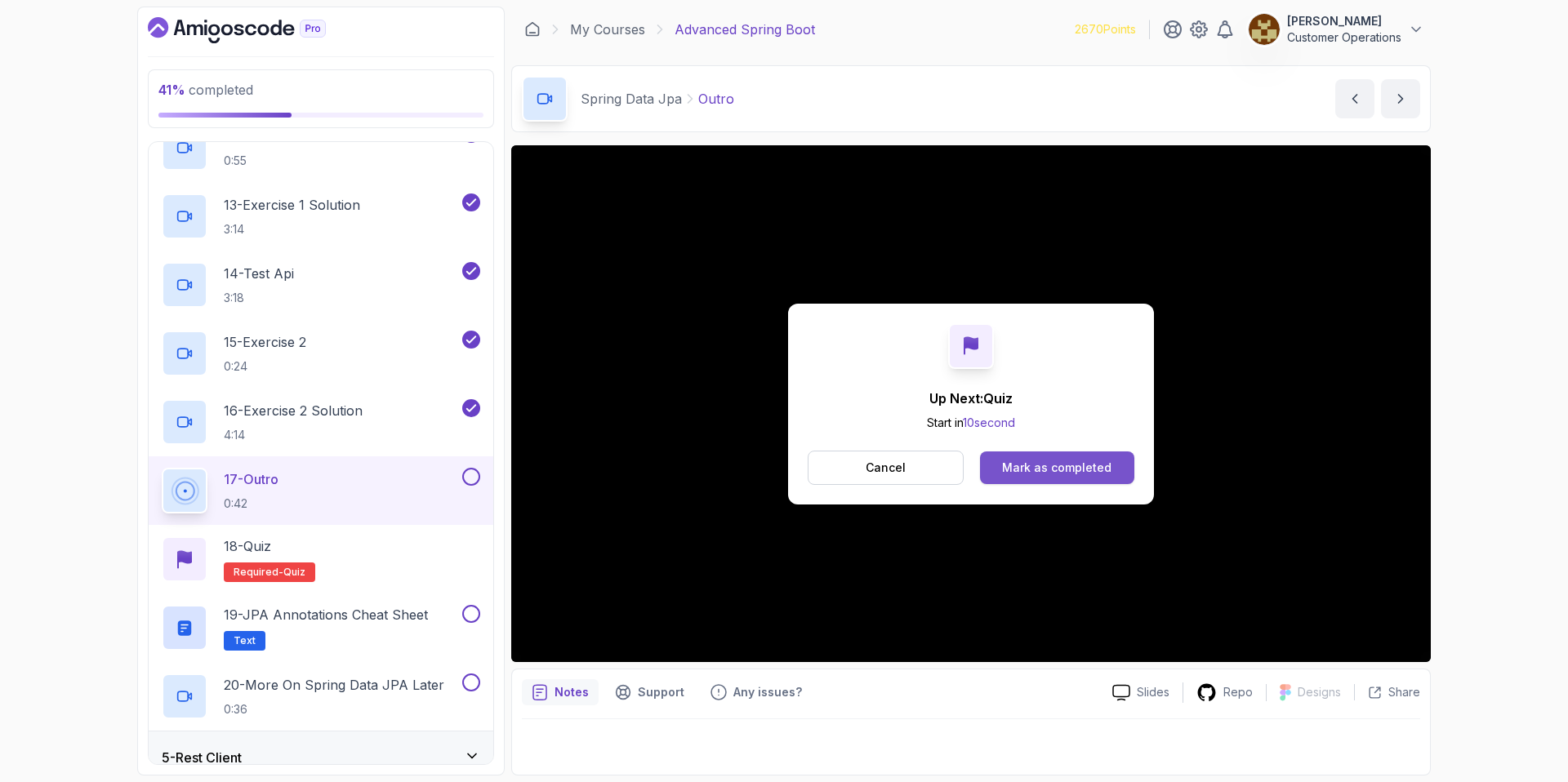
click at [1086, 460] on div "Mark as completed" at bounding box center [1056, 467] width 109 height 16
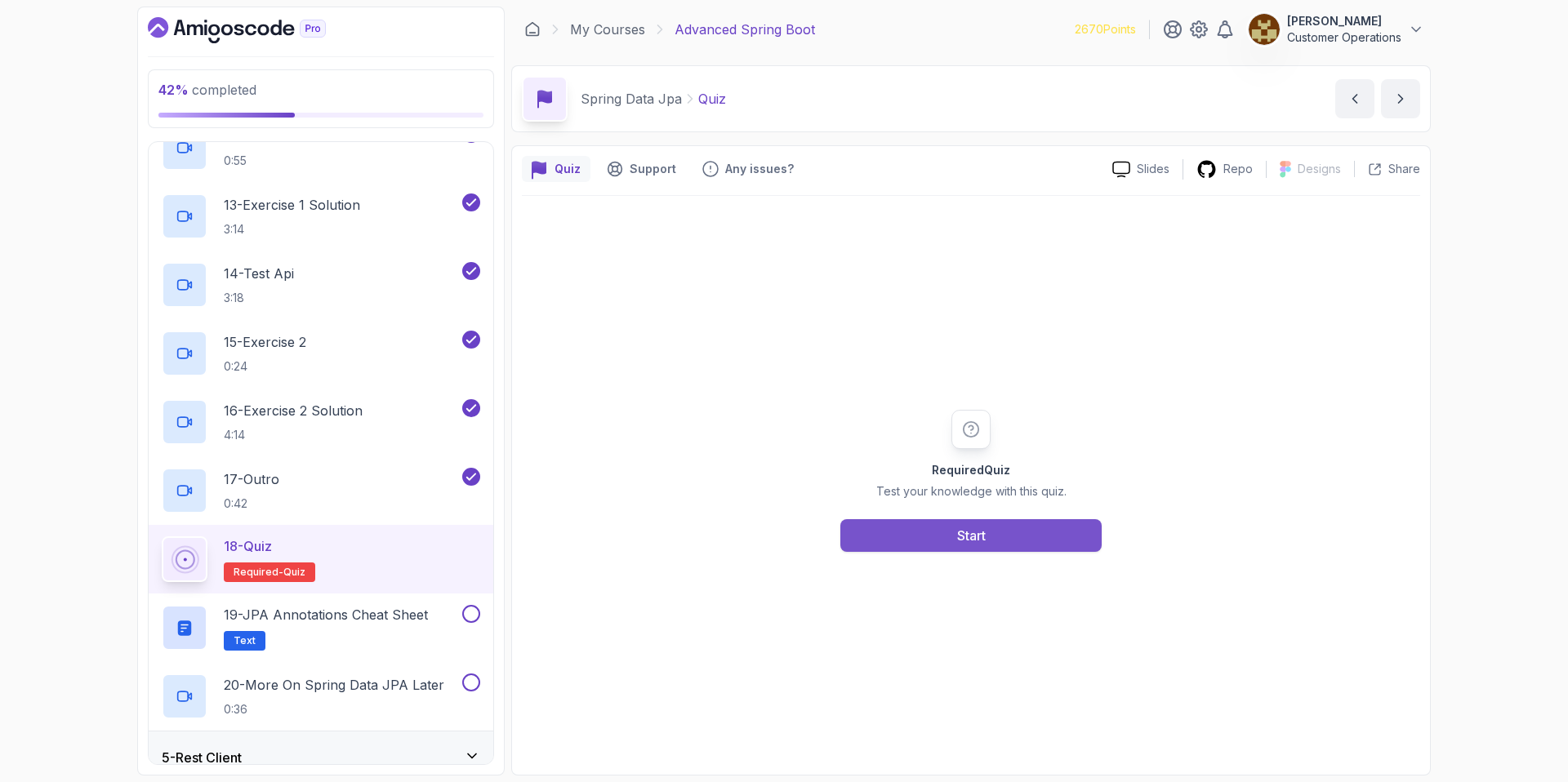
click at [980, 530] on div "Start" at bounding box center [972, 535] width 29 height 19
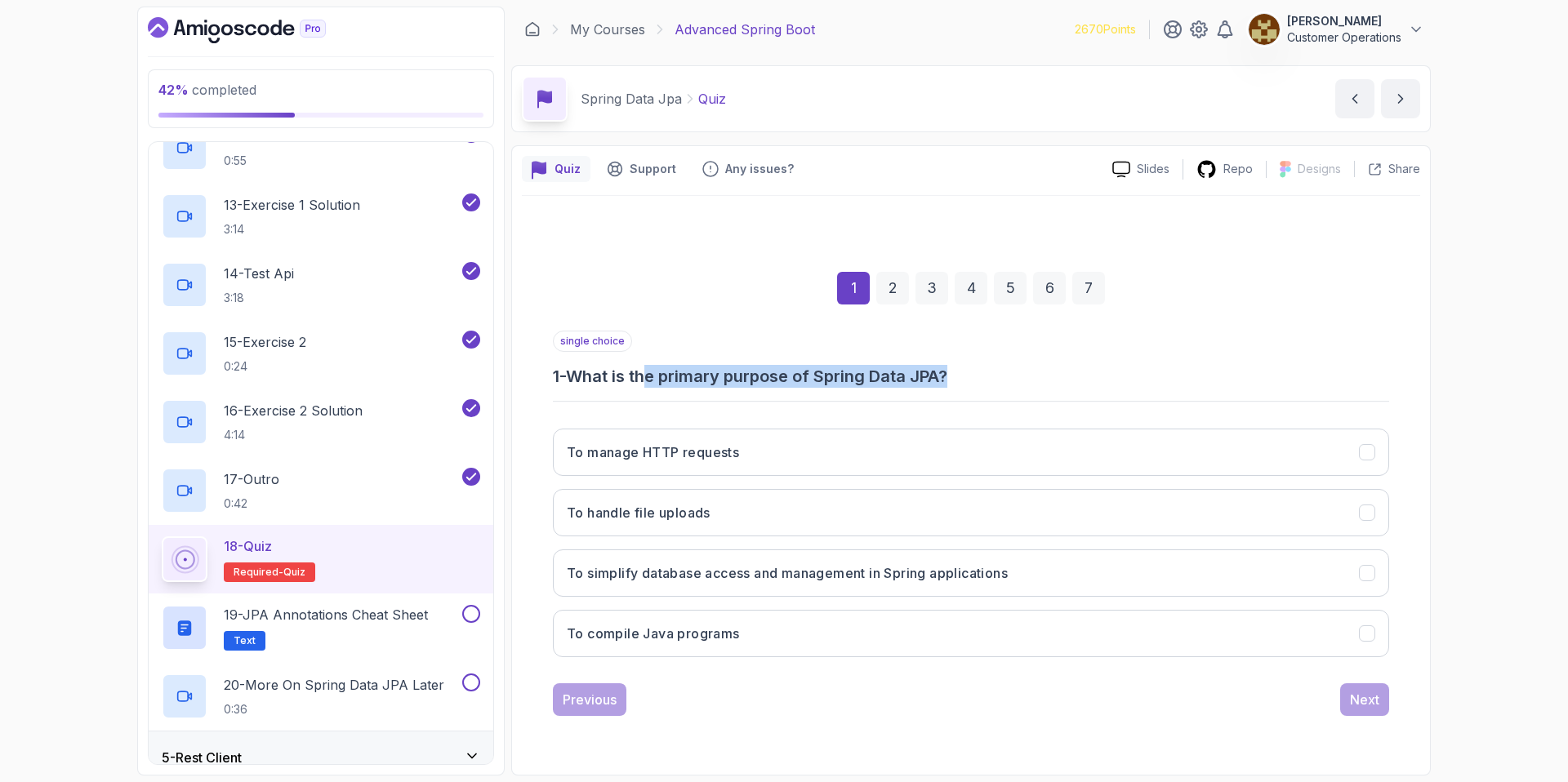
drag, startPoint x: 659, startPoint y: 382, endPoint x: 980, endPoint y: 385, distance: 321.0
click at [976, 385] on h3 "1 - What is the primary purpose of Spring Data JPA?" at bounding box center [971, 376] width 836 height 23
click at [980, 385] on h3 "1 - What is the primary purpose of Spring Data JPA?" at bounding box center [971, 376] width 836 height 23
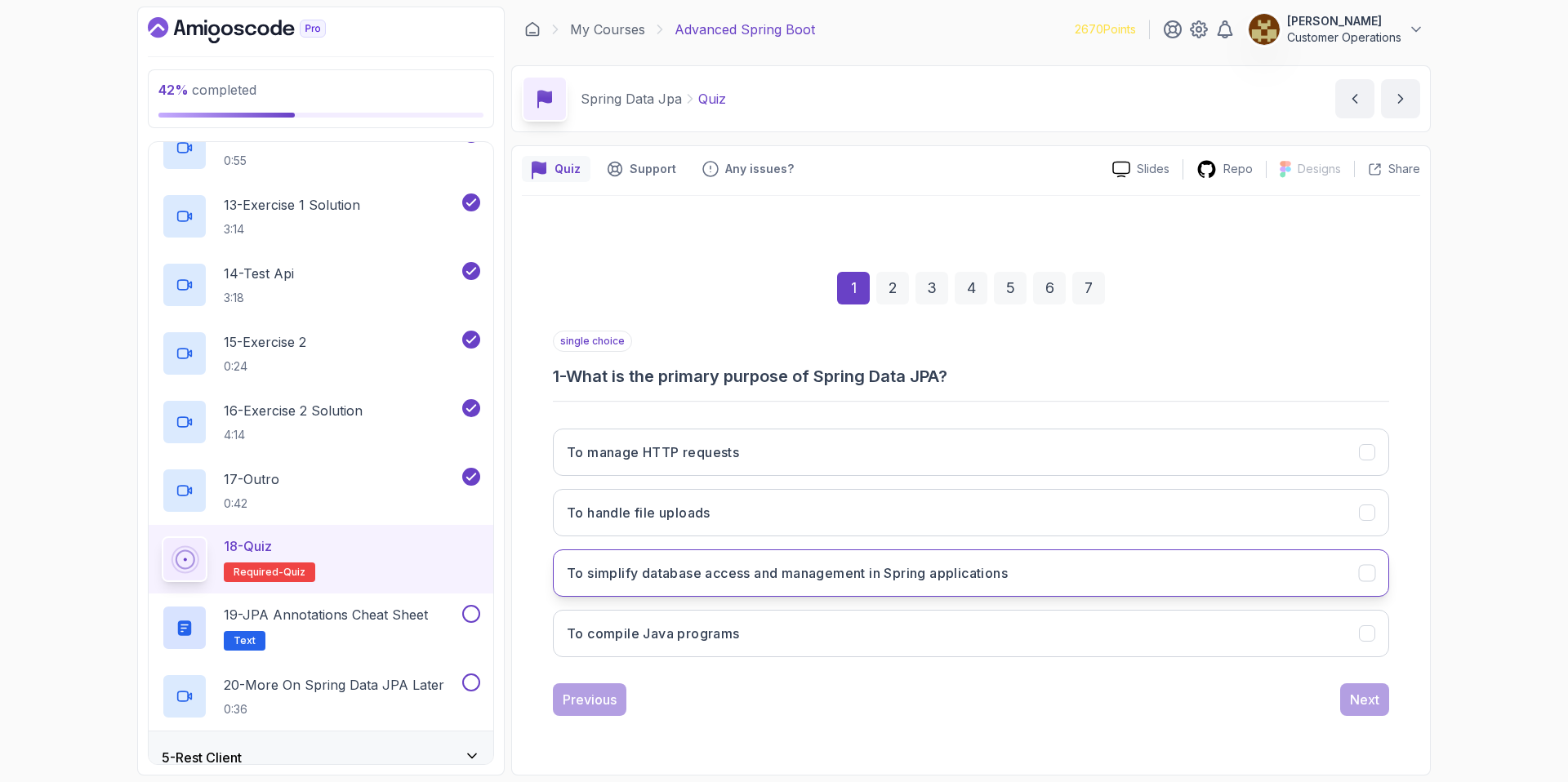
click at [817, 567] on h3 "To simplify database access and management in Spring applications" at bounding box center [788, 573] width 441 height 19
click at [1367, 704] on div "Next" at bounding box center [1365, 700] width 29 height 19
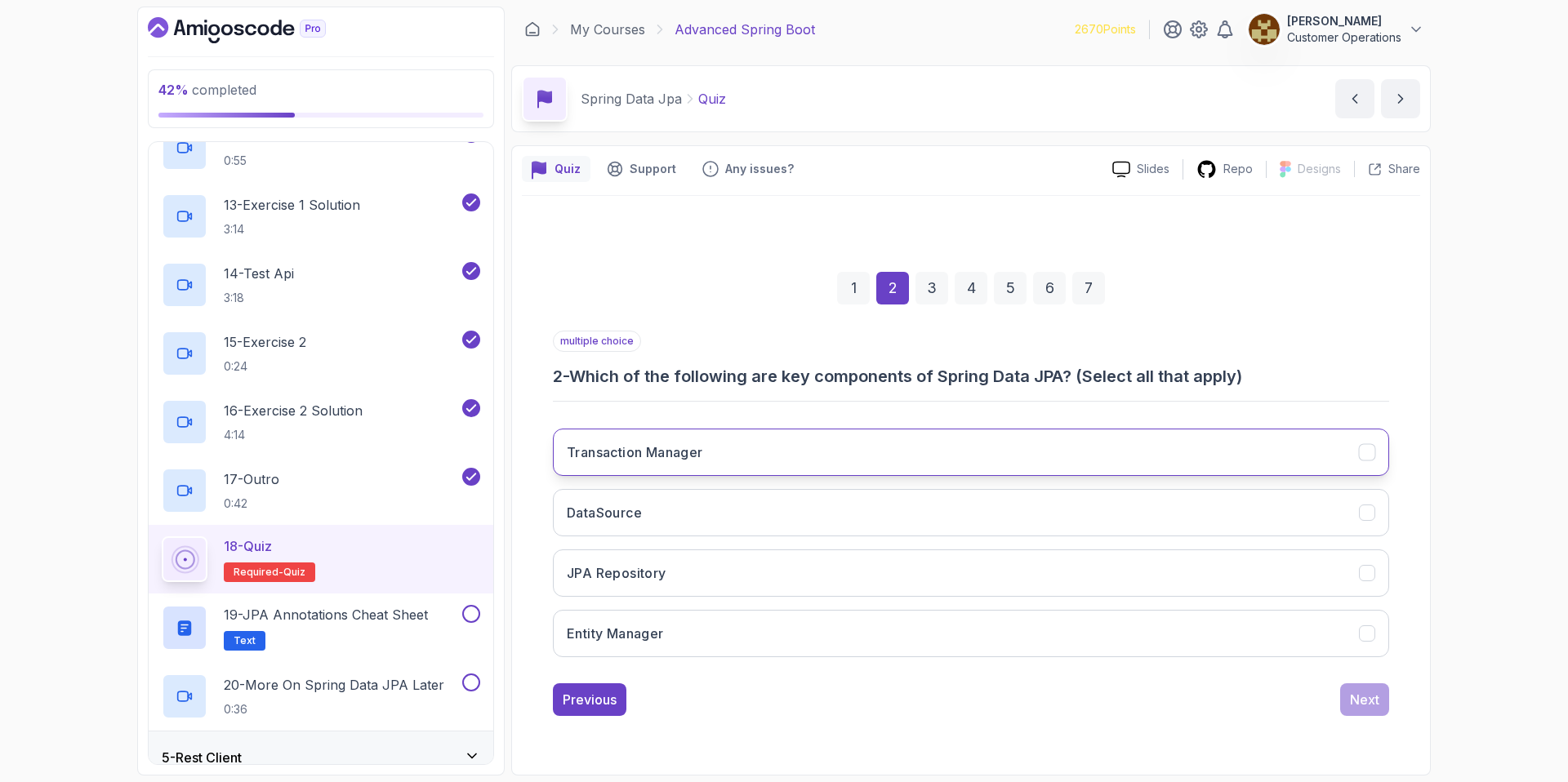
click at [718, 451] on button "Transaction Manager" at bounding box center [971, 452] width 836 height 47
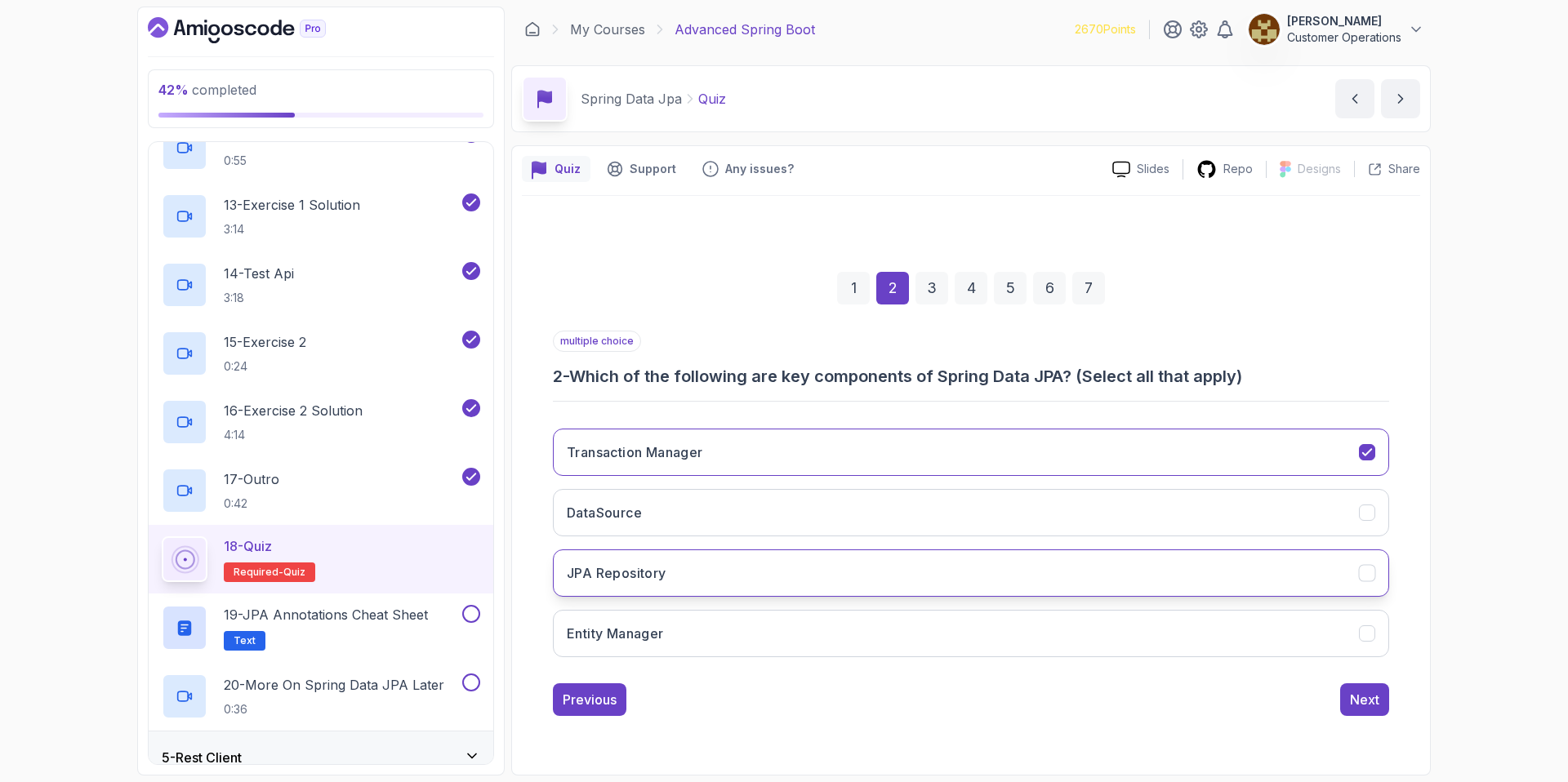
click at [706, 562] on button "JPA Repository" at bounding box center [971, 573] width 836 height 47
drag, startPoint x: 716, startPoint y: 636, endPoint x: 700, endPoint y: 541, distance: 96.3
click at [716, 636] on button "Entity Manager" at bounding box center [971, 633] width 836 height 47
click at [683, 459] on h3 "Transaction Manager" at bounding box center [635, 452] width 136 height 19
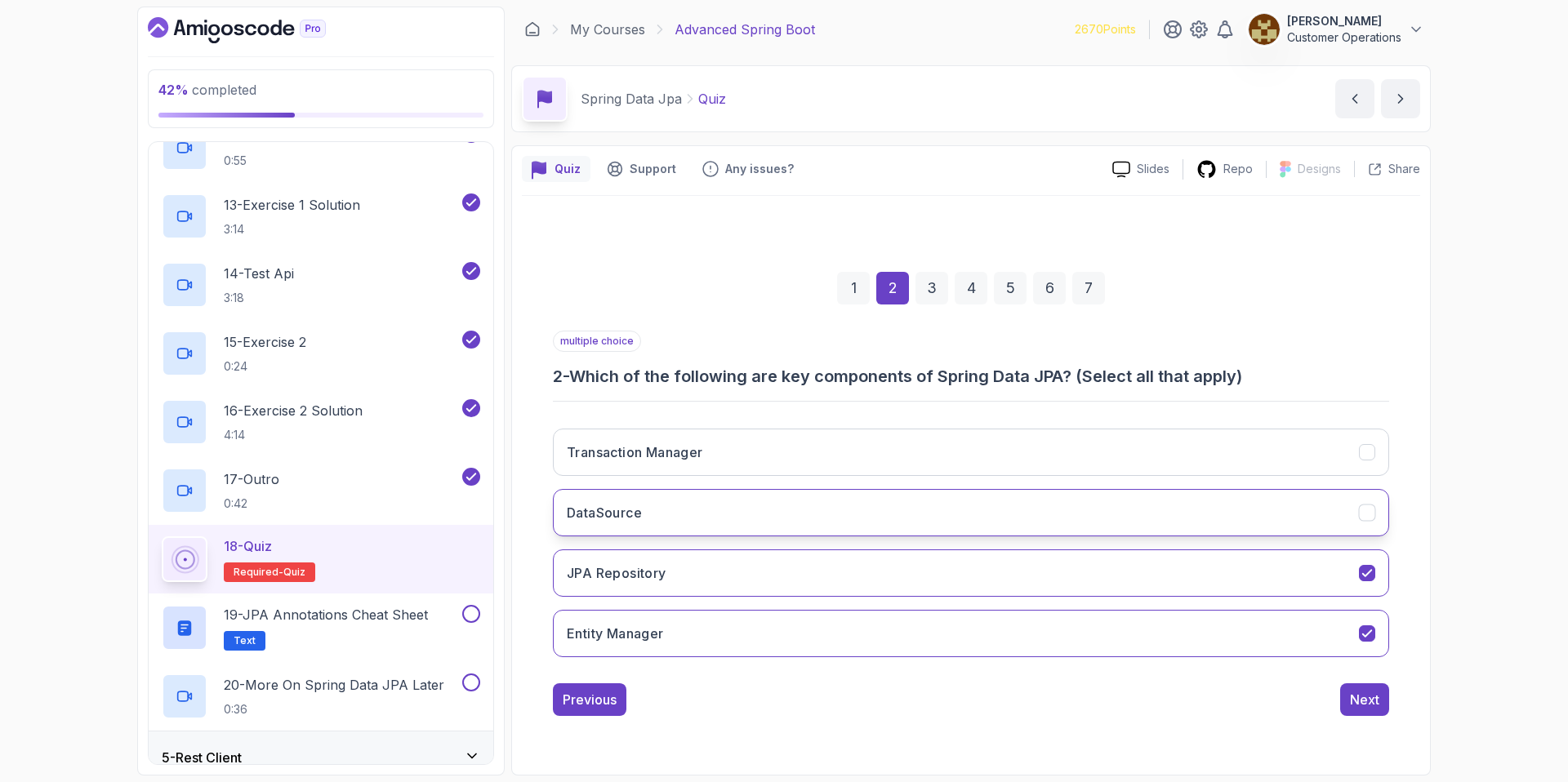
click at [710, 504] on button "DataSource" at bounding box center [971, 512] width 836 height 47
click at [1358, 698] on div "Next" at bounding box center [1365, 700] width 29 height 19
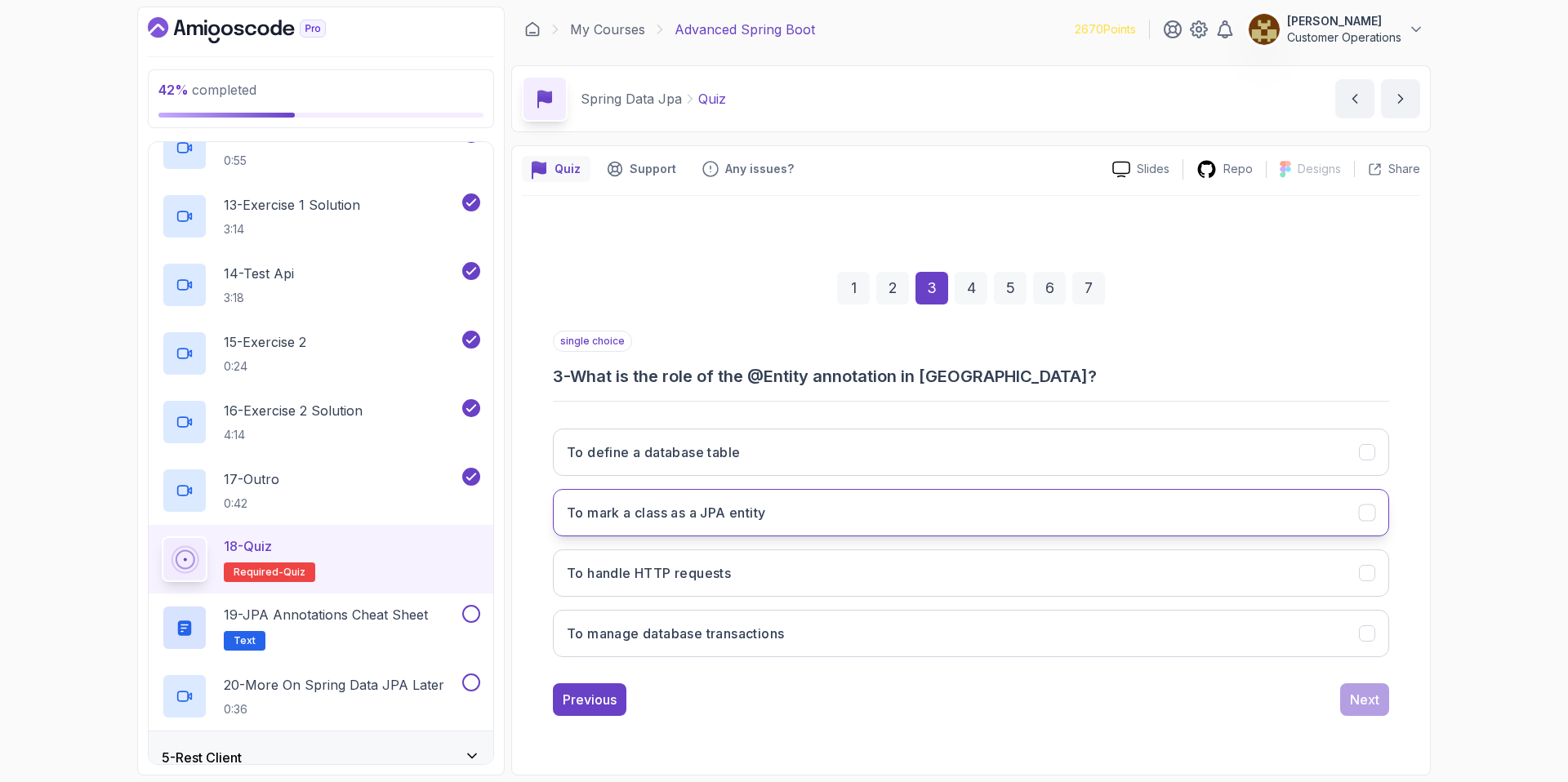
click at [818, 505] on button "To mark a class as a JPA entity" at bounding box center [971, 512] width 836 height 47
click at [1346, 698] on button "Next" at bounding box center [1365, 700] width 49 height 33
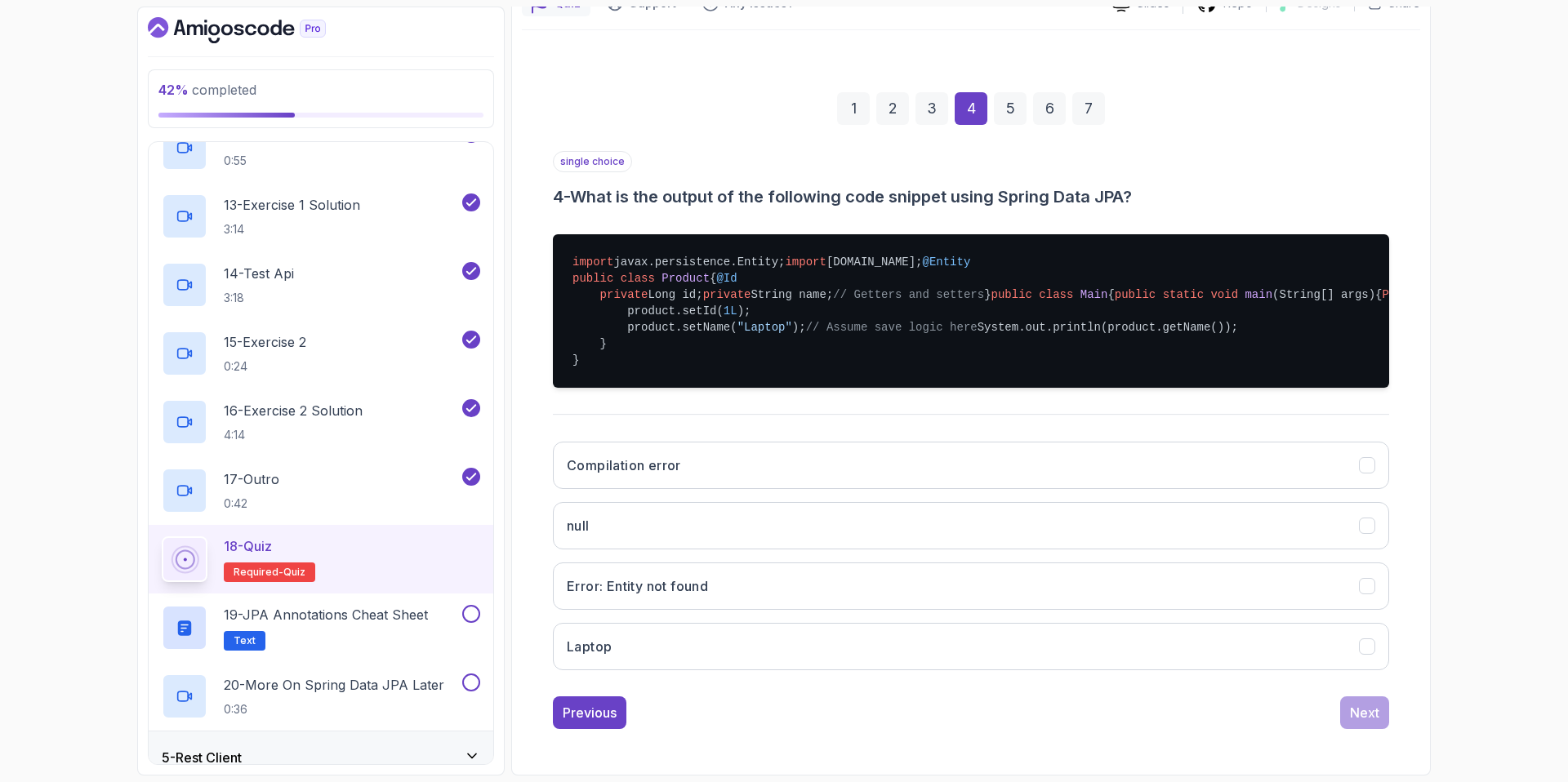
scroll to position [395, 0]
click at [736, 631] on button "Laptop" at bounding box center [971, 647] width 836 height 47
click at [1342, 721] on button "Next" at bounding box center [1365, 713] width 49 height 33
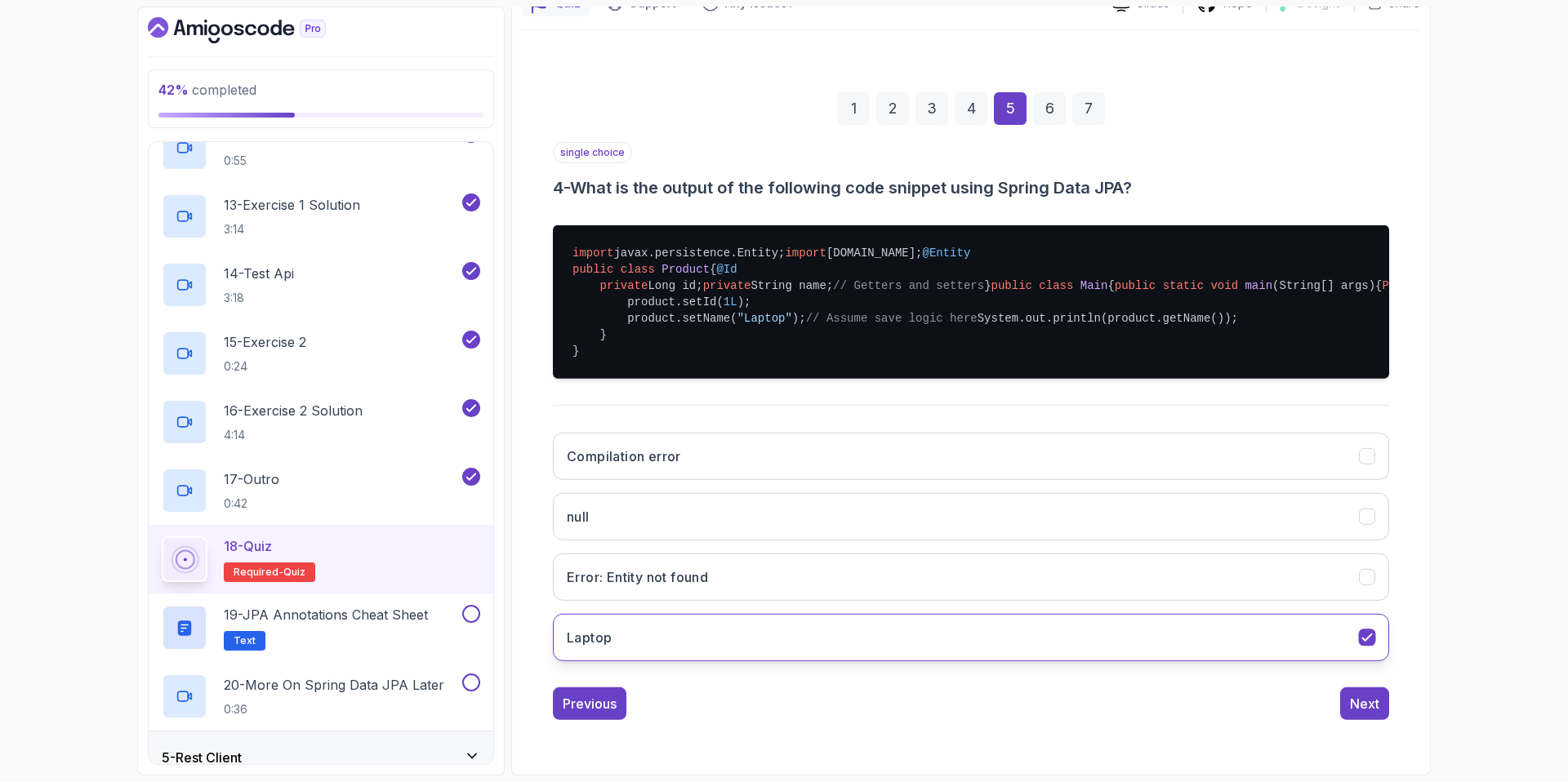
scroll to position [0, 0]
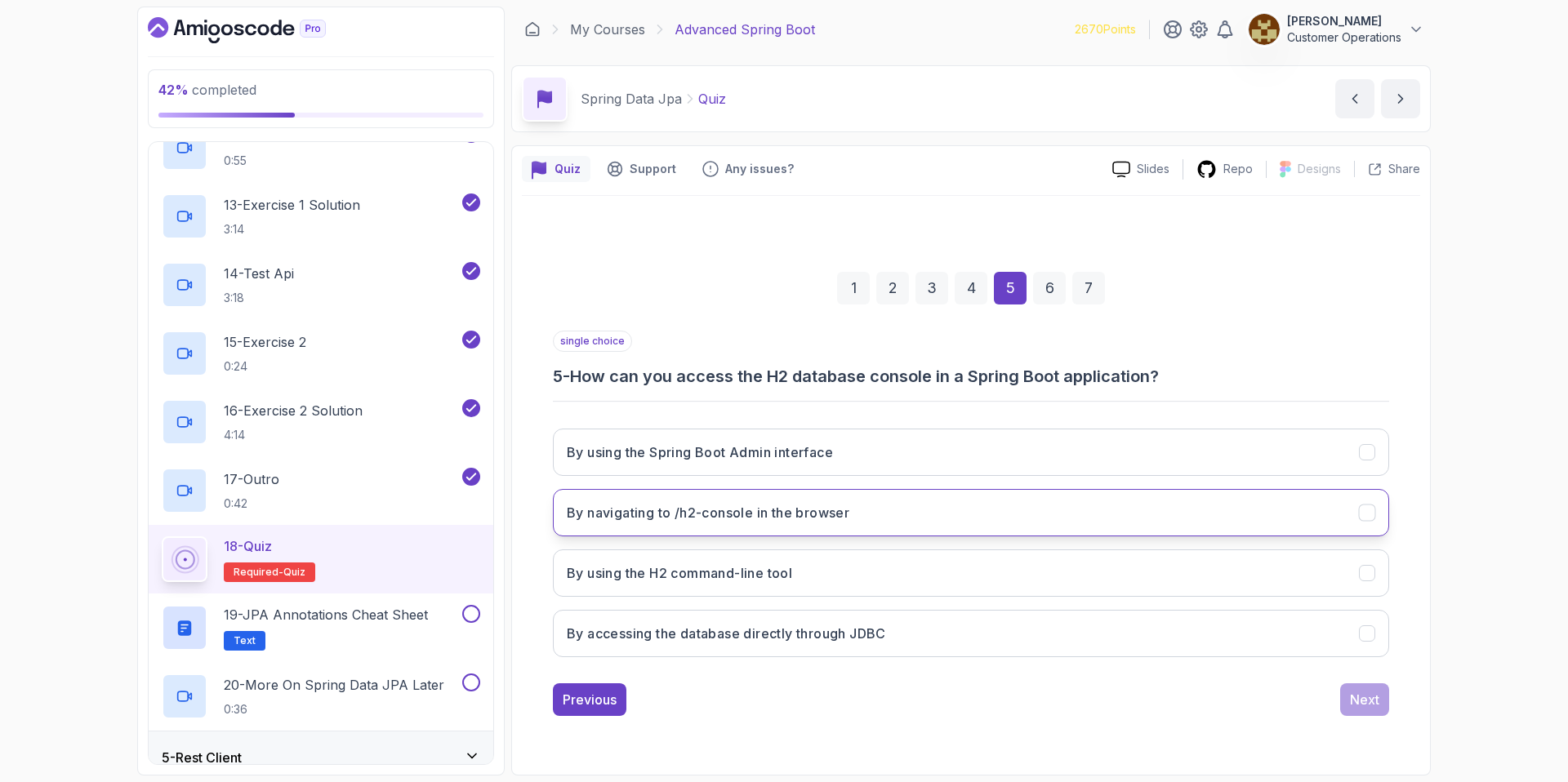
click at [739, 521] on h3 "By navigating to /h2-console in the browser" at bounding box center [709, 513] width 283 height 19
click at [1359, 697] on div "Next" at bounding box center [1365, 700] width 29 height 19
click at [730, 514] on h3 "Reduces boilerplate code for database operations" at bounding box center [730, 513] width 326 height 19
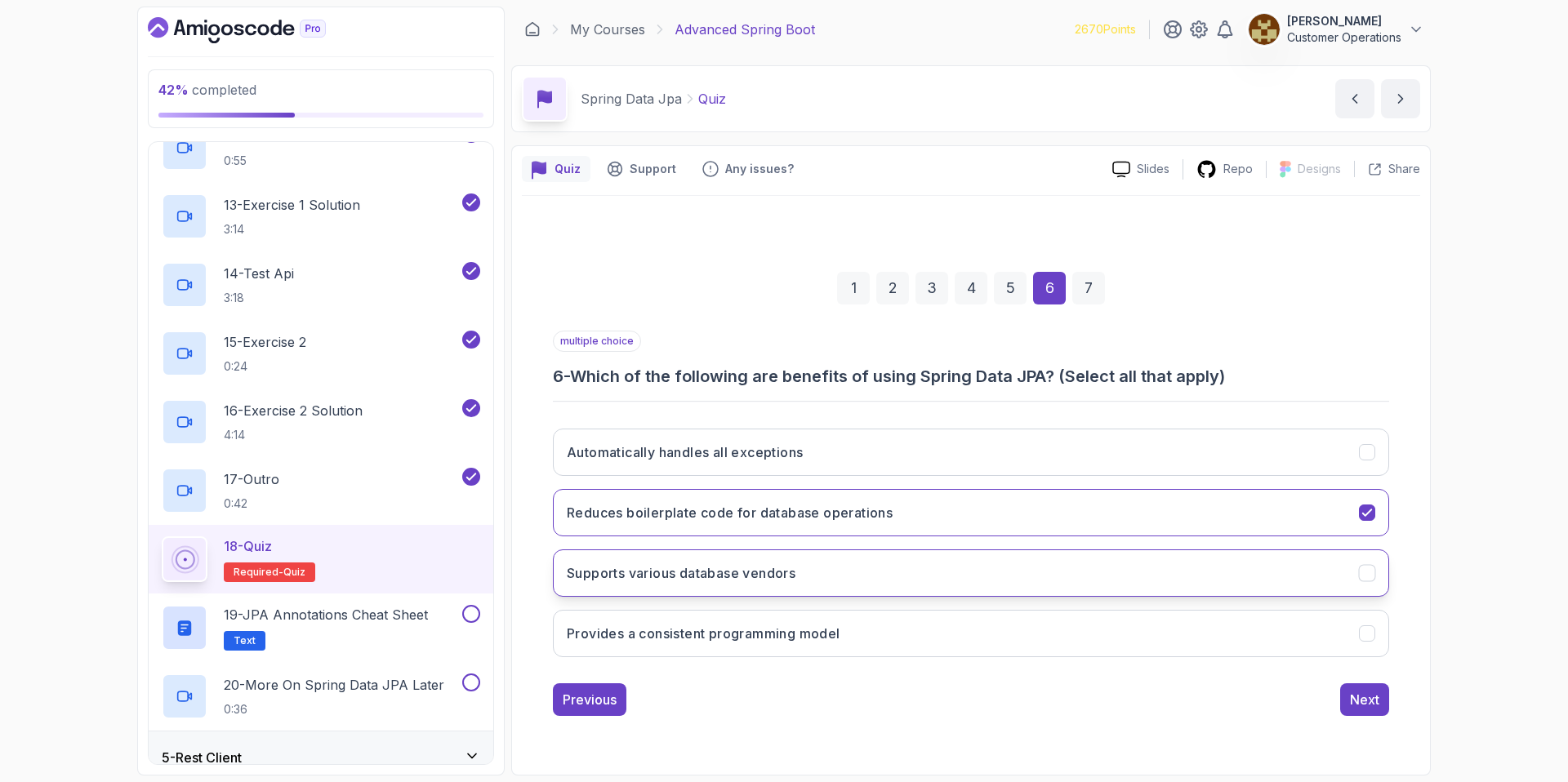
click at [744, 561] on button "Supports various database vendors" at bounding box center [971, 573] width 836 height 47
click at [772, 632] on h3 "Provides a consistent programming model" at bounding box center [704, 634] width 274 height 19
click at [1367, 704] on div "Next" at bounding box center [1365, 700] width 29 height 19
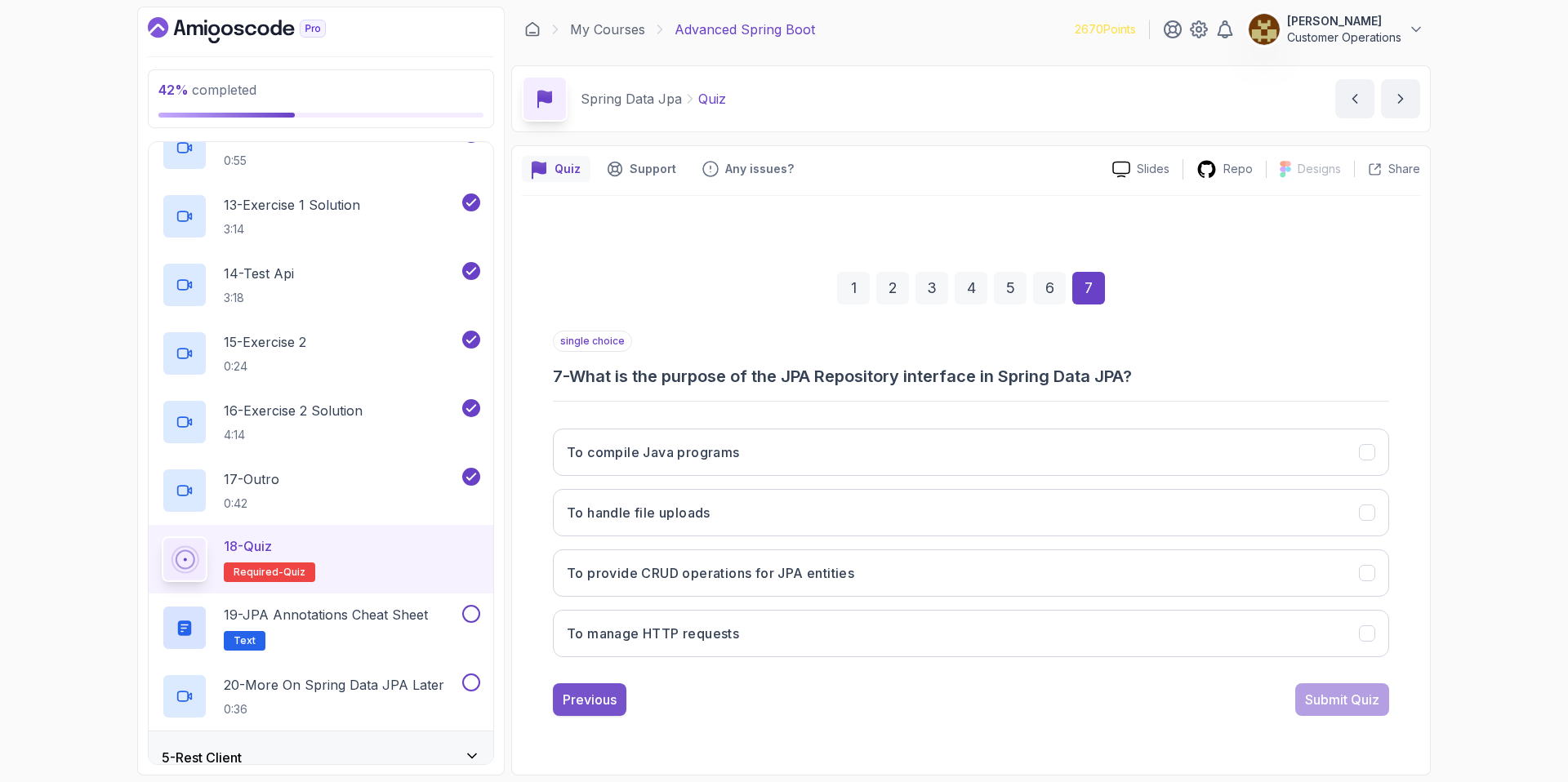
click at [595, 691] on div "Previous" at bounding box center [589, 700] width 54 height 19
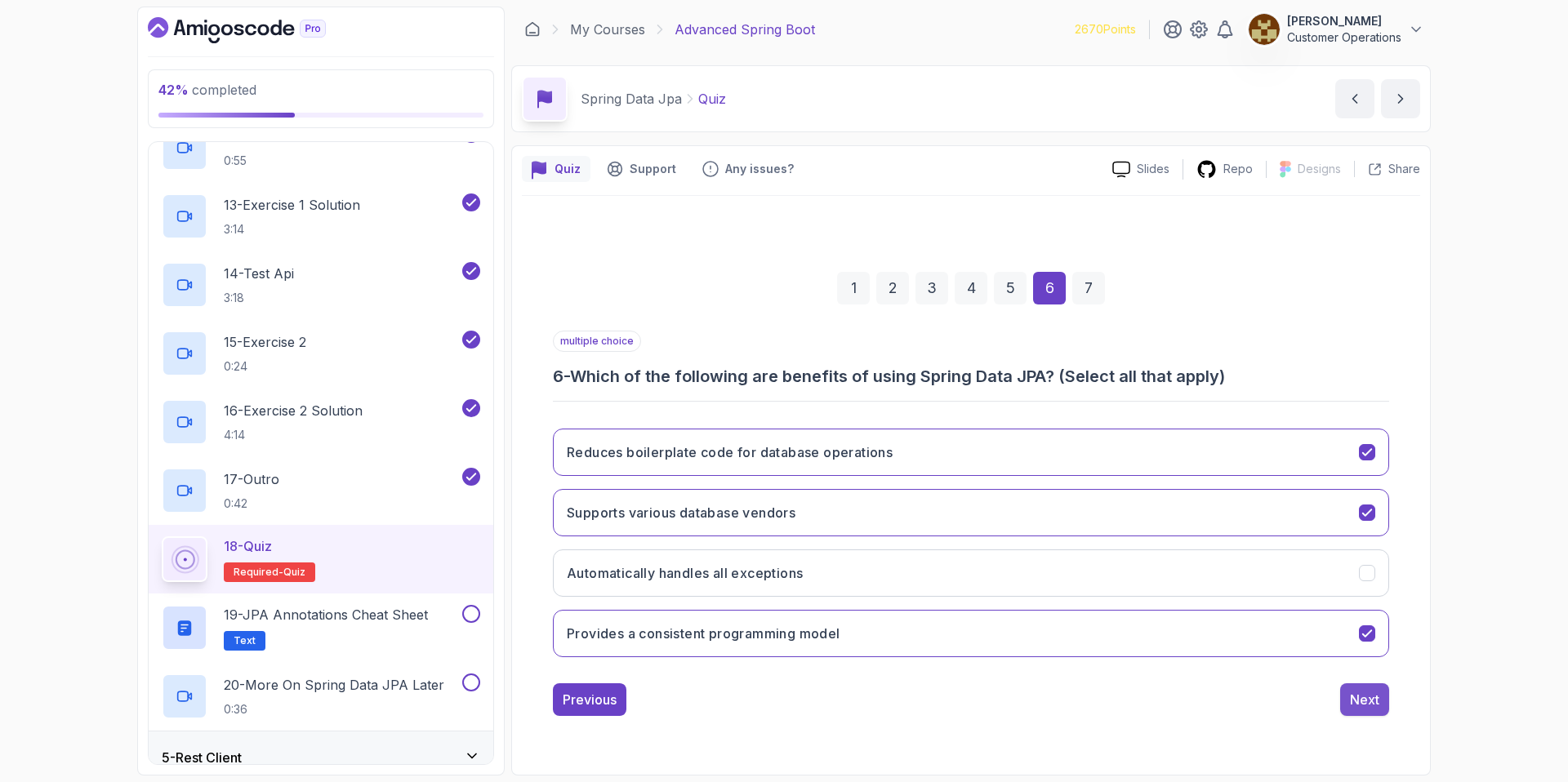
click at [1372, 701] on div "Next" at bounding box center [1365, 700] width 29 height 19
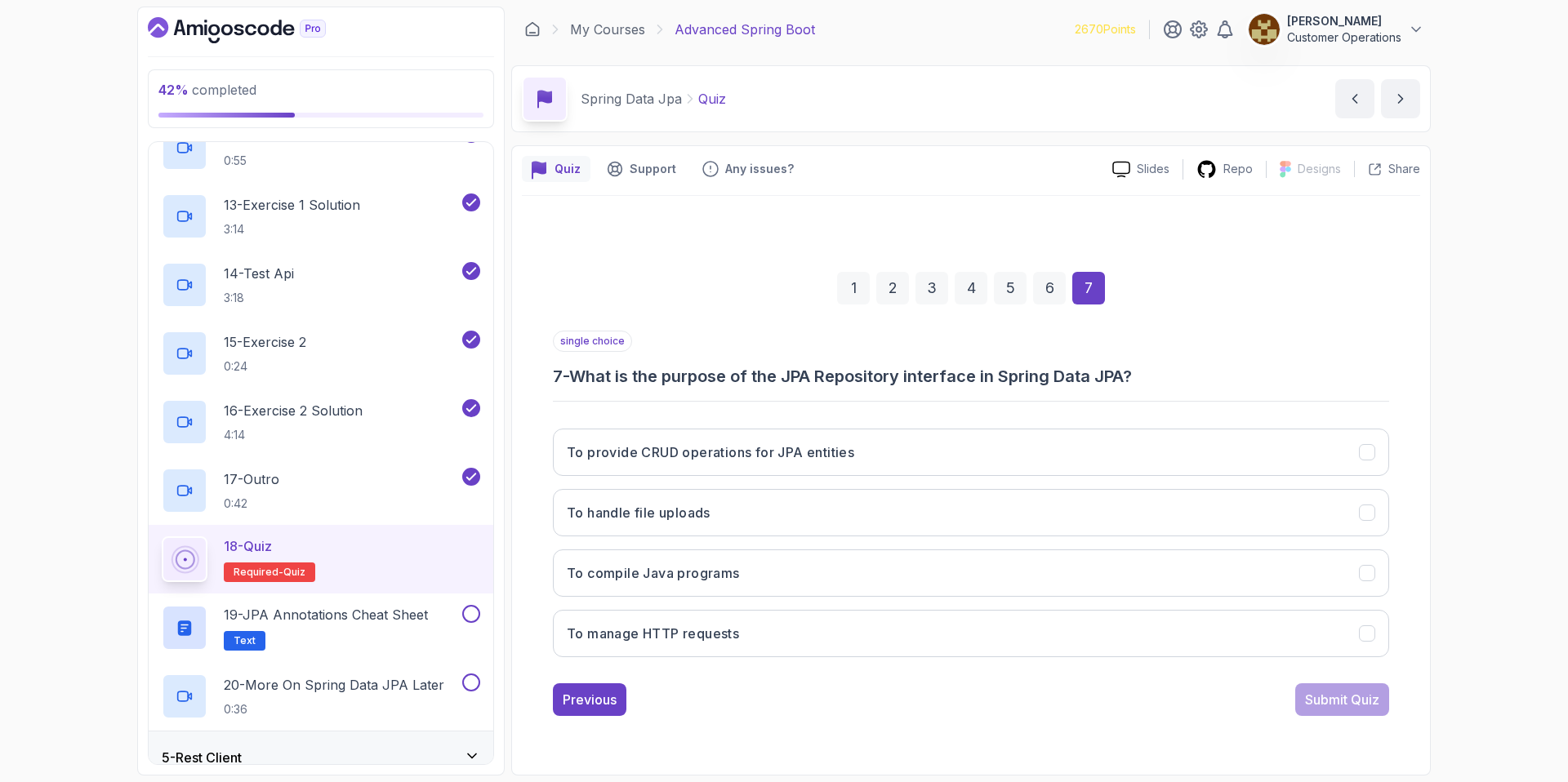
drag, startPoint x: 797, startPoint y: 377, endPoint x: 1127, endPoint y: 376, distance: 330.0
click at [1122, 376] on div "single choice 7 - What is the purpose of the JPA Repository interface in Spring…" at bounding box center [971, 500] width 836 height 340
drag, startPoint x: 1171, startPoint y: 376, endPoint x: 824, endPoint y: 369, distance: 347.1
click at [842, 369] on h3 "7 - What is the purpose of the JPA Repository interface in Spring Data JPA?" at bounding box center [971, 376] width 836 height 23
drag, startPoint x: 820, startPoint y: 369, endPoint x: 790, endPoint y: 373, distance: 30.3
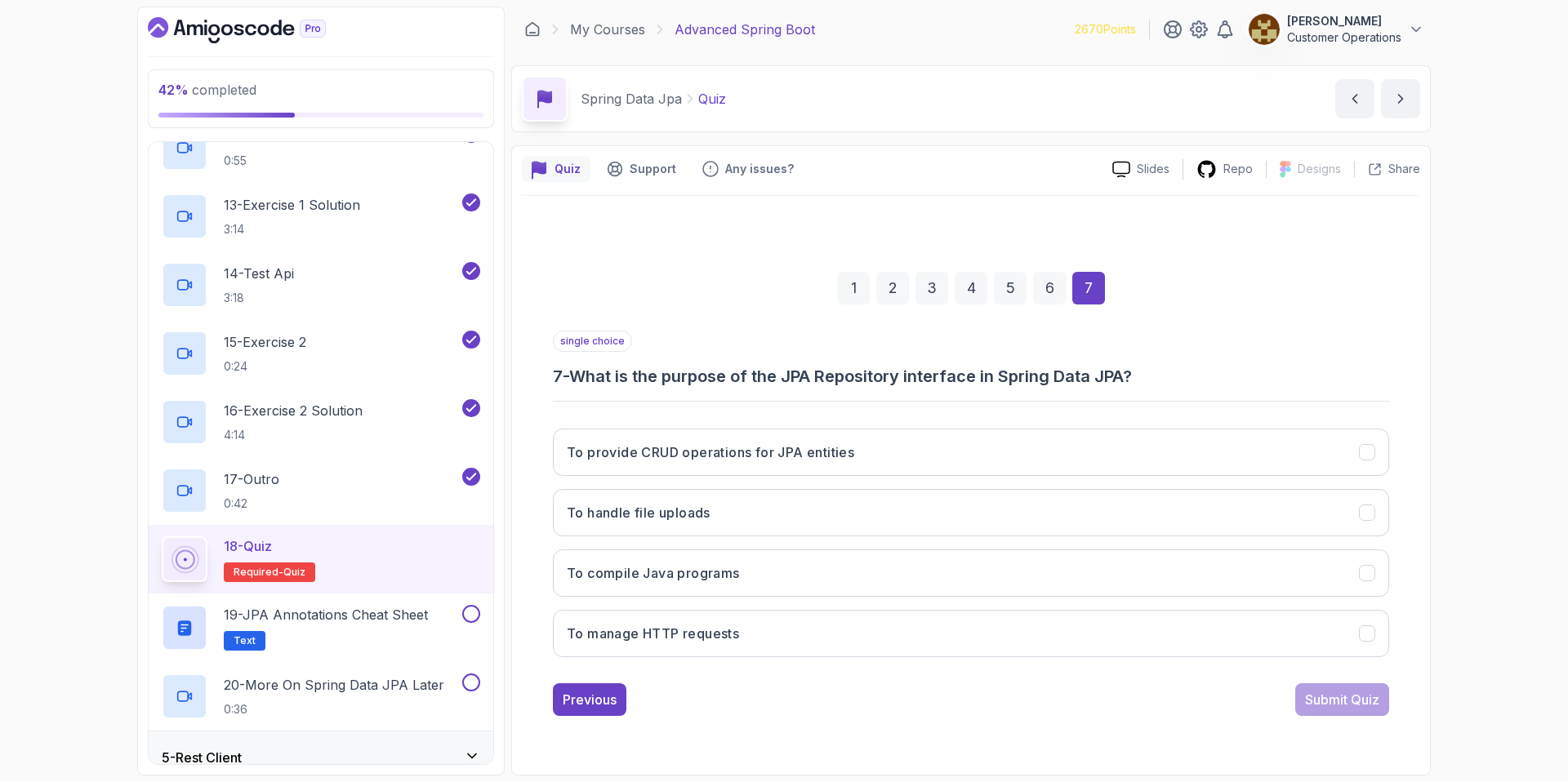
click at [817, 370] on h3 "7 - What is the purpose of the JPA Repository interface in Spring Data JPA?" at bounding box center [971, 376] width 836 height 23
click at [713, 458] on h3 "To provide CRUD operations for JPA entities" at bounding box center [710, 452] width 287 height 19
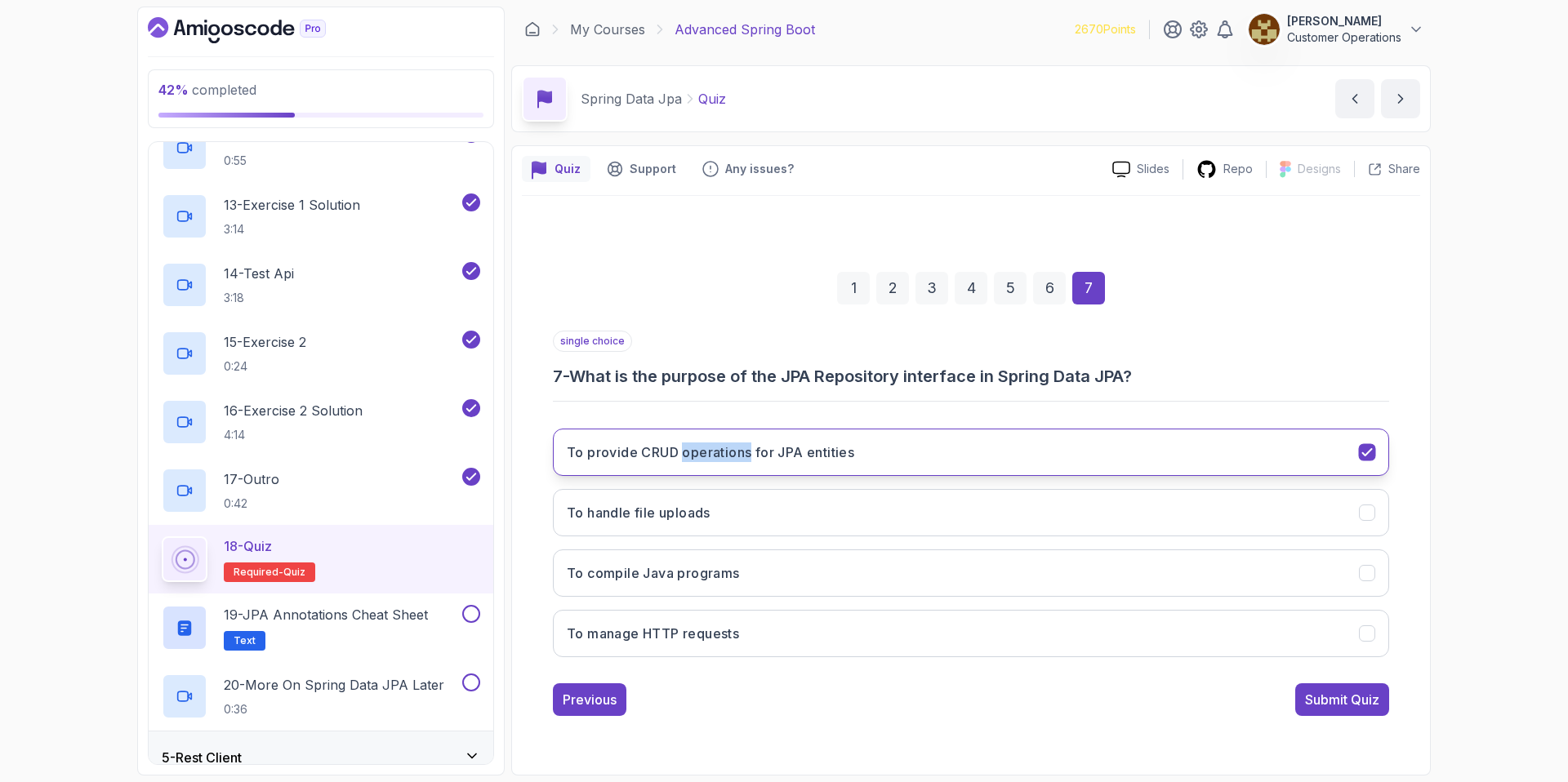
click at [689, 448] on h3 "To provide CRUD operations for JPA entities" at bounding box center [710, 452] width 287 height 19
click at [1366, 701] on div "Submit Quiz" at bounding box center [1342, 700] width 75 height 19
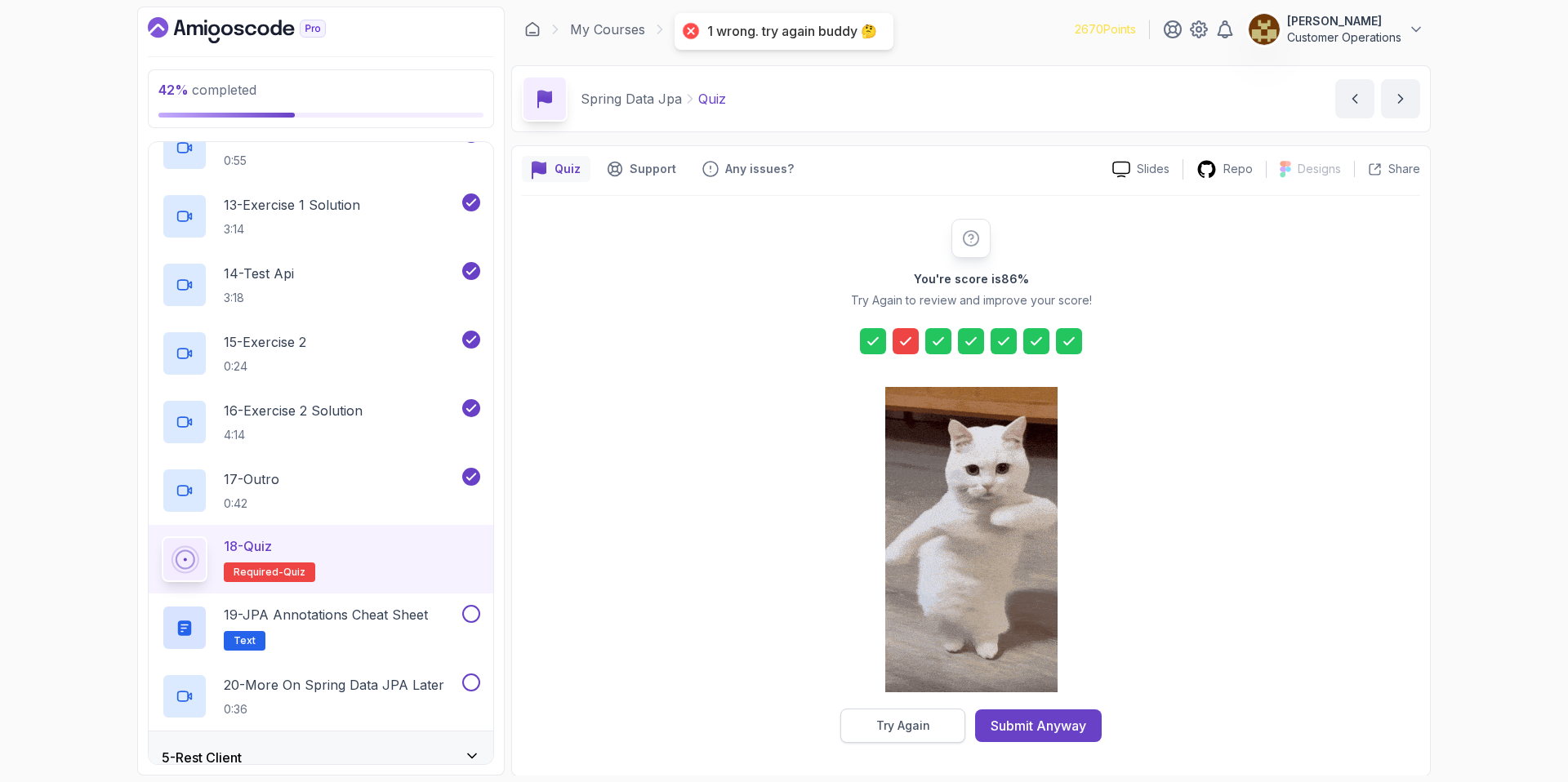
click at [945, 719] on button "Try Again" at bounding box center [902, 725] width 125 height 34
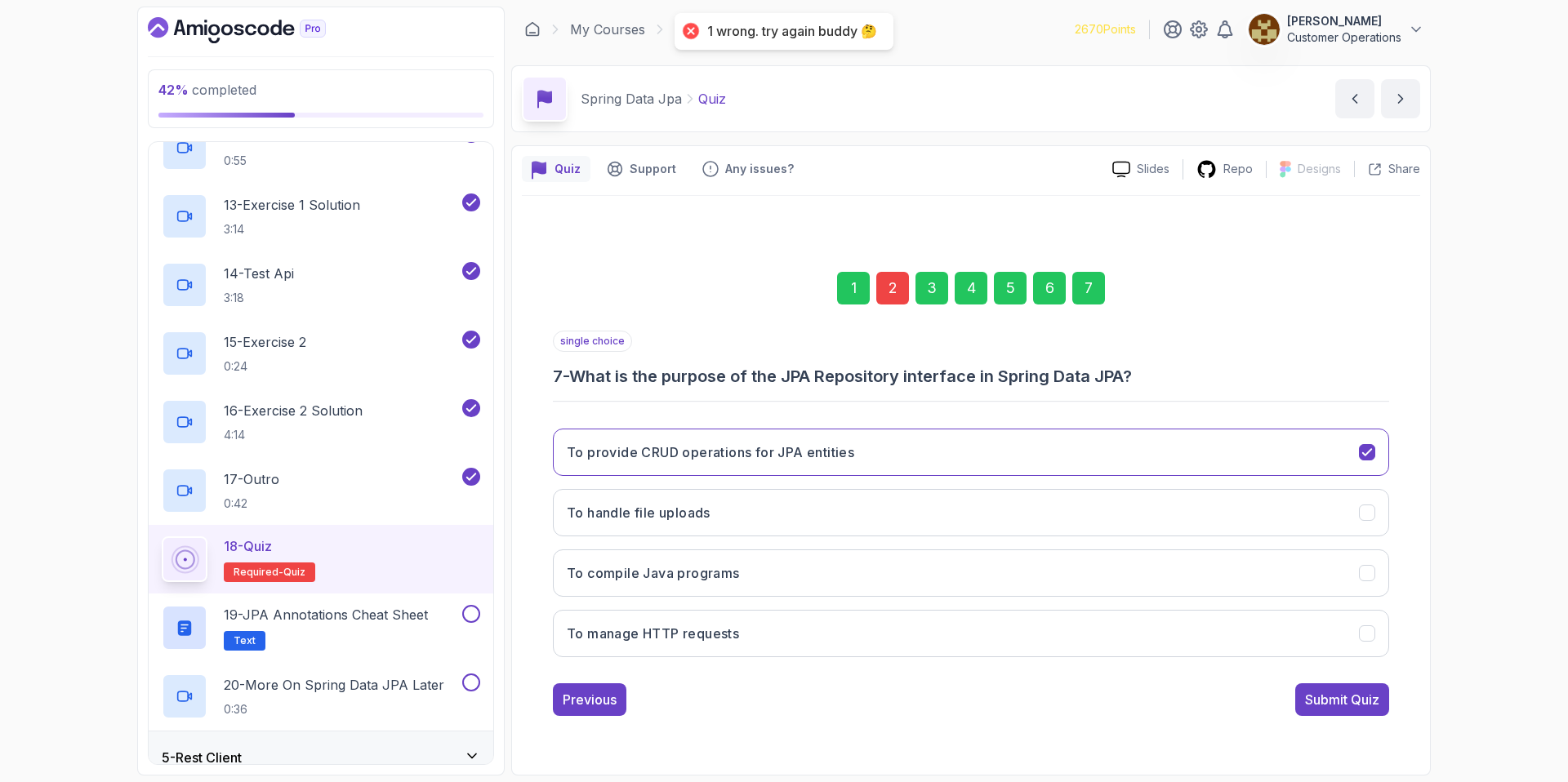
click at [887, 292] on div "2" at bounding box center [892, 288] width 33 height 33
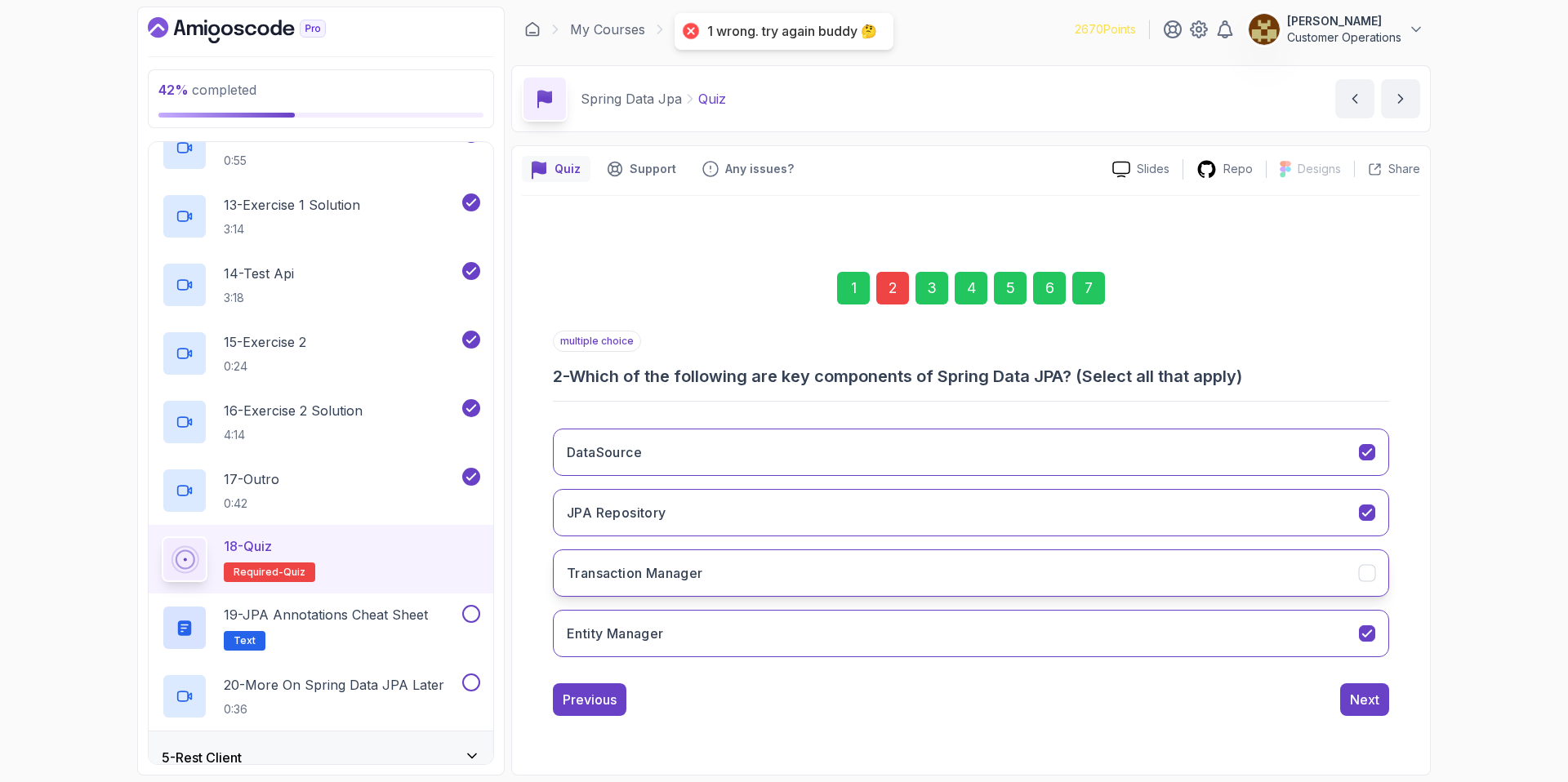
drag, startPoint x: 928, startPoint y: 556, endPoint x: 941, endPoint y: 562, distance: 14.3
click at [928, 556] on button "Transaction Manager" at bounding box center [971, 573] width 836 height 47
click at [1378, 702] on div "Next" at bounding box center [1365, 700] width 29 height 19
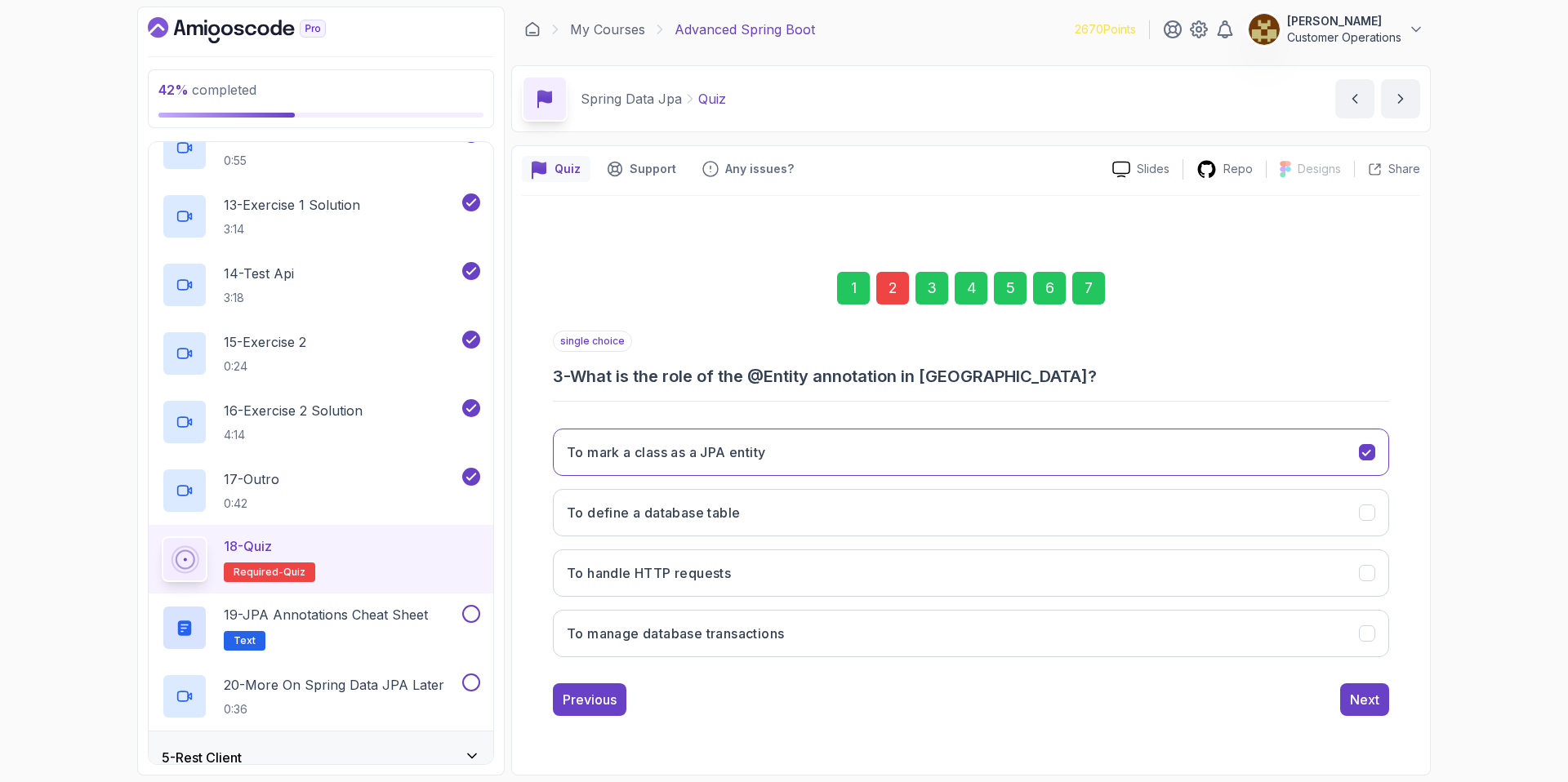
click at [1078, 290] on div "7" at bounding box center [1089, 288] width 33 height 33
click at [1342, 693] on div "Submit Quiz" at bounding box center [1342, 700] width 75 height 19
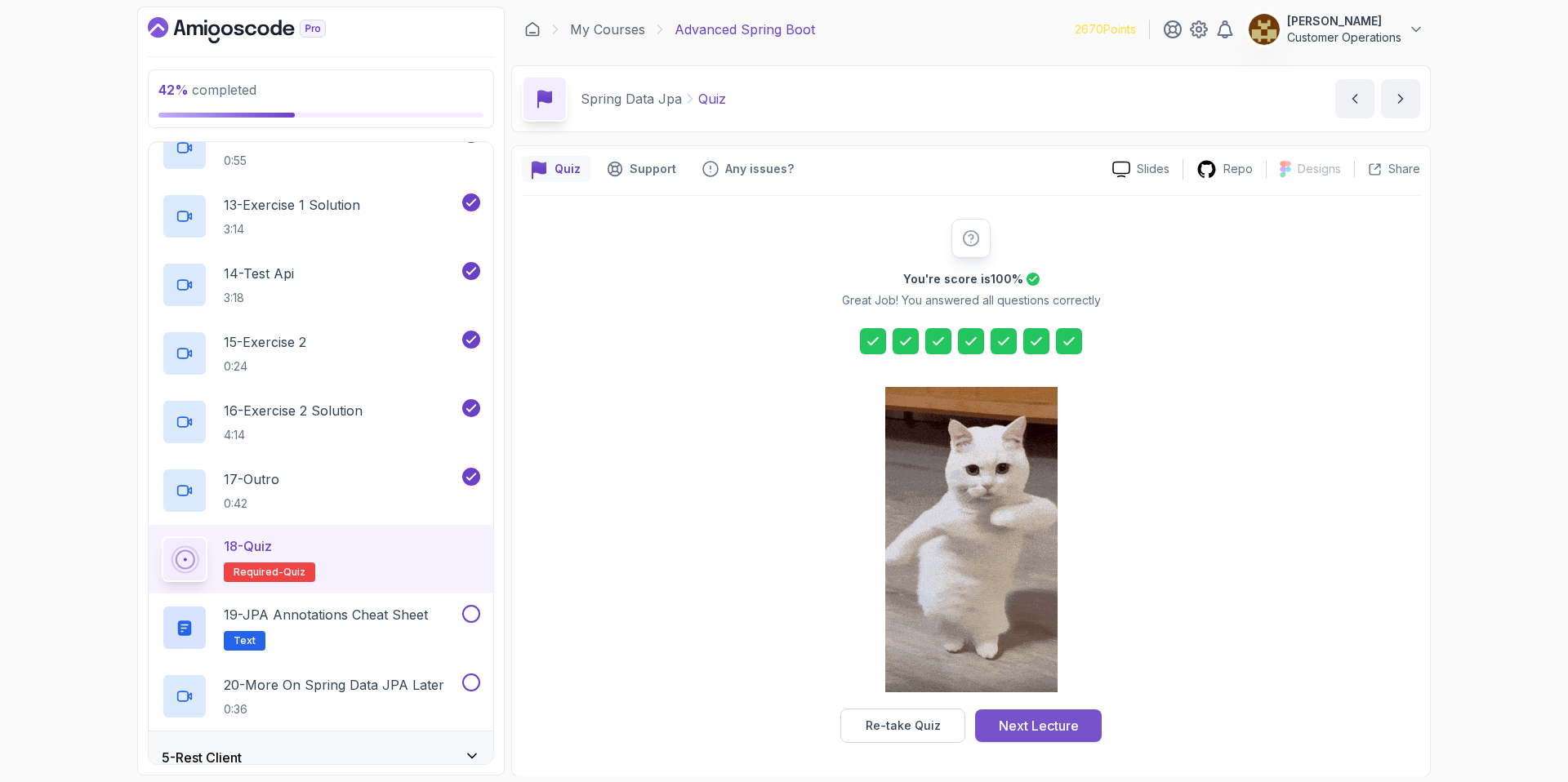
click at [1070, 724] on div "Next Lecture" at bounding box center [1039, 726] width 80 height 19
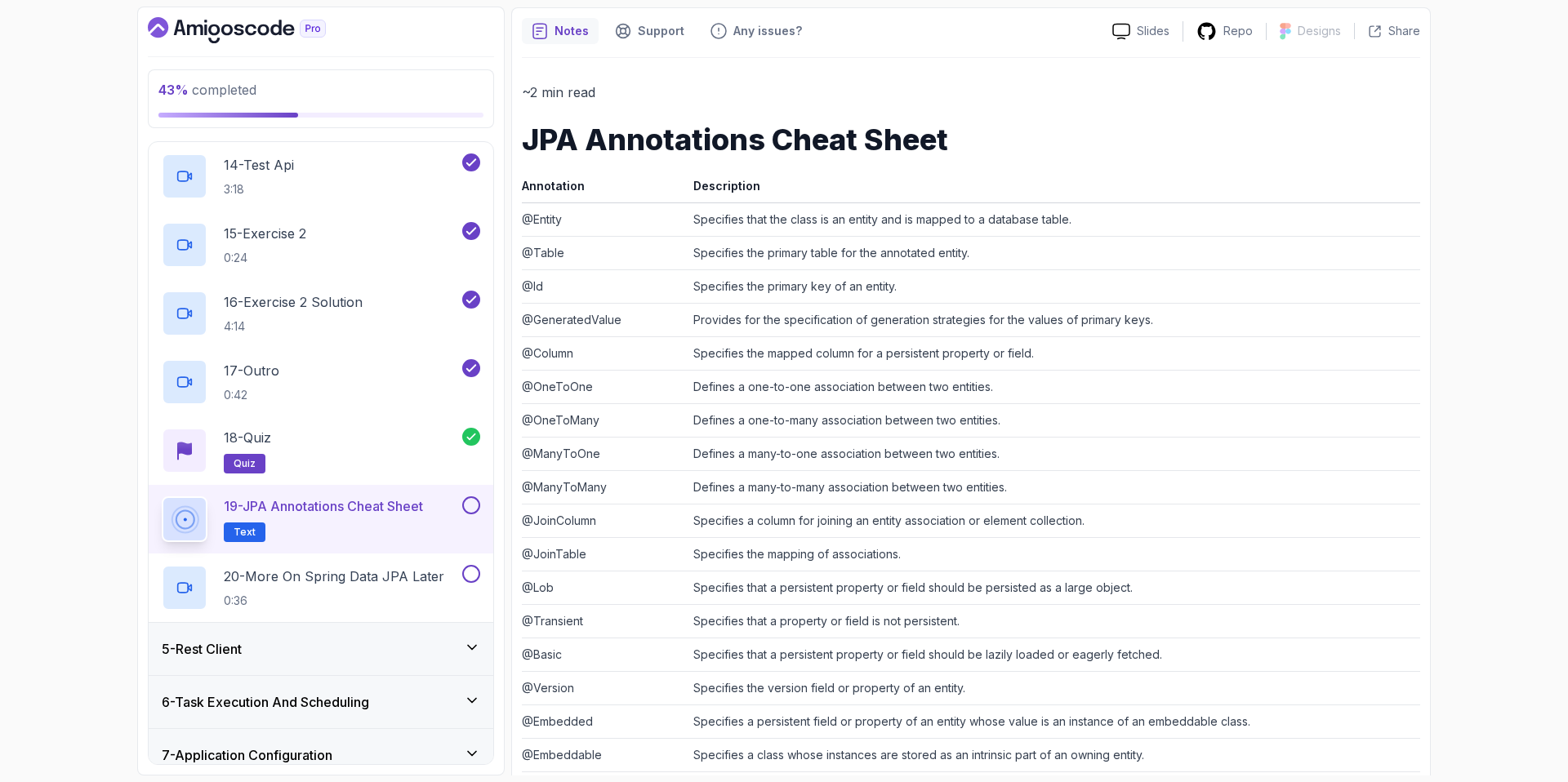
scroll to position [141, 0]
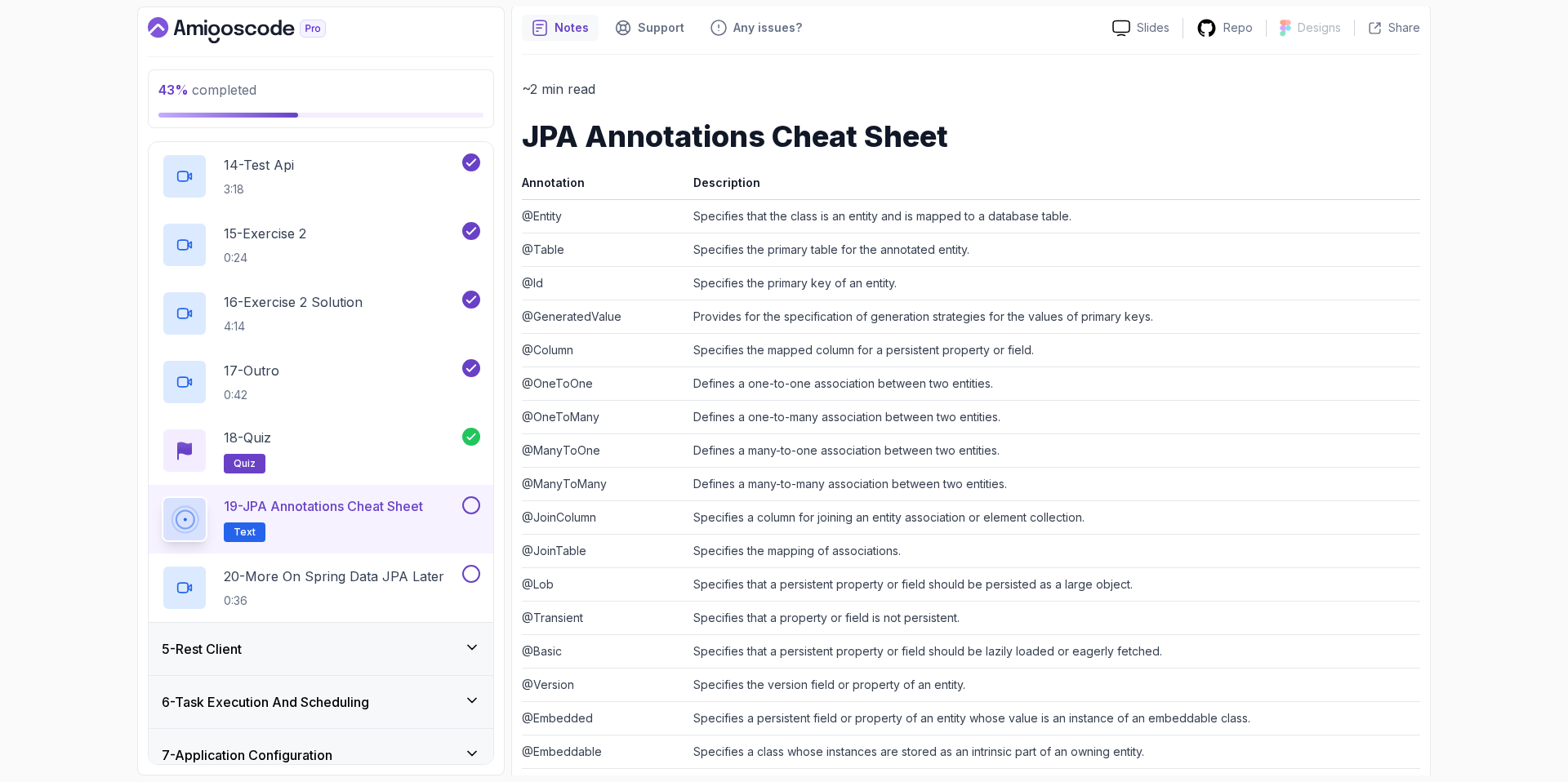
click at [704, 345] on td "Specifies the mapped column for a persistent property or field." at bounding box center [1054, 349] width 734 height 34
drag, startPoint x: 693, startPoint y: 346, endPoint x: 1121, endPoint y: 348, distance: 428.0
click at [1121, 348] on td "Specifies the mapped column for a persistent property or field." at bounding box center [1054, 349] width 734 height 34
click at [1124, 383] on td "Defines a one-to-one association between two entities." at bounding box center [1054, 383] width 734 height 34
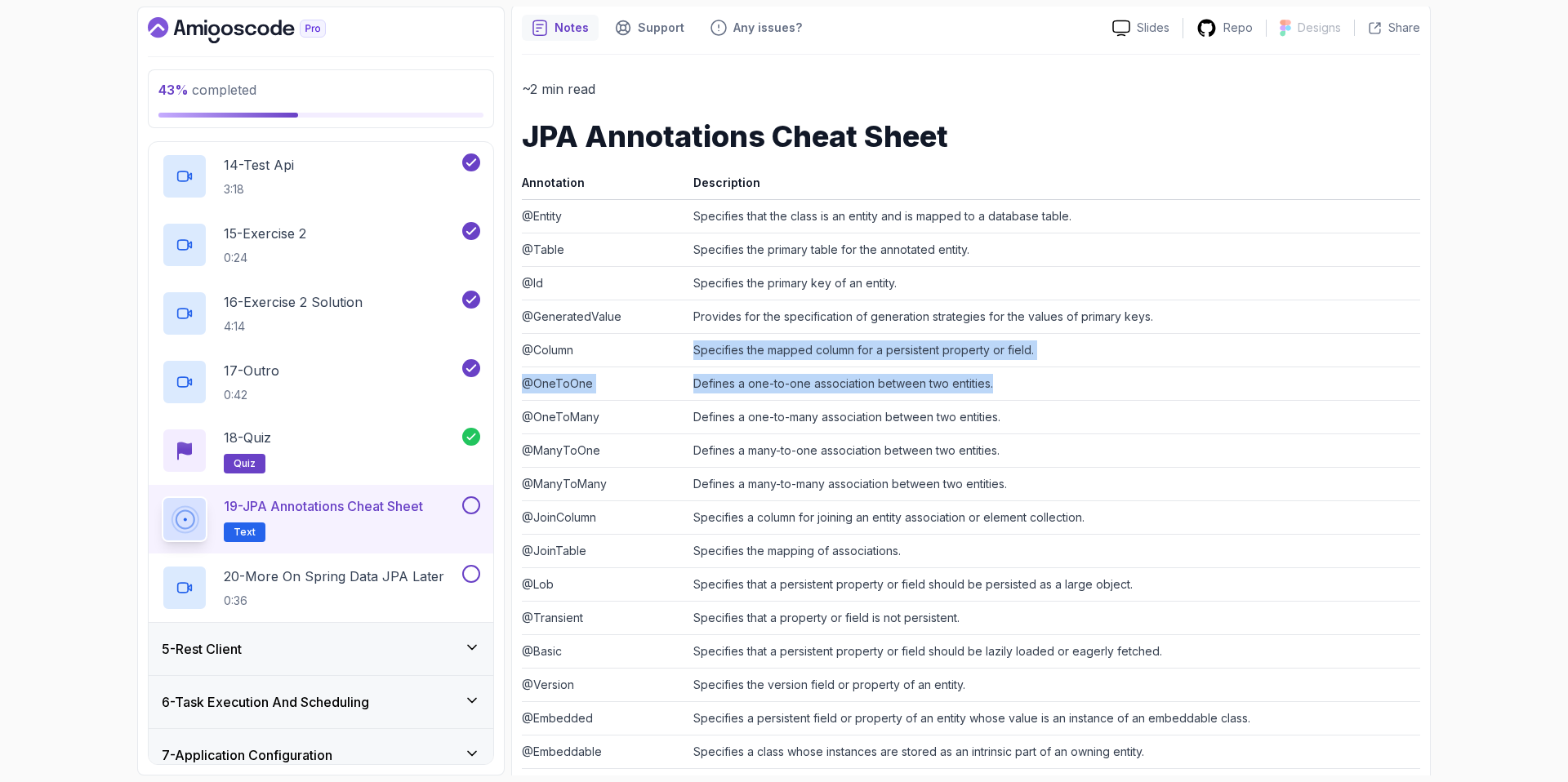
drag, startPoint x: 1033, startPoint y: 374, endPoint x: 633, endPoint y: 348, distance: 400.8
click at [633, 348] on tbody "@Entity Specifies that the class is an entity and is mapped to a database table…" at bounding box center [971, 551] width 898 height 704
click at [632, 348] on td "@Column" at bounding box center [604, 349] width 165 height 34
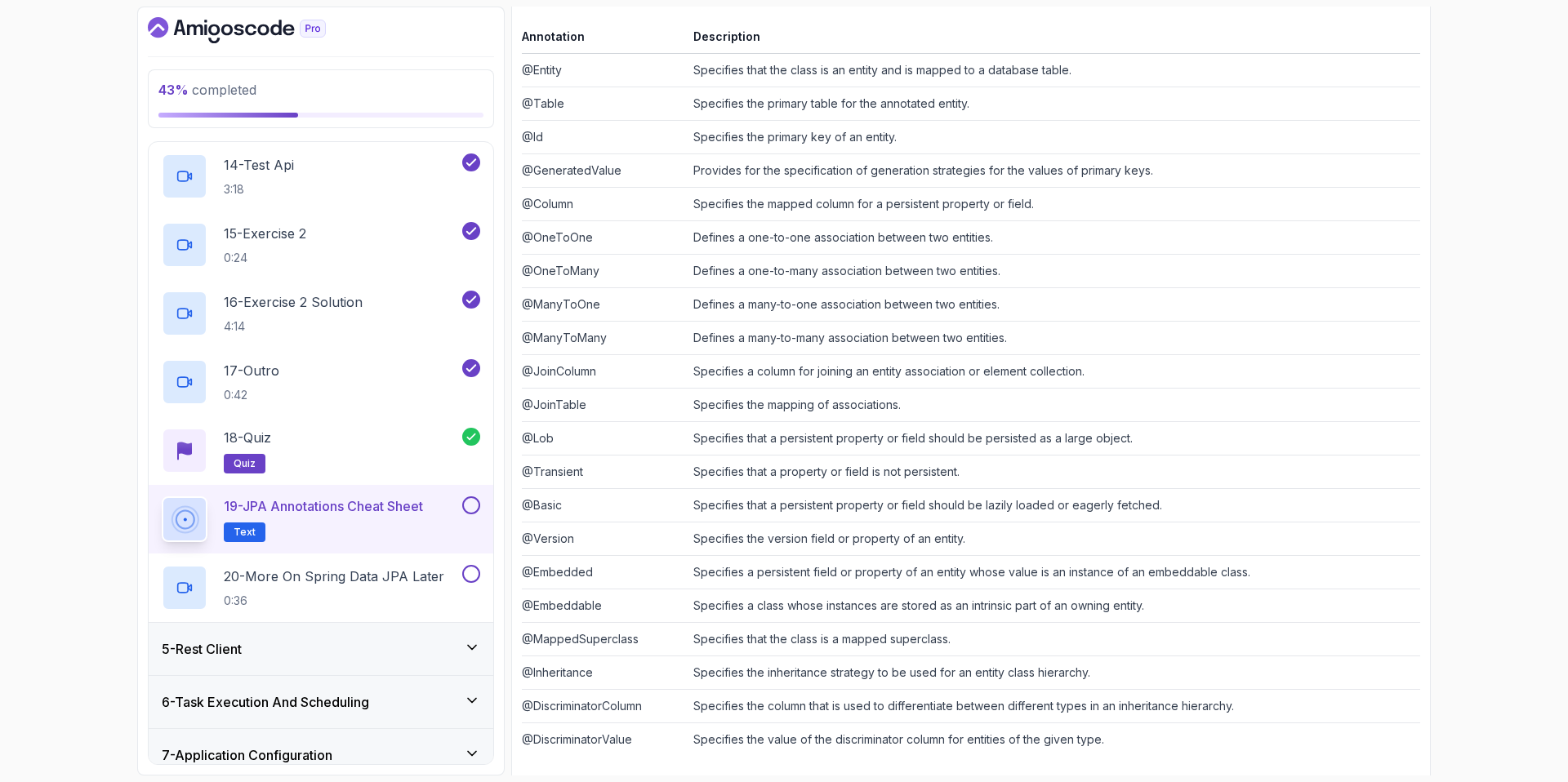
scroll to position [301, 0]
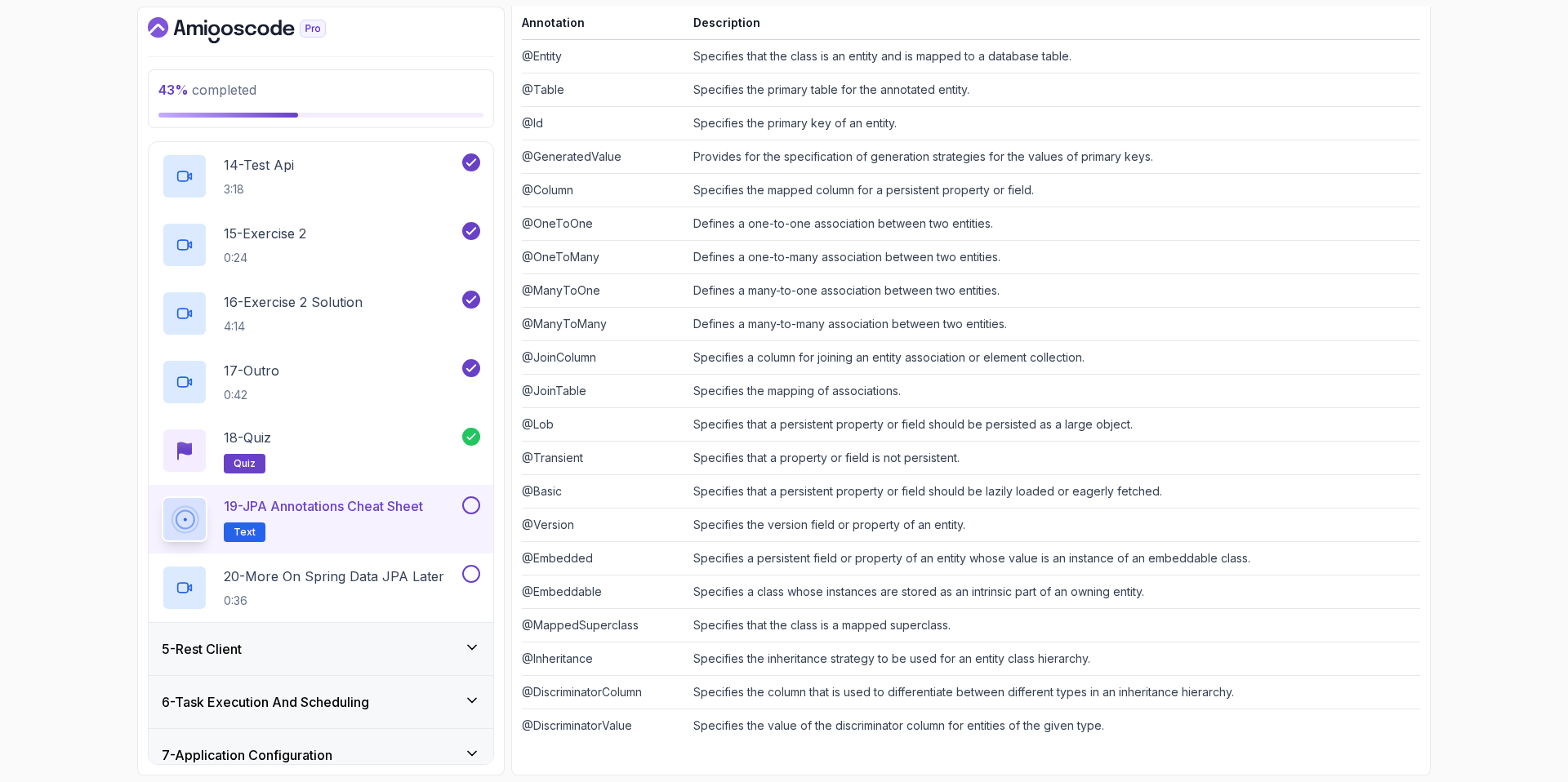
click at [470, 503] on button at bounding box center [471, 505] width 18 height 18
click at [437, 583] on p "20 - More On Spring Data JPA Later" at bounding box center [334, 577] width 221 height 19
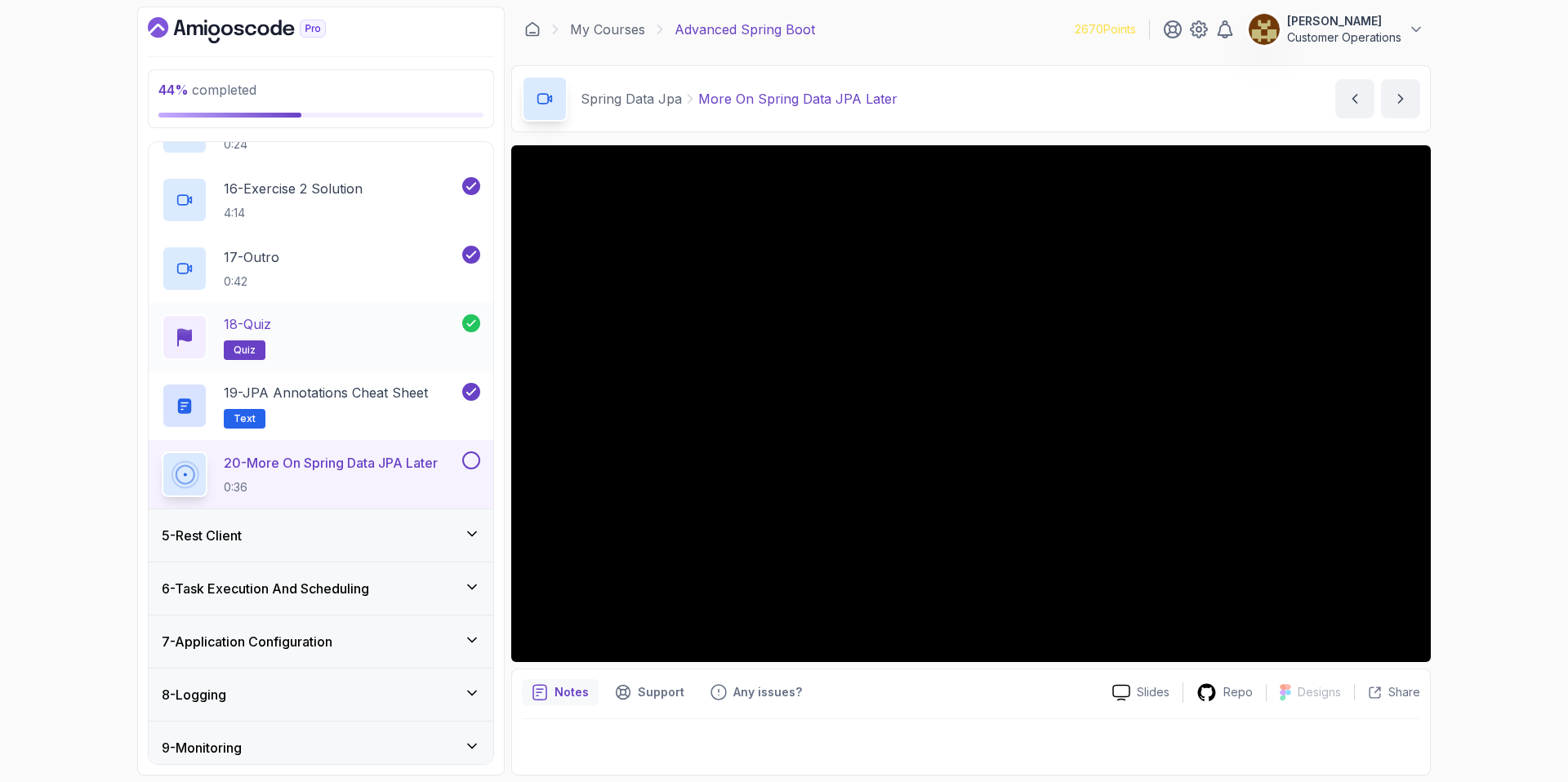
scroll to position [1235, 0]
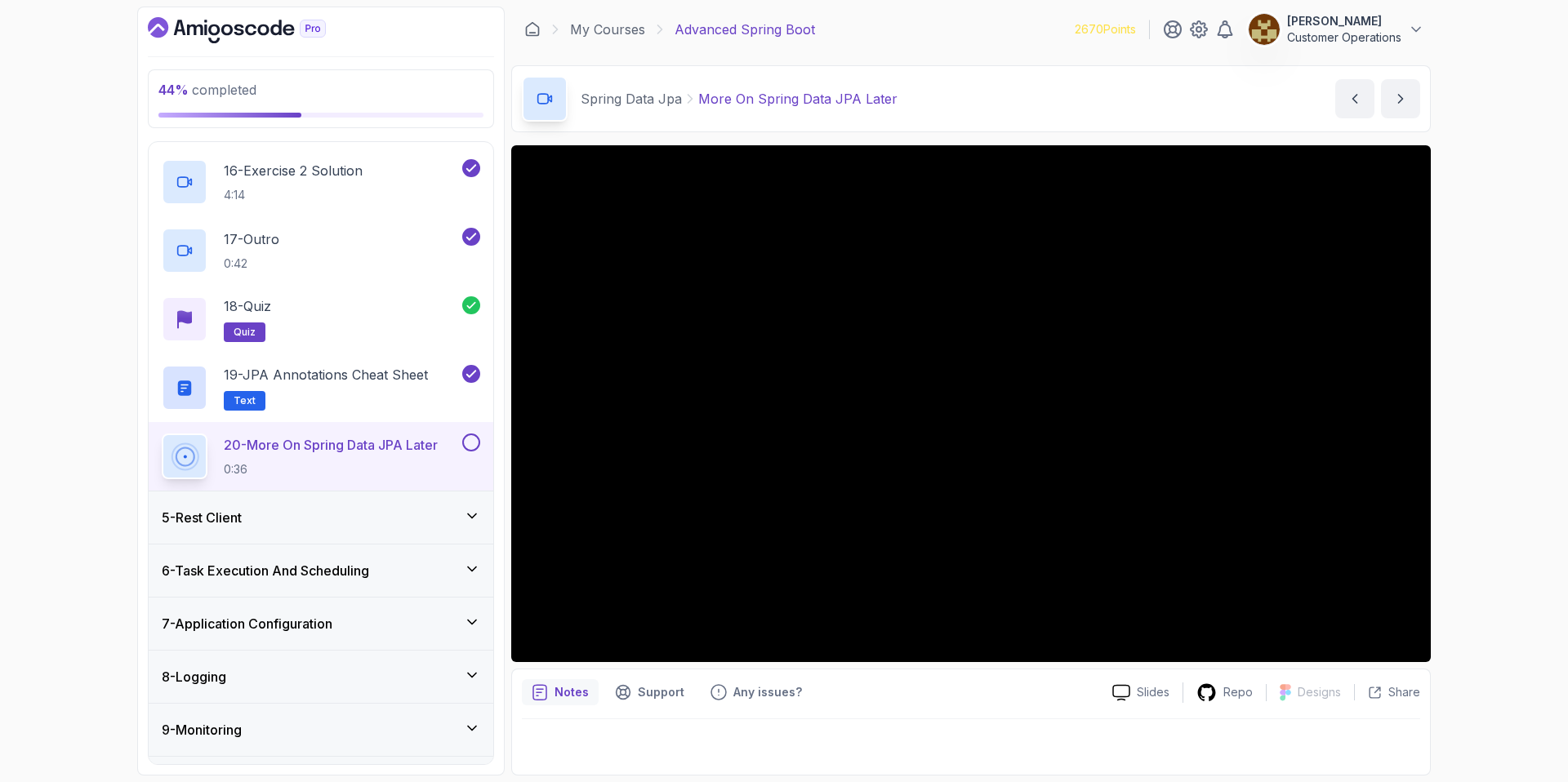
click at [470, 447] on button at bounding box center [471, 442] width 18 height 18
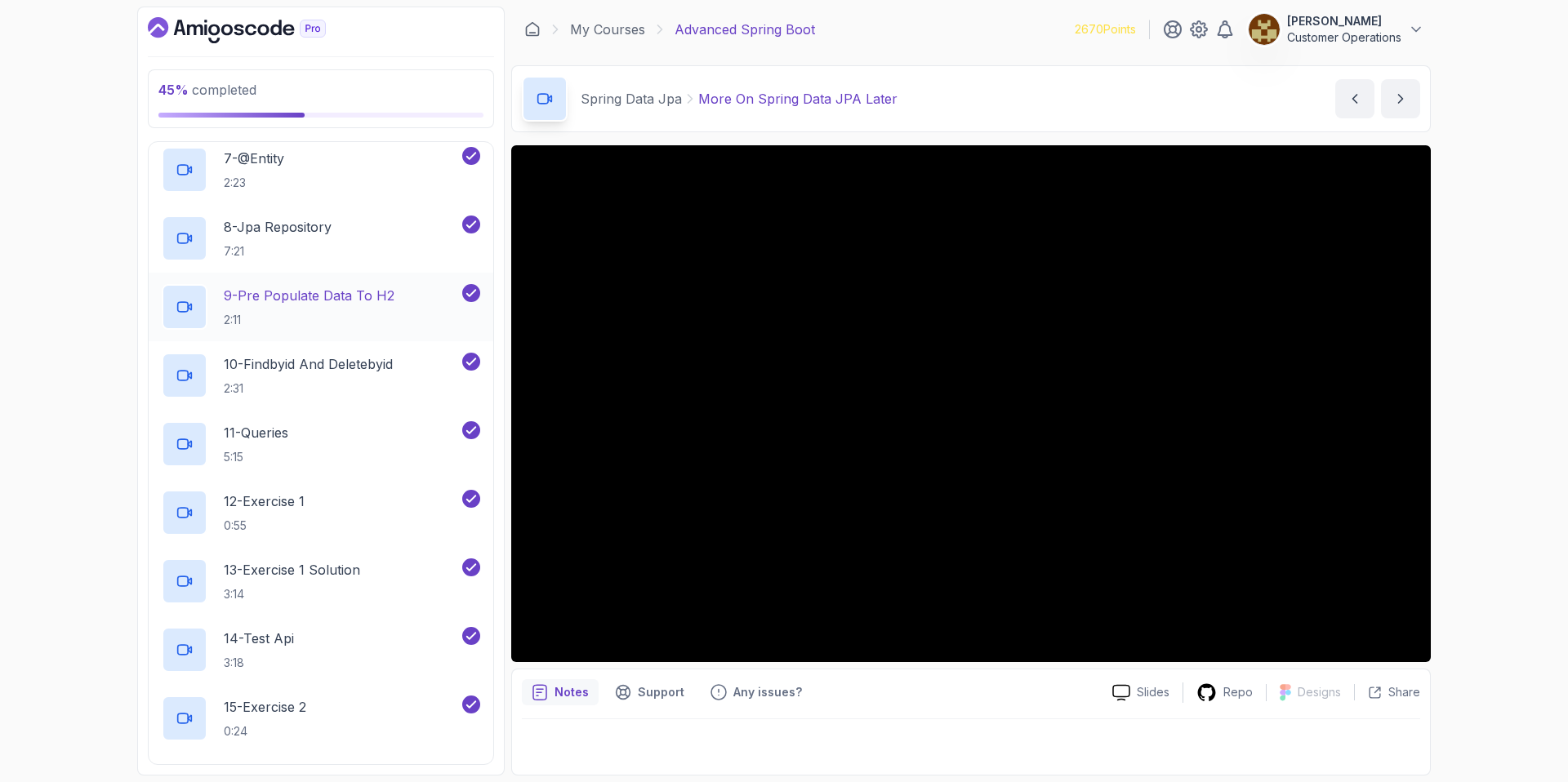
scroll to position [72, 0]
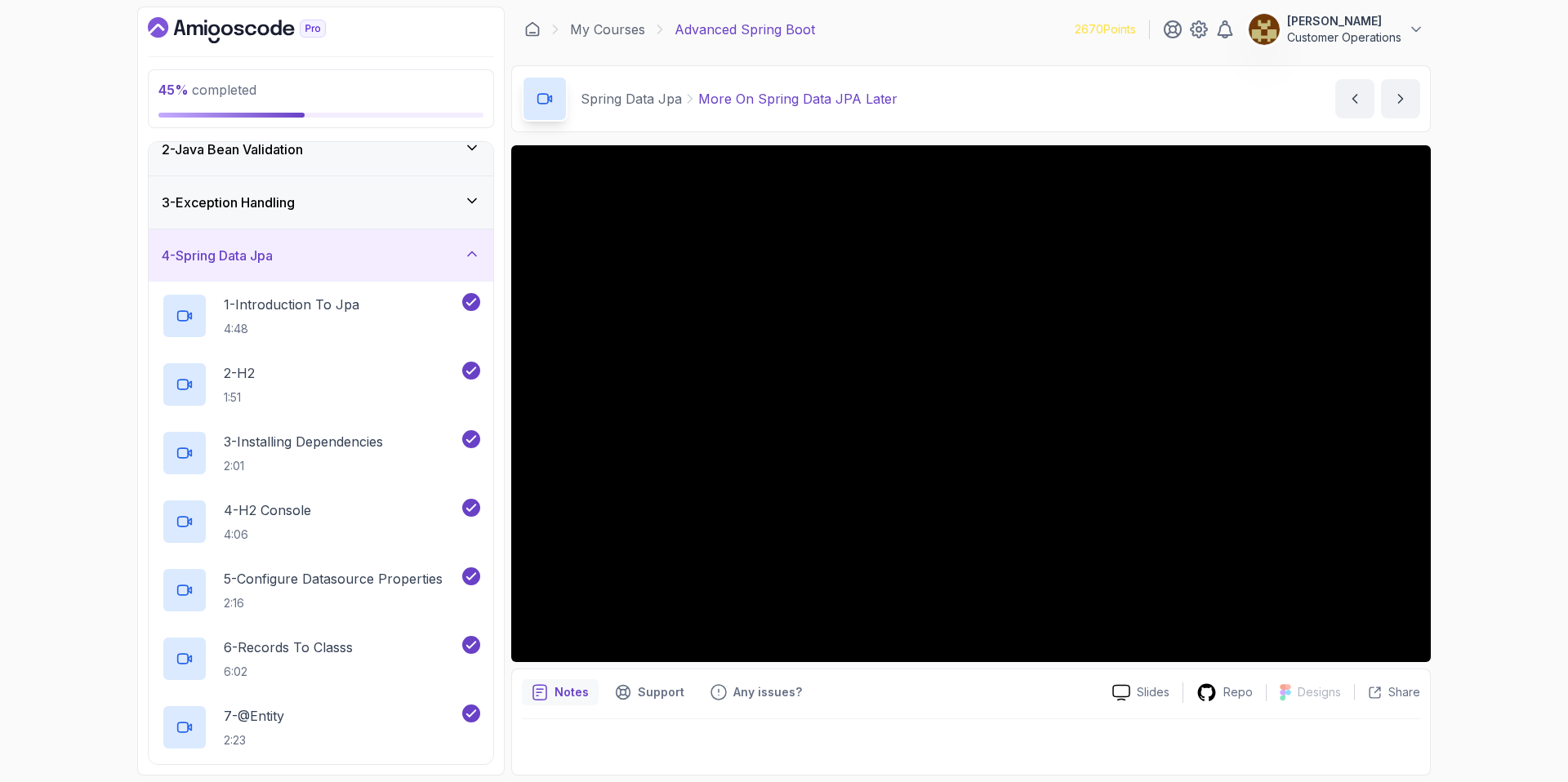
click at [291, 248] on div "4 - Spring Data Jpa" at bounding box center [320, 256] width 318 height 19
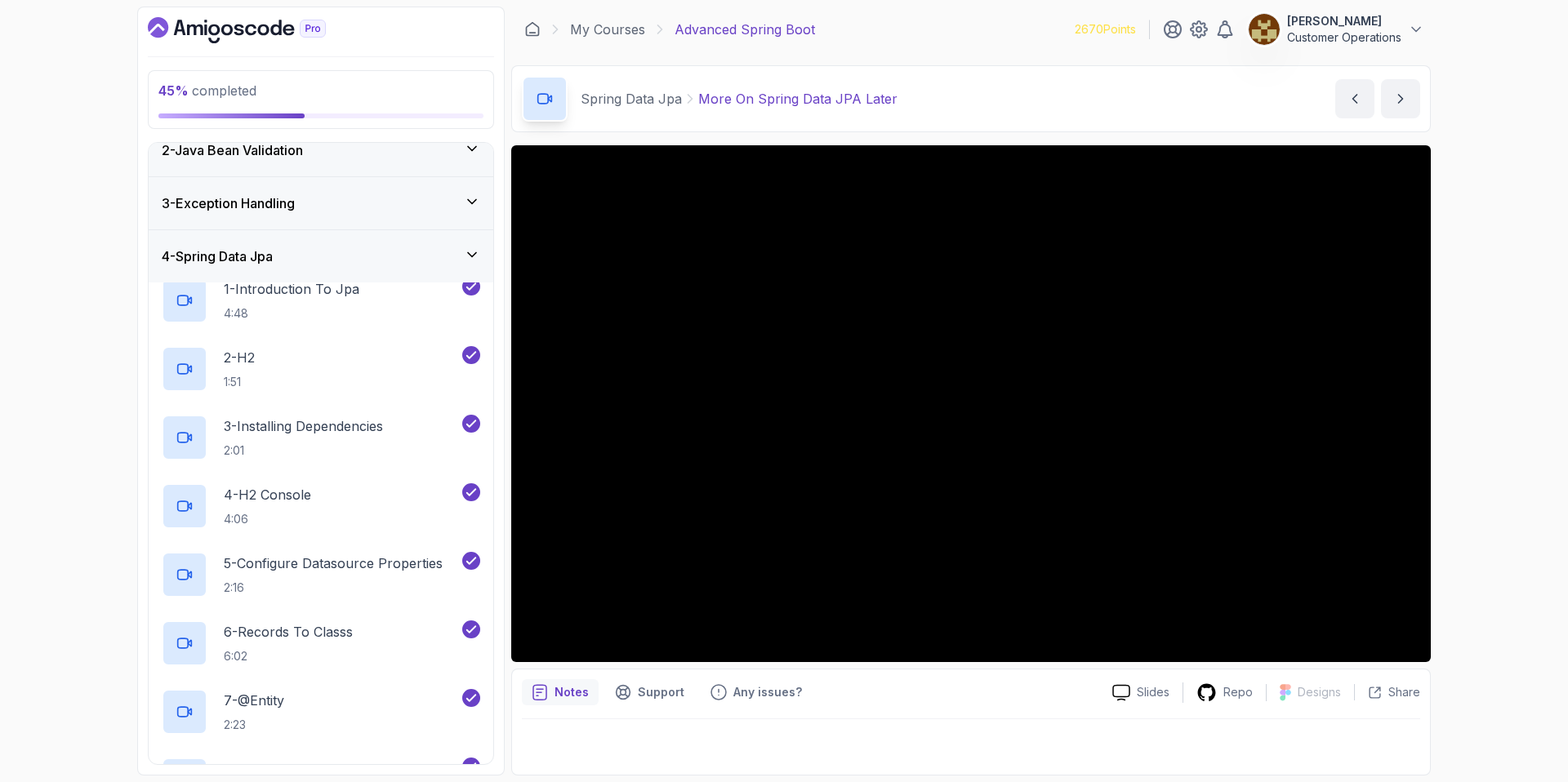
scroll to position [68, 0]
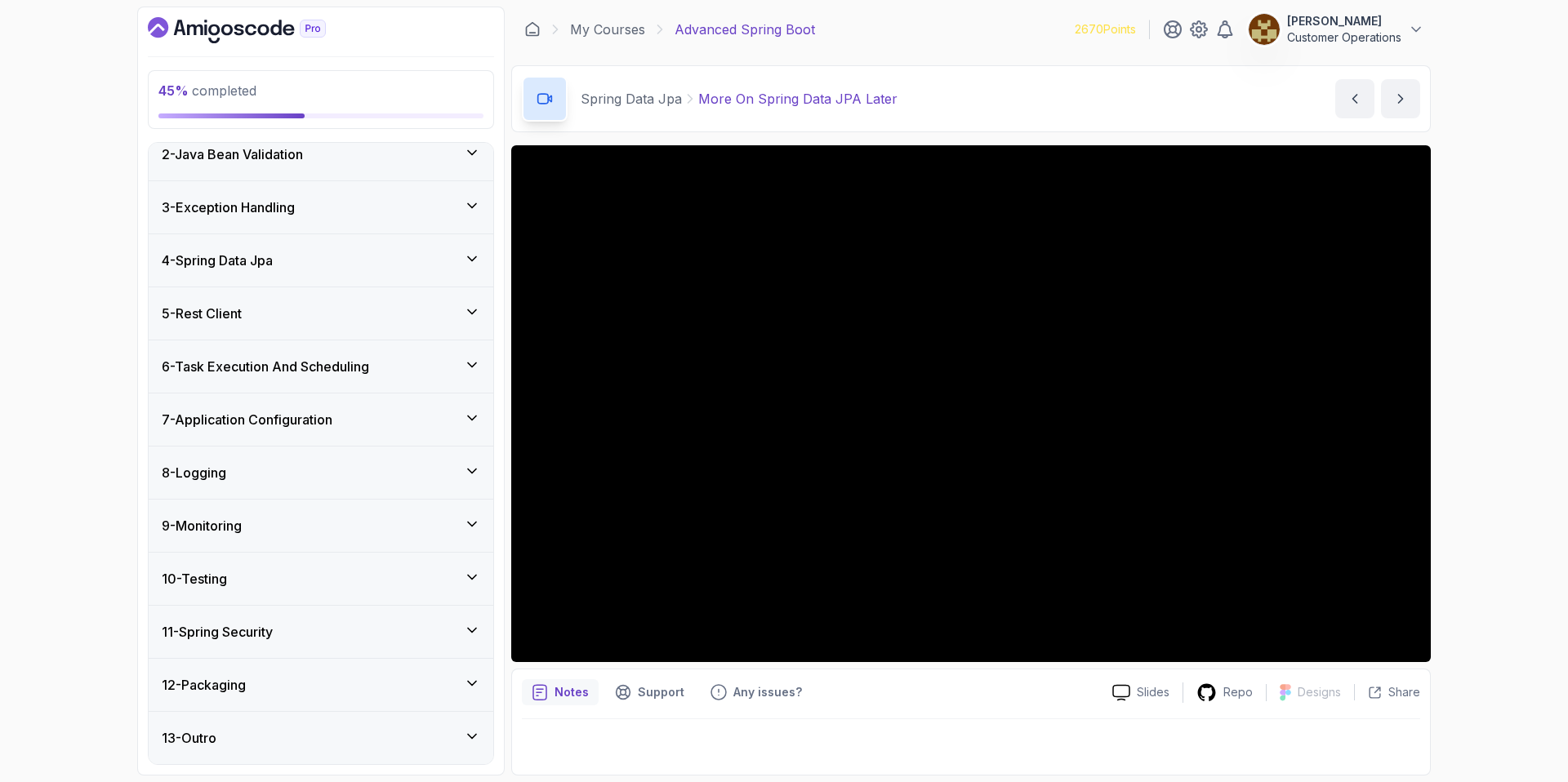
click at [276, 316] on div "5 - Rest Client" at bounding box center [320, 314] width 318 height 19
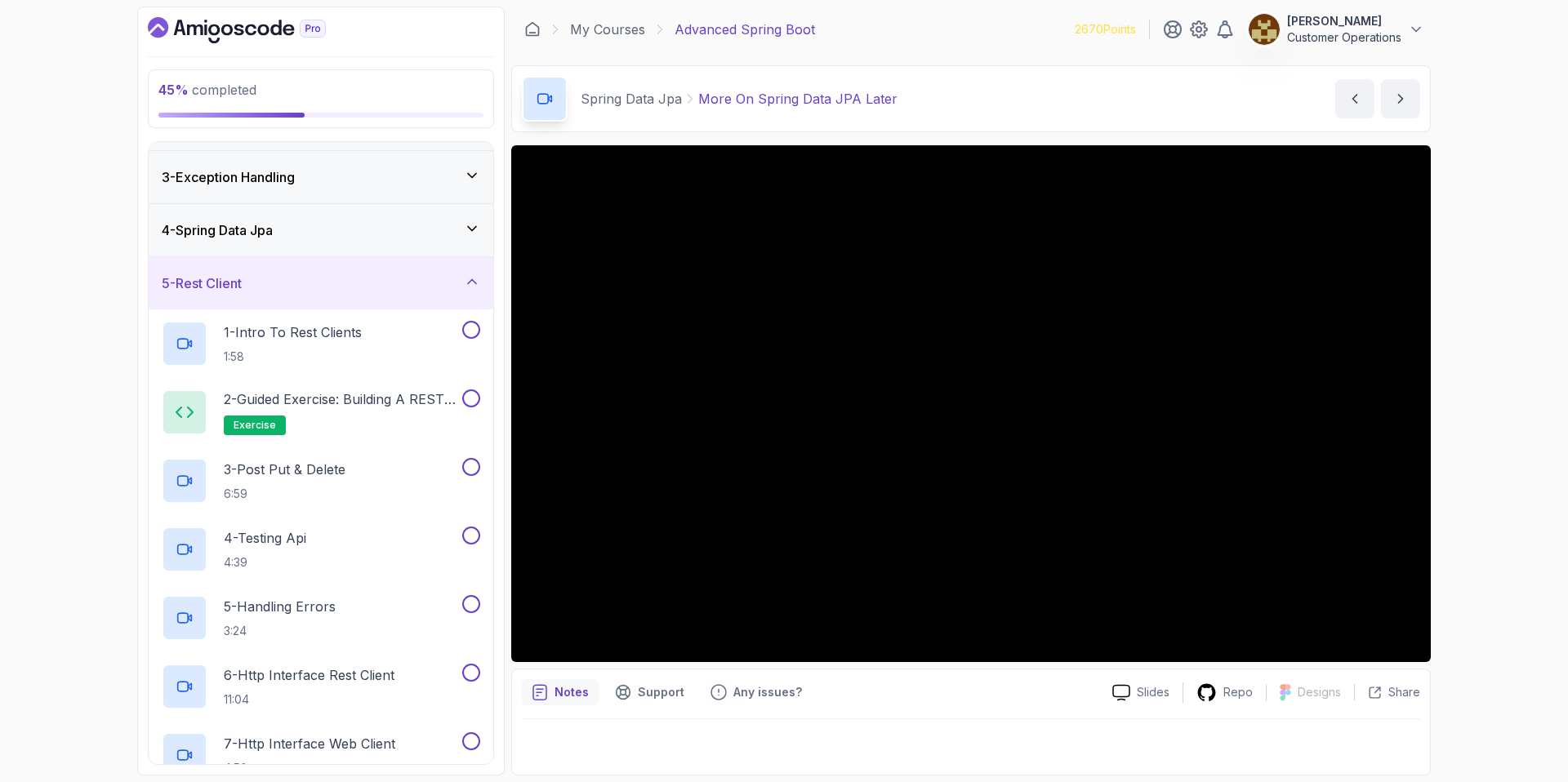
scroll to position [119, 0]
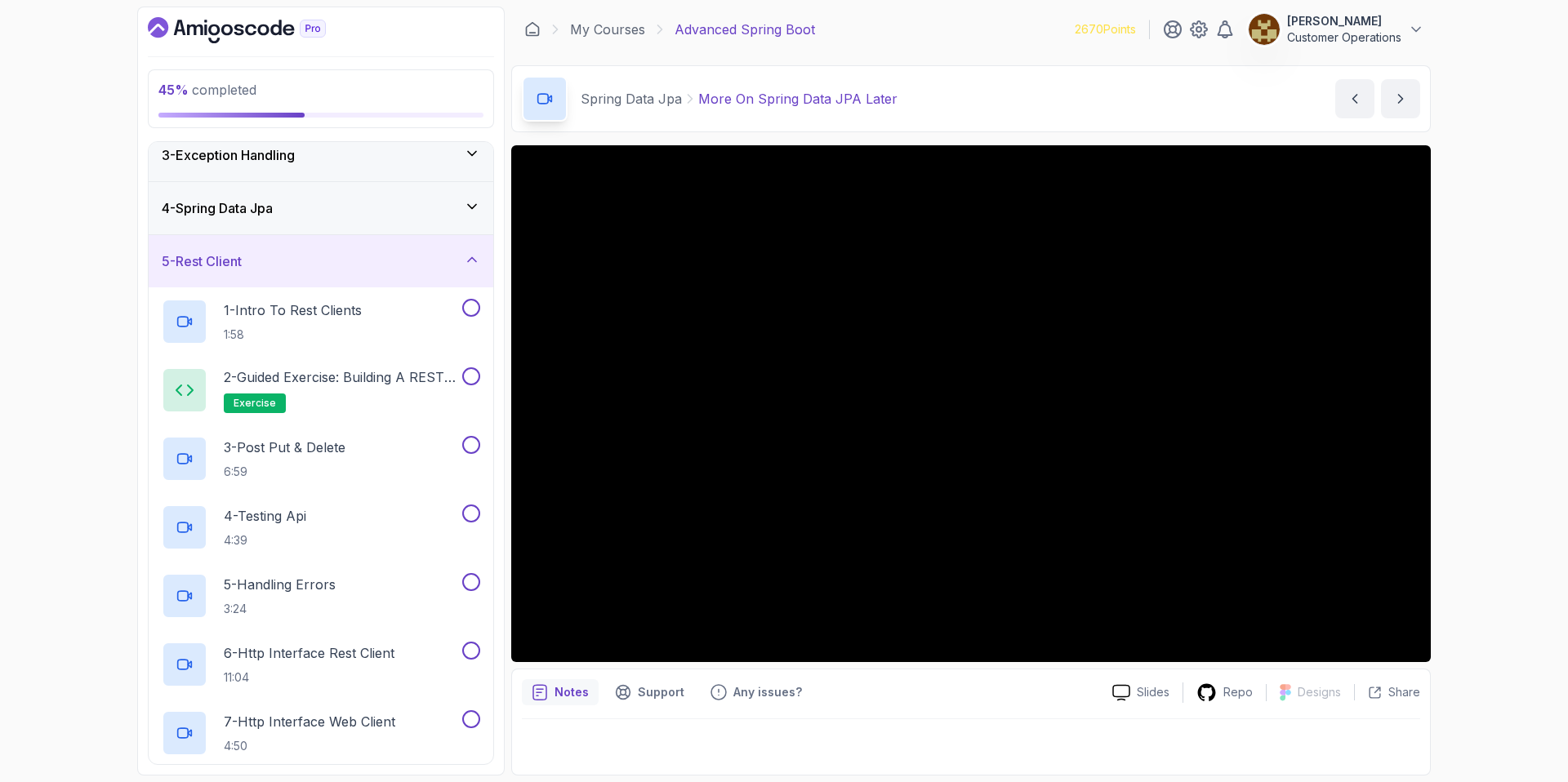
click at [377, 223] on div "4 - Spring Data Jpa" at bounding box center [321, 208] width 345 height 52
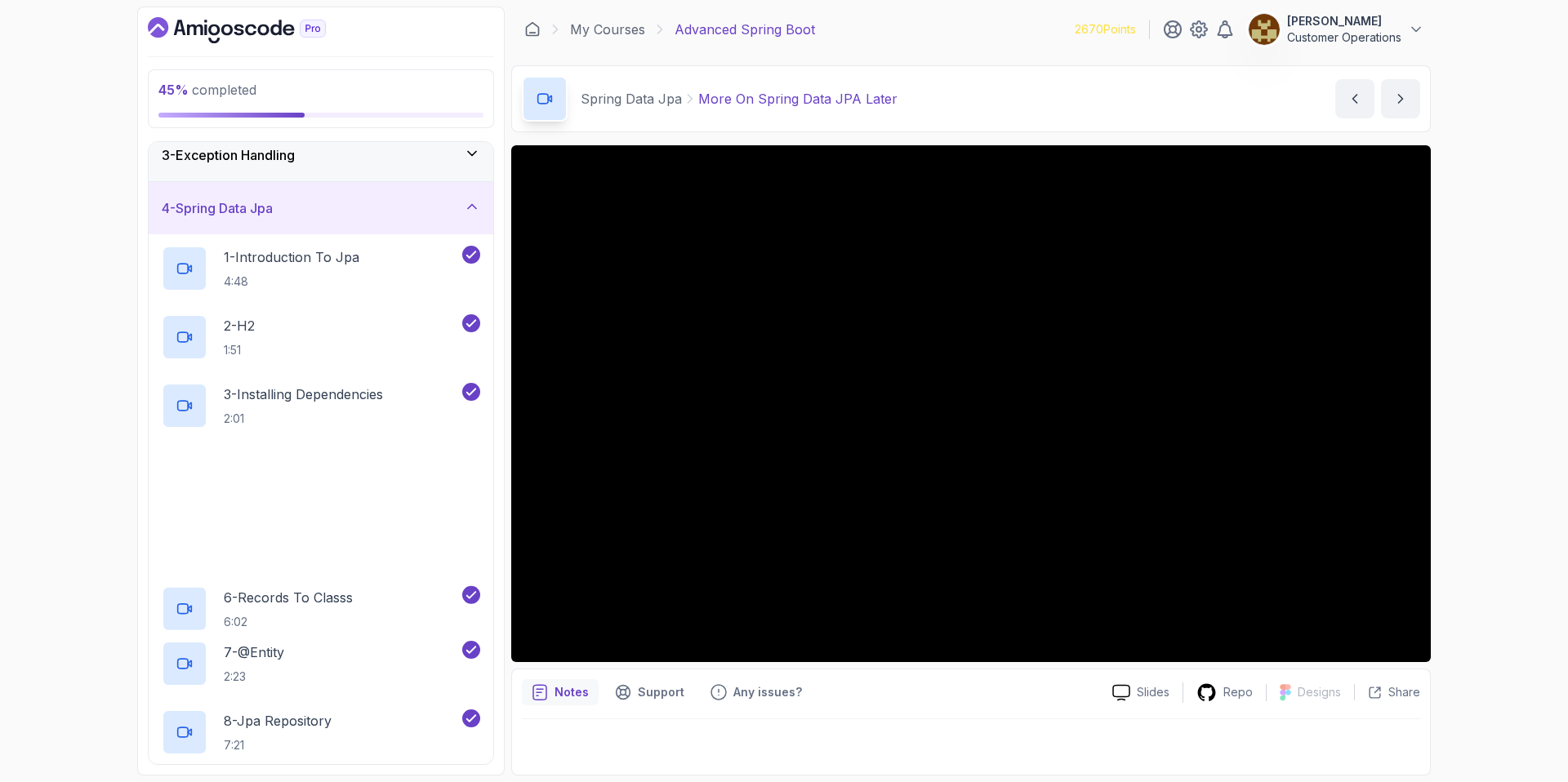
click at [377, 223] on div "4 - Spring Data Jpa" at bounding box center [321, 208] width 345 height 52
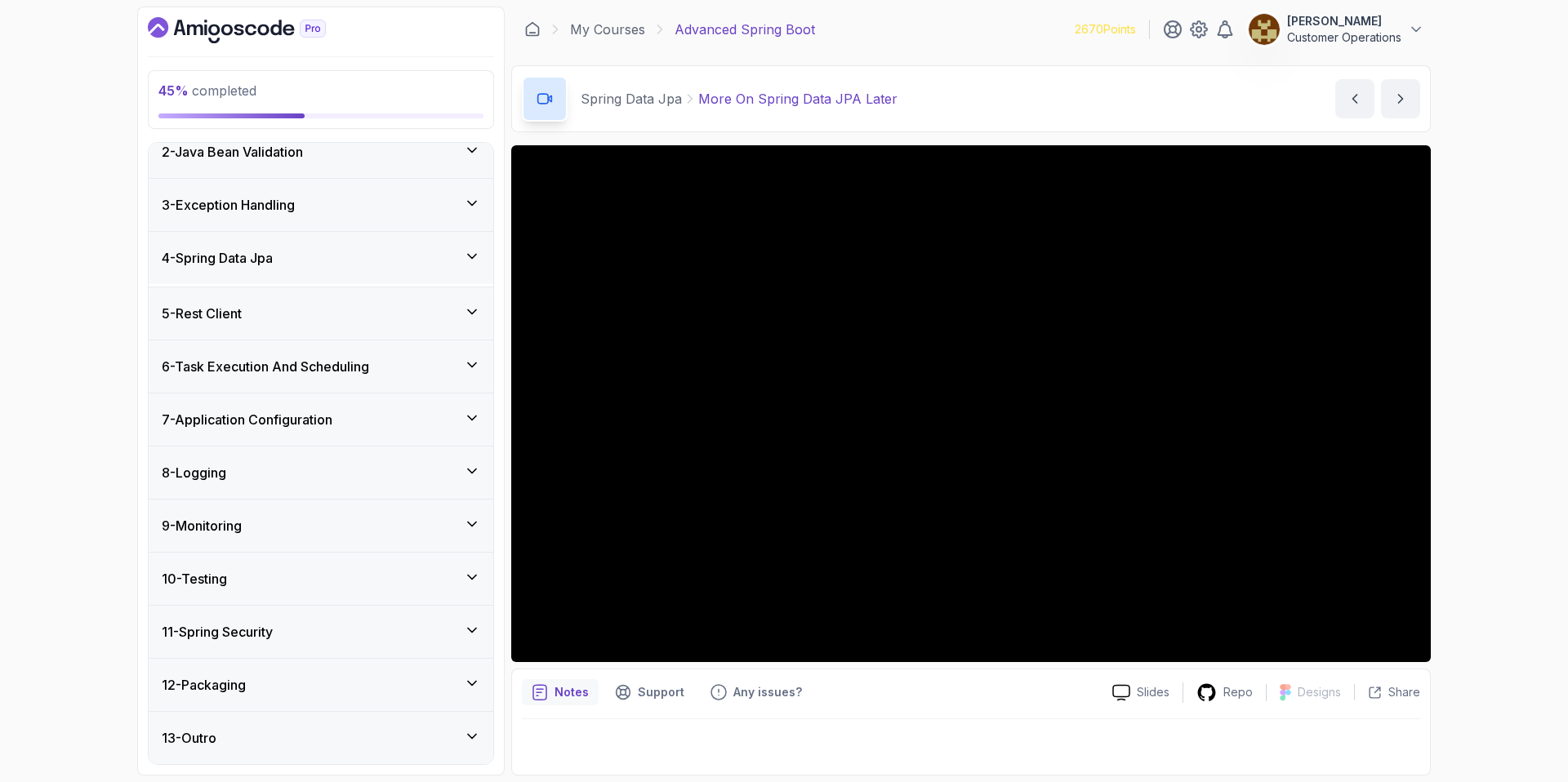
scroll to position [68, 0]
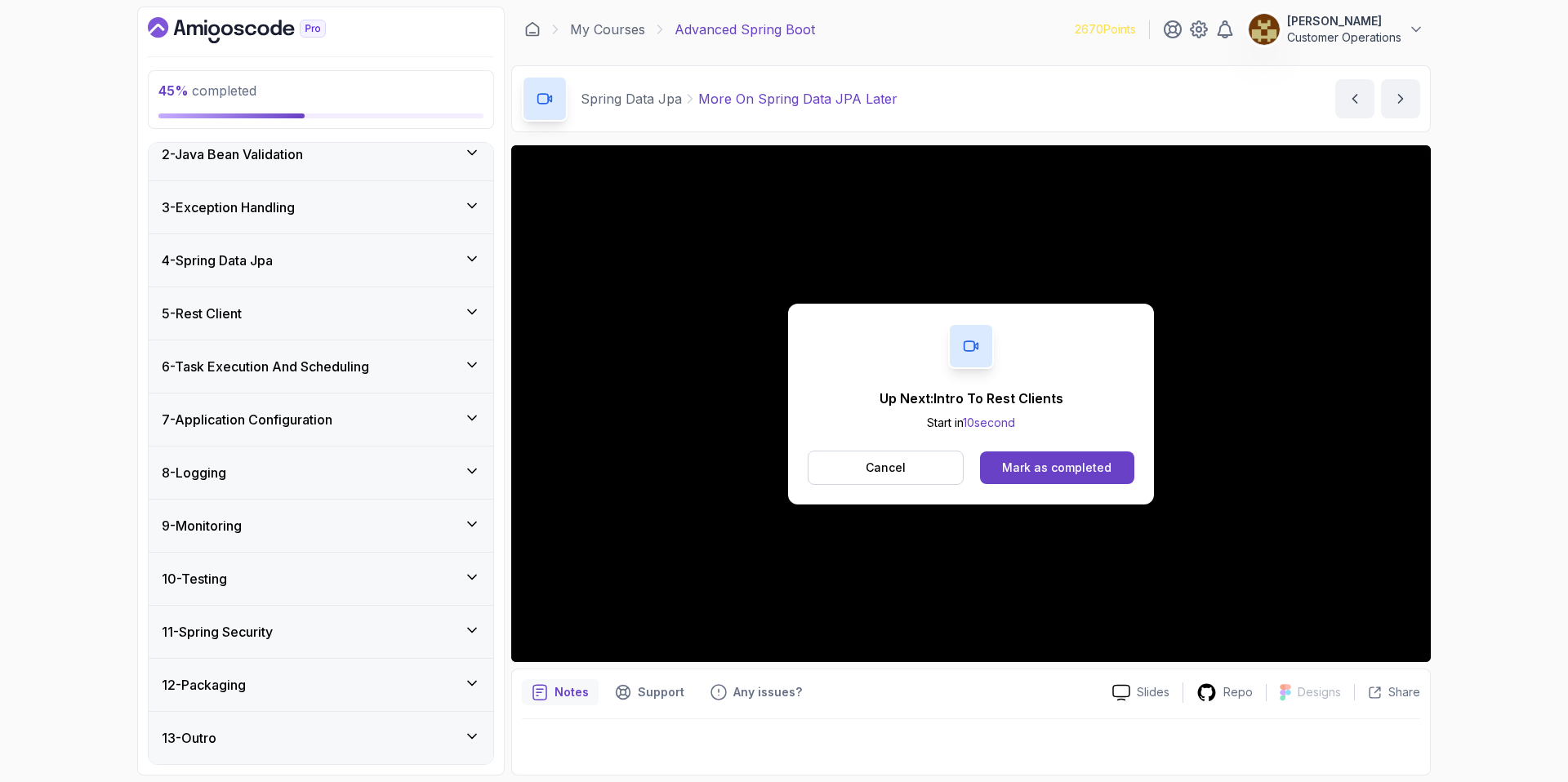
click at [894, 316] on div "Up Next: Intro To Rest Clients Start in 10 second Cancel Mark as completed" at bounding box center [971, 405] width 366 height 201
click at [1079, 461] on div "Mark as completed" at bounding box center [1056, 467] width 109 height 16
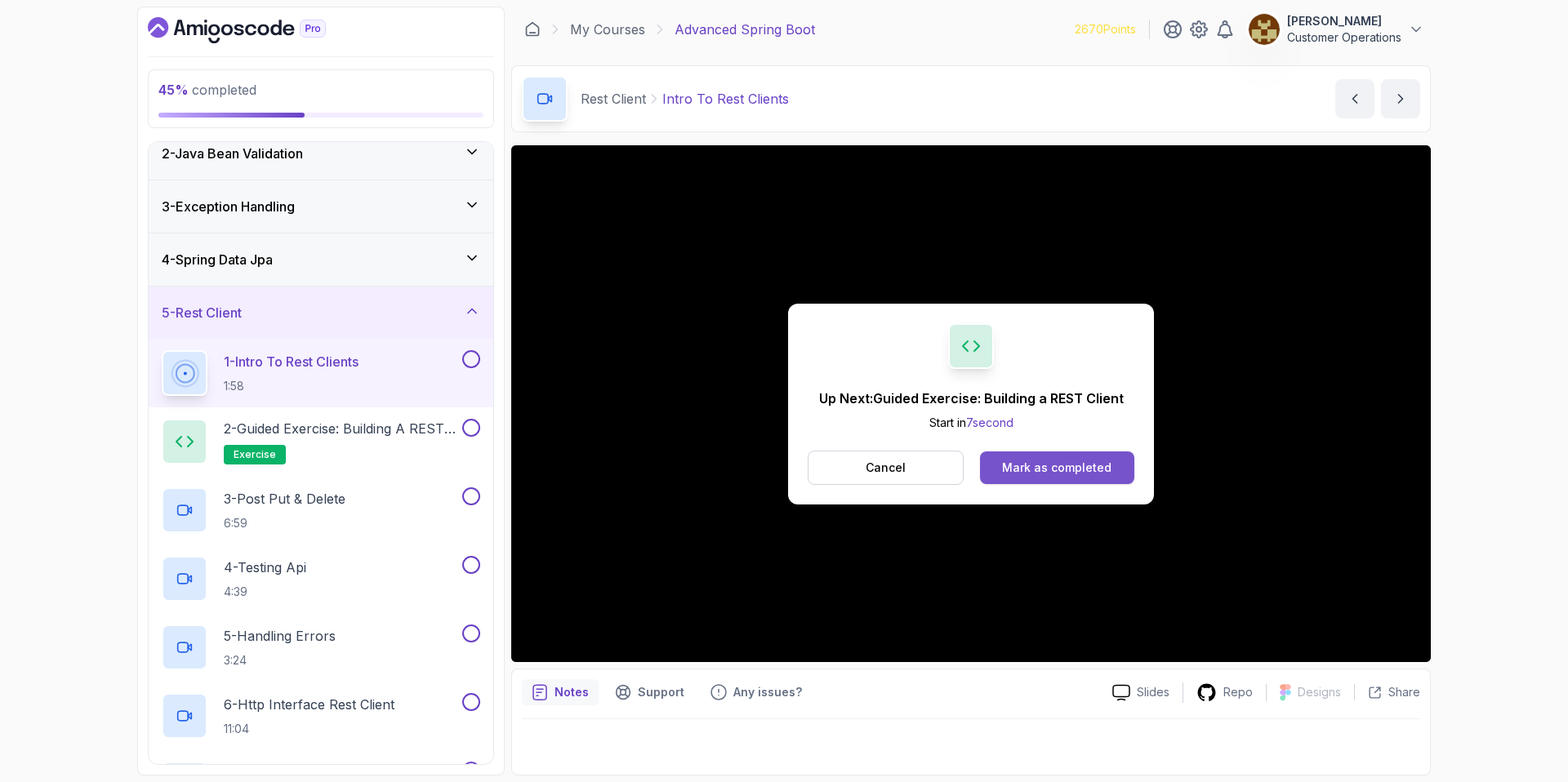
click at [1047, 468] on div "Mark as completed" at bounding box center [1056, 467] width 109 height 16
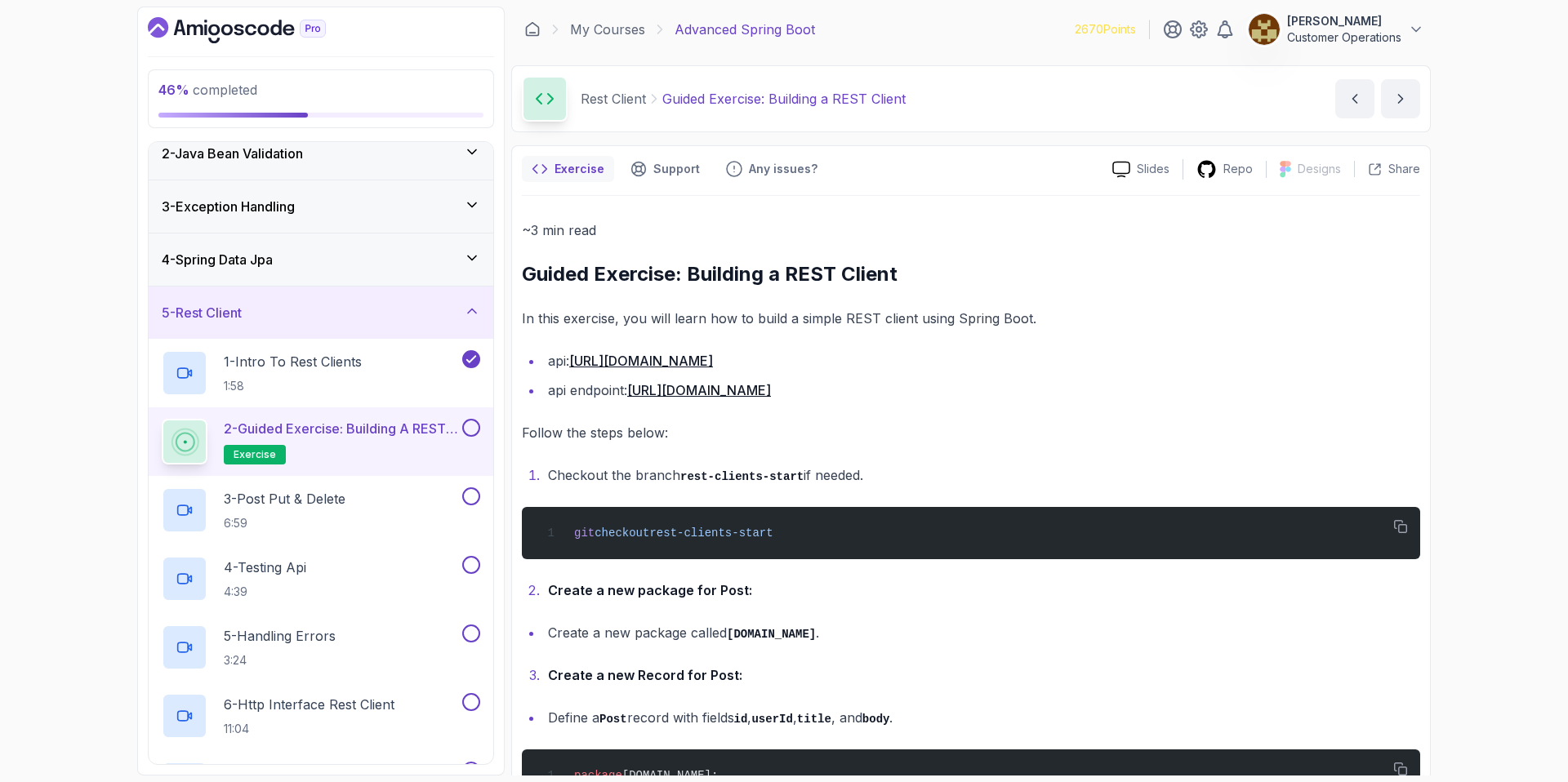
click at [464, 431] on button at bounding box center [471, 428] width 18 height 18
click at [395, 513] on div "3 - Post Put & Delete 6:59" at bounding box center [310, 510] width 297 height 45
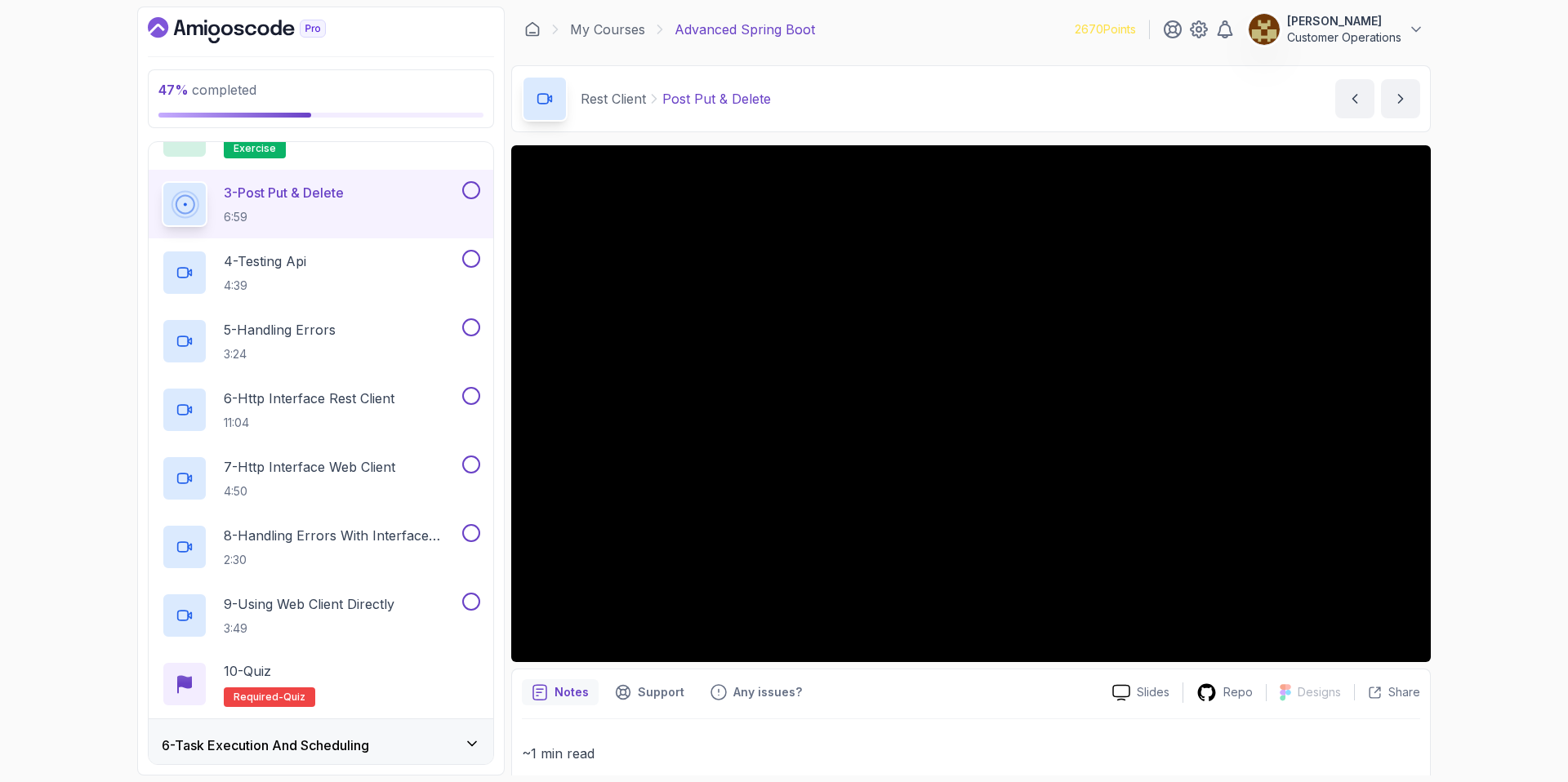
scroll to position [351, 0]
